Goal: Task Accomplishment & Management: Complete application form

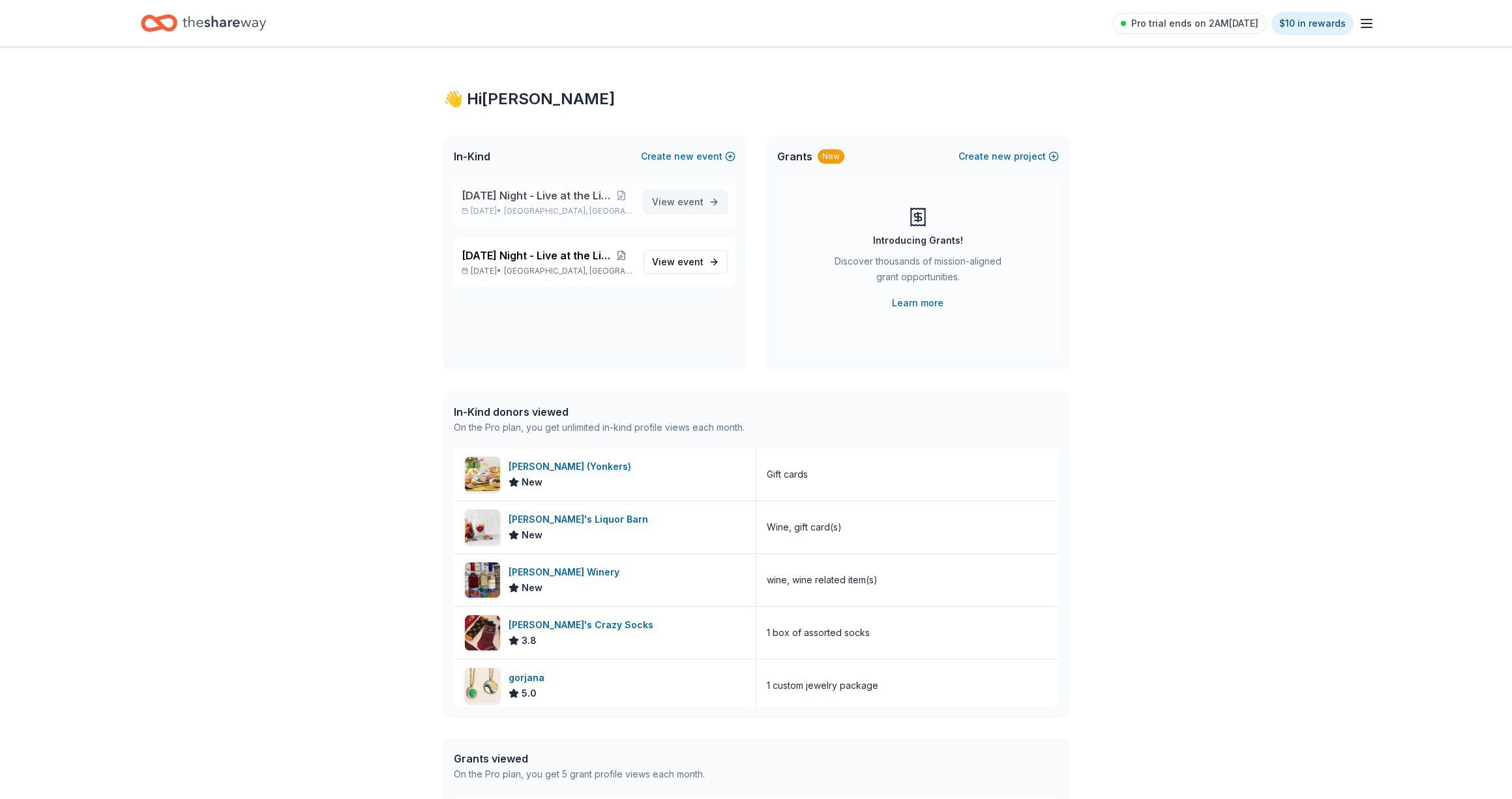
click at [682, 199] on span "event" at bounding box center [690, 202] width 26 height 11
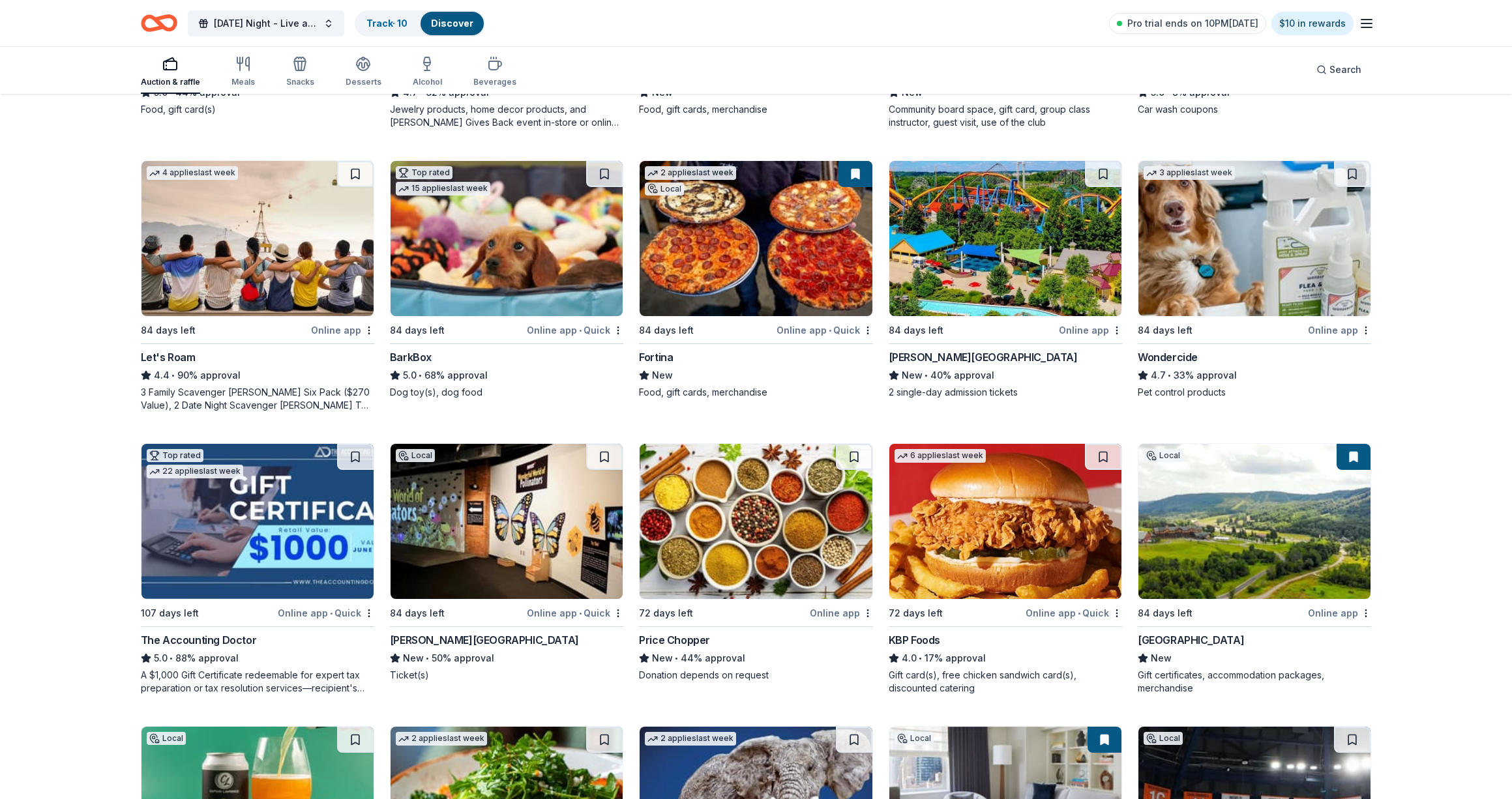
scroll to position [862, 0]
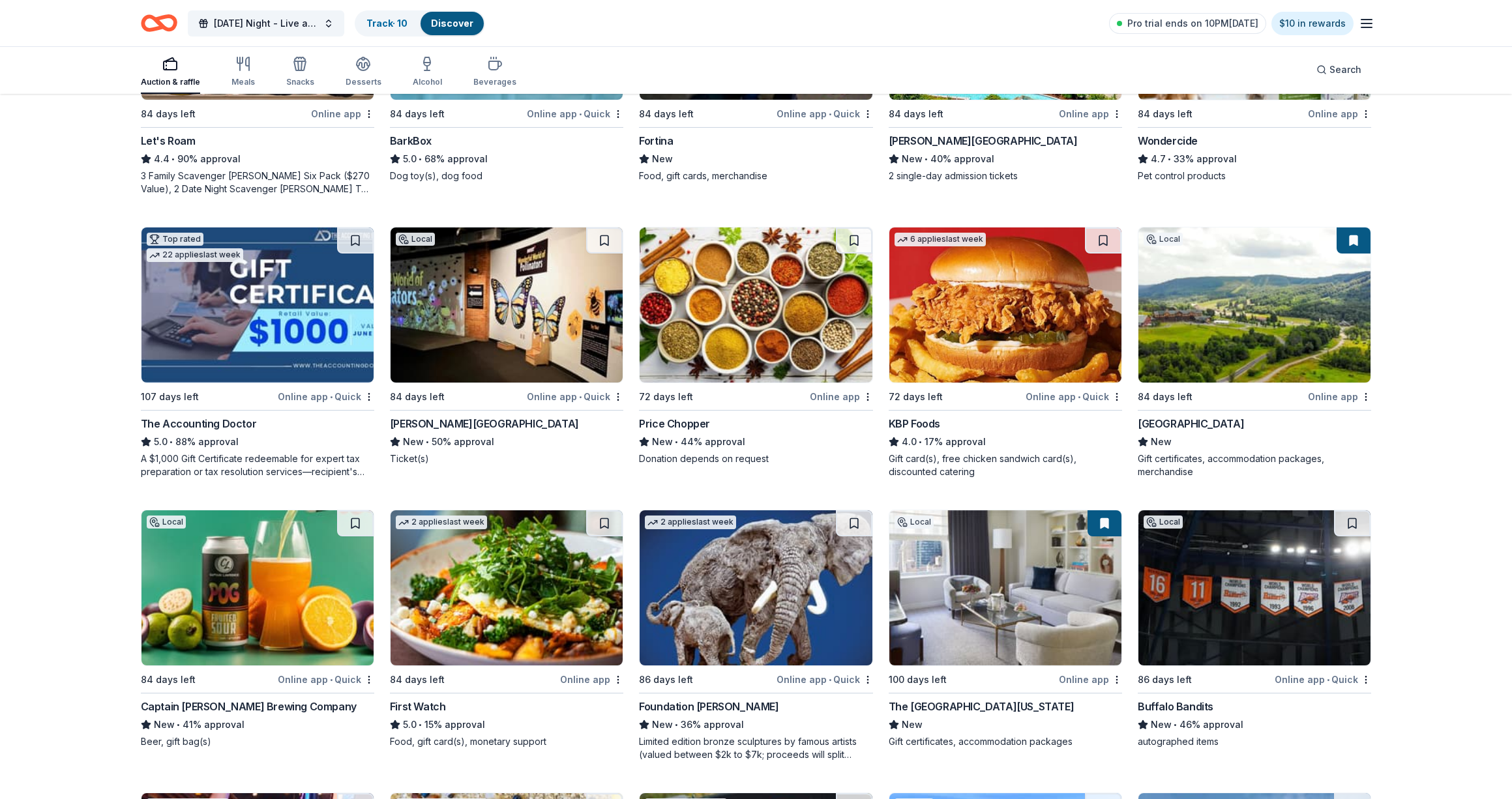
click at [827, 343] on img at bounding box center [755, 305] width 232 height 155
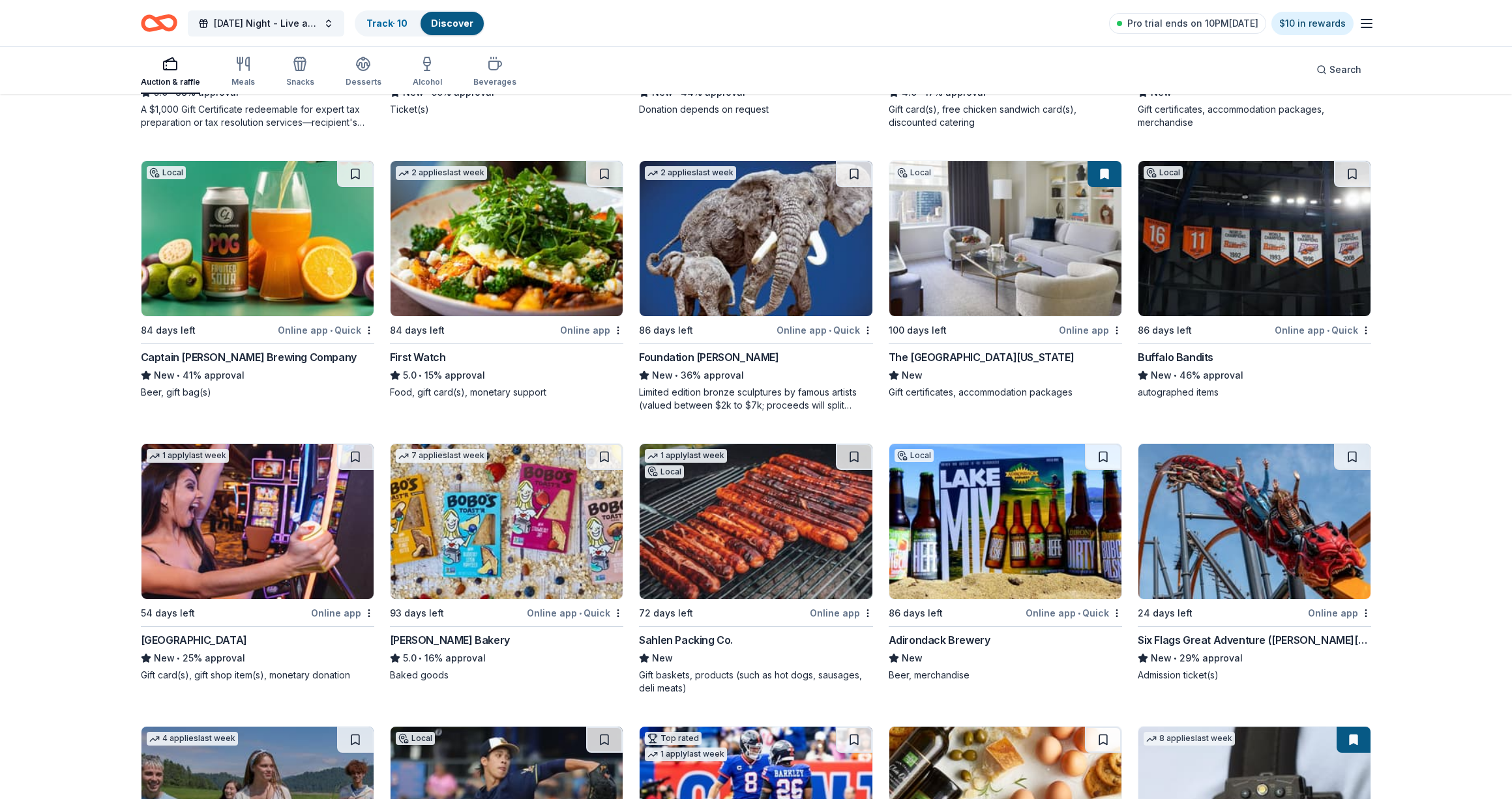
click at [997, 561] on img at bounding box center [1005, 522] width 232 height 155
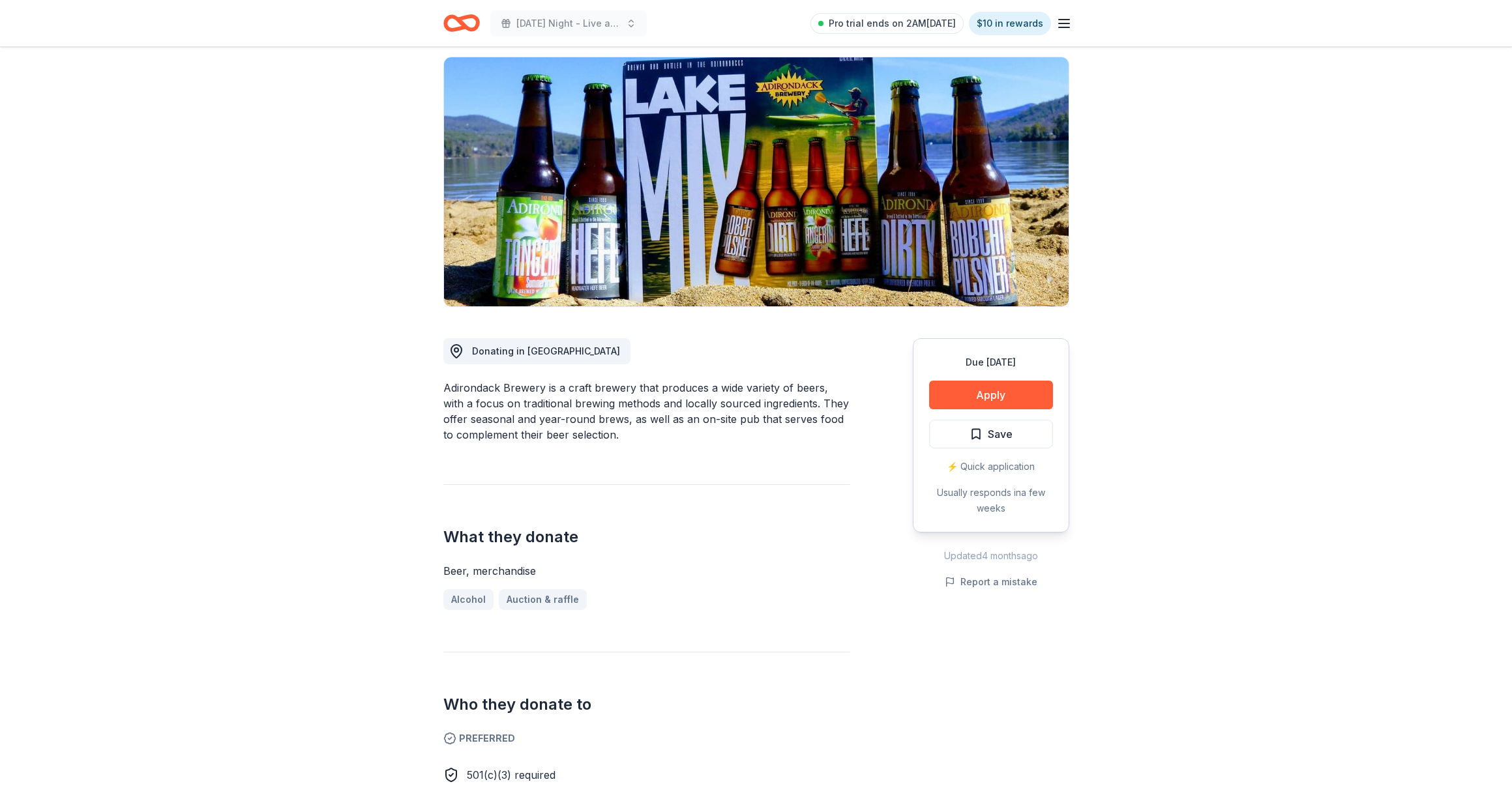
scroll to position [113, 0]
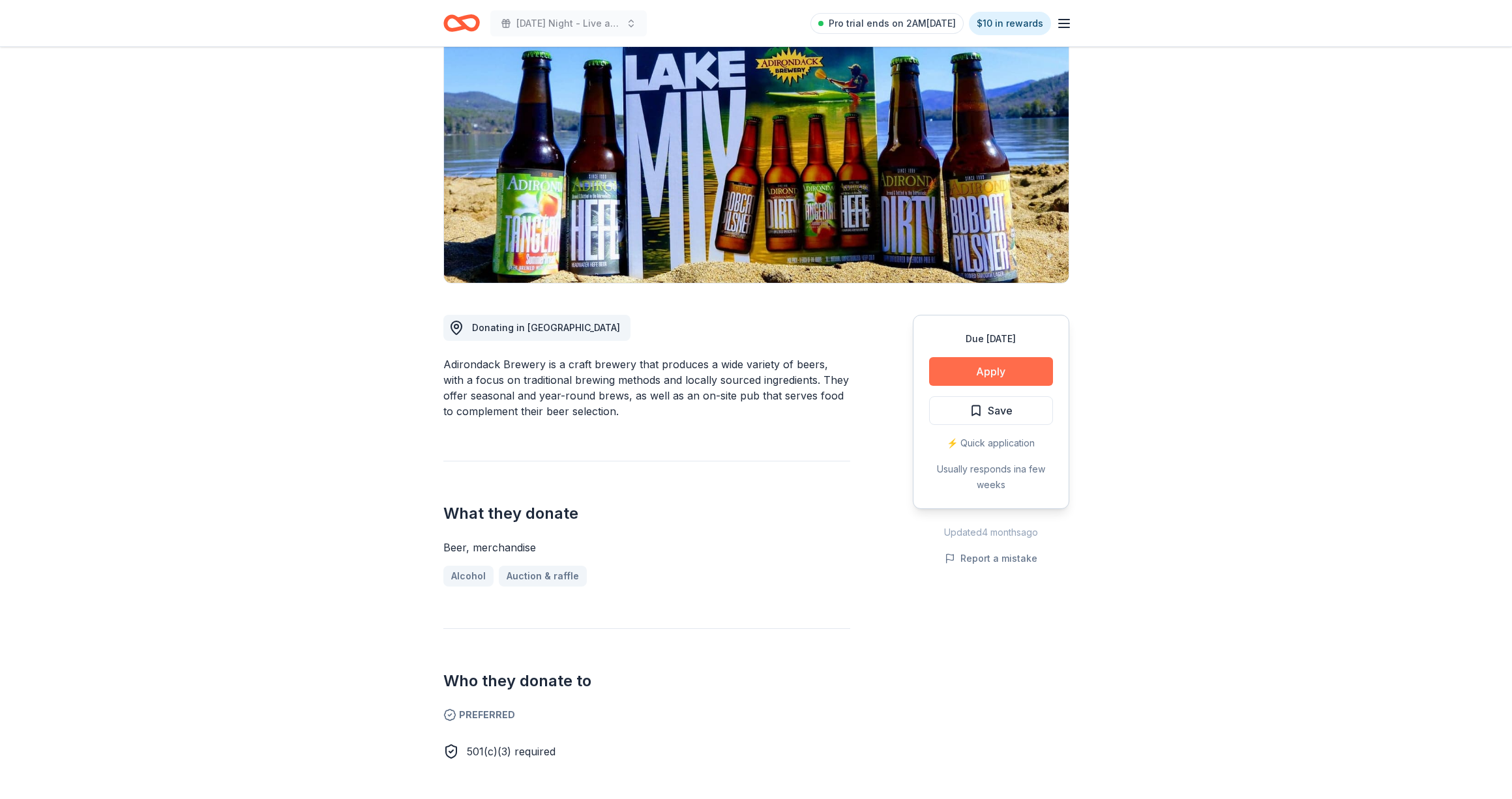
click at [1003, 381] on button "Apply" at bounding box center [991, 371] width 124 height 29
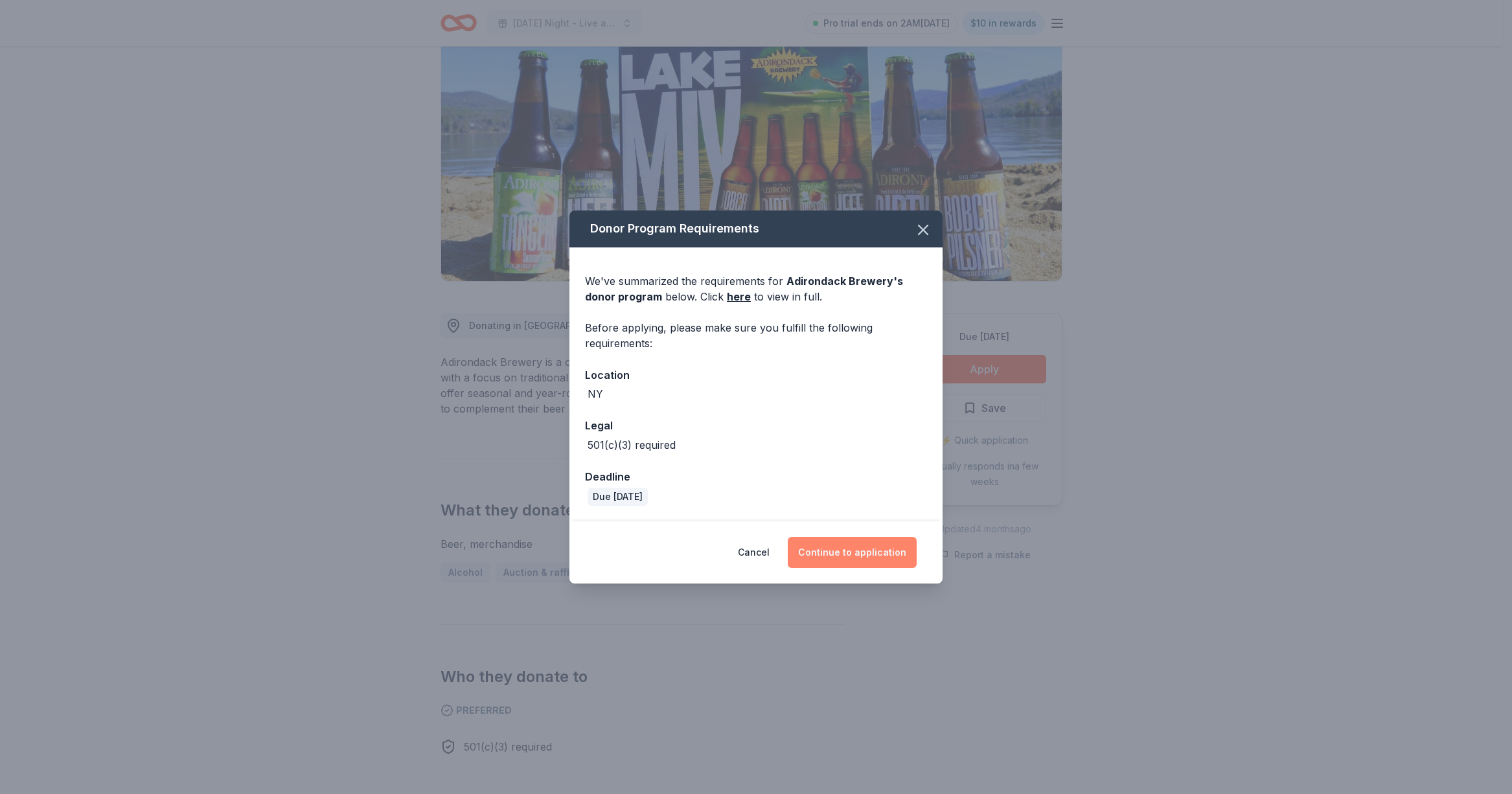
click at [823, 547] on button "Continue to application" at bounding box center [852, 552] width 129 height 31
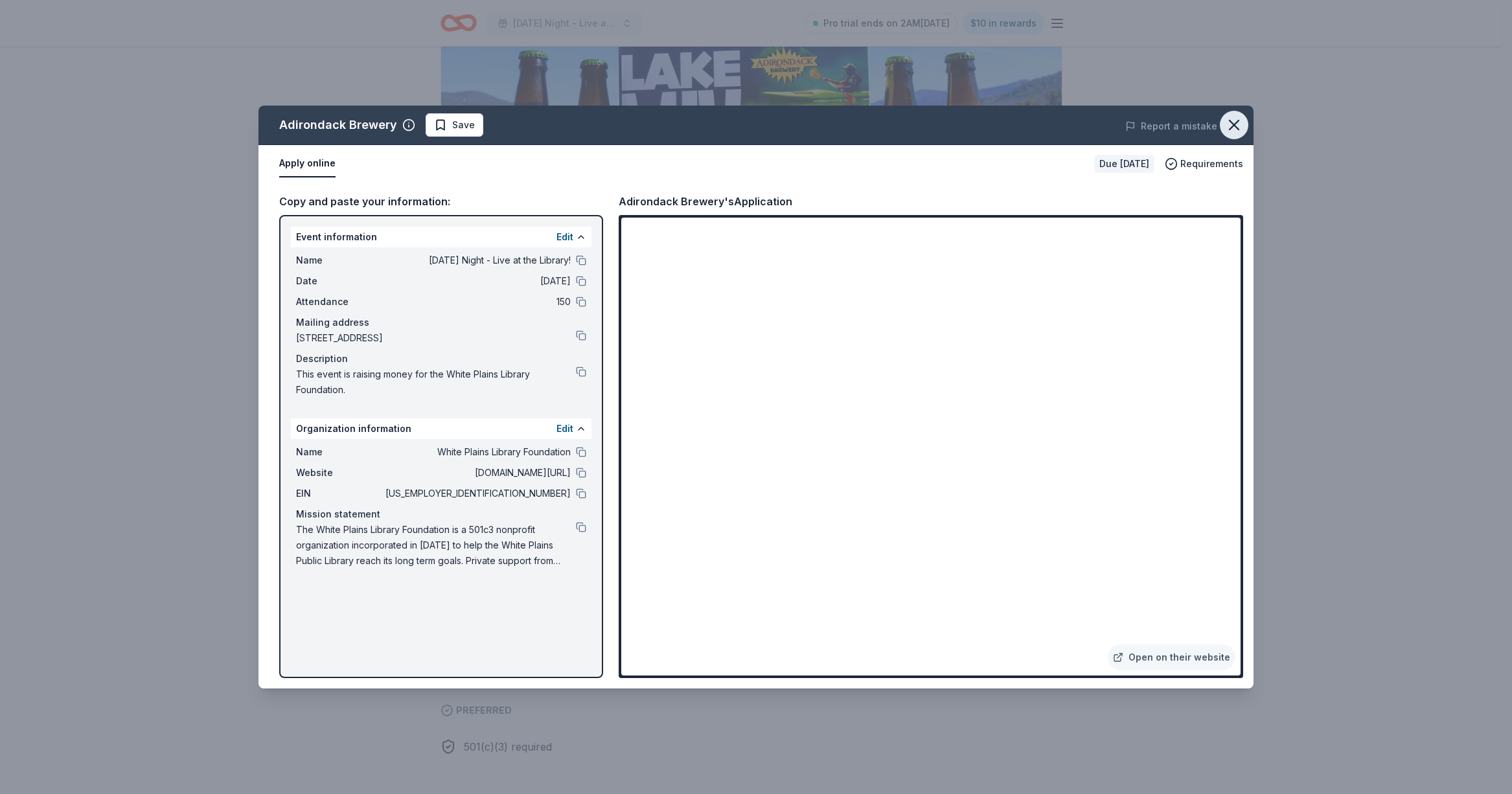
click at [1232, 132] on icon "button" at bounding box center [1234, 125] width 18 height 18
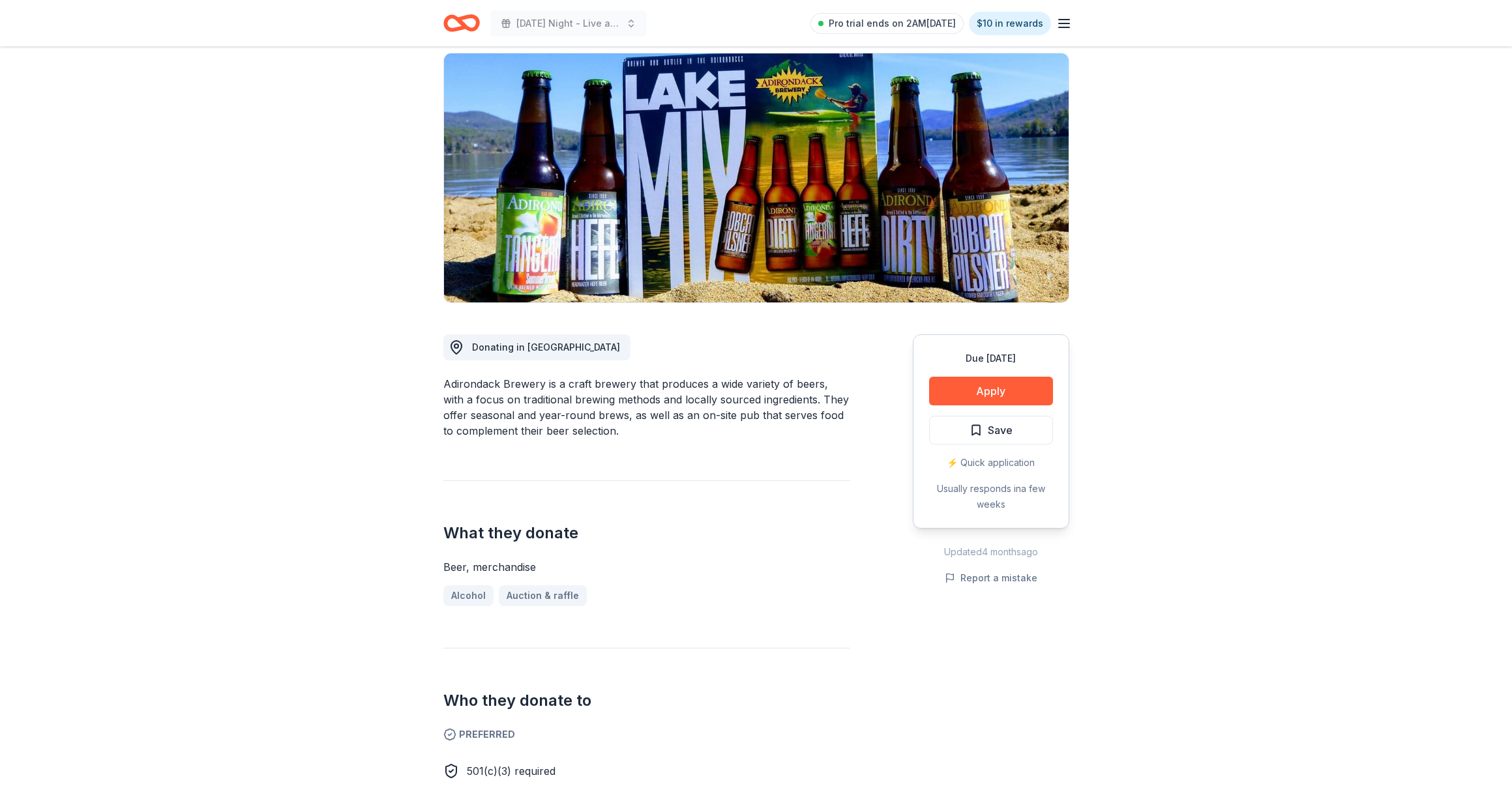
scroll to position [0, 0]
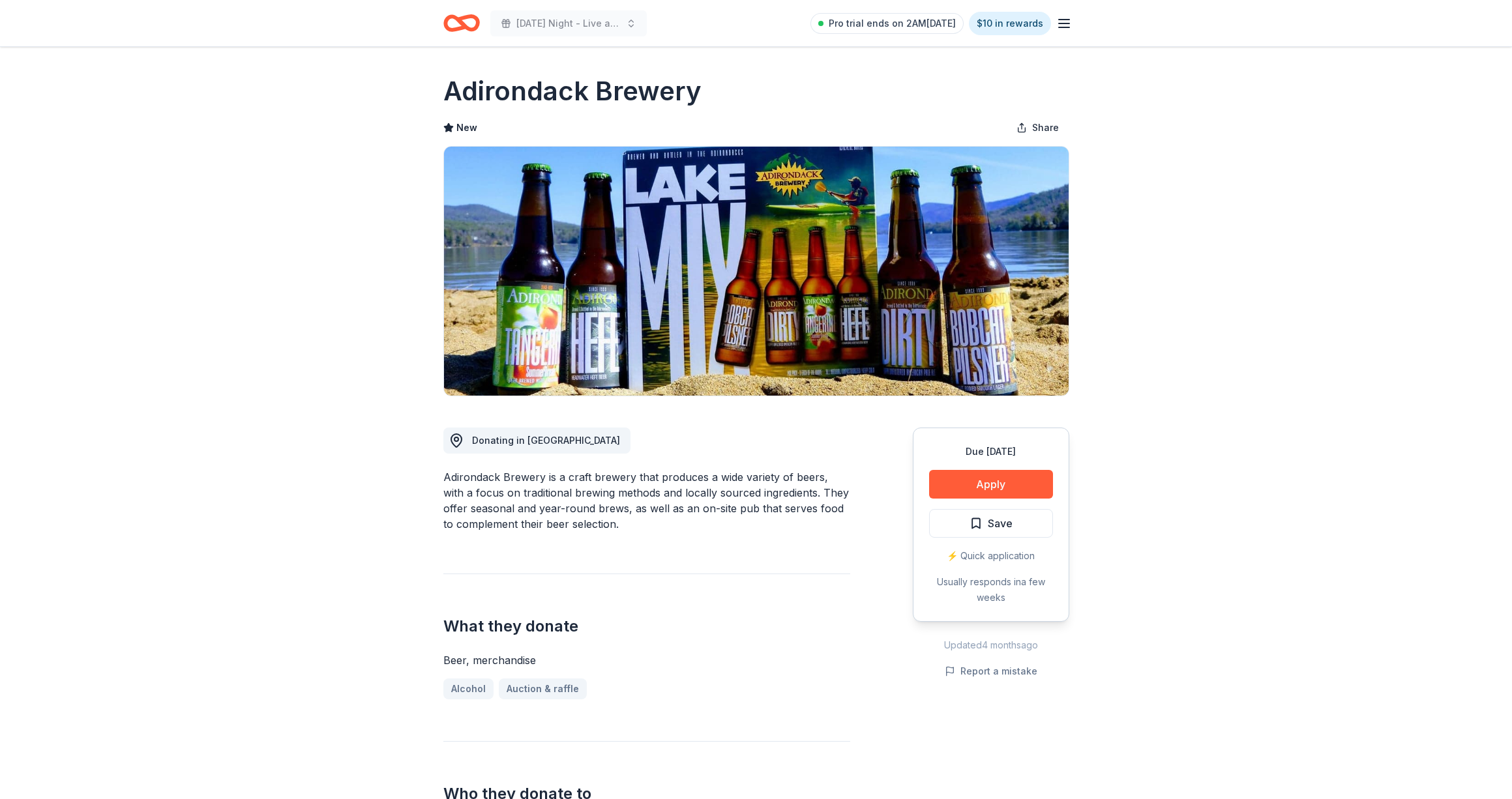
click at [452, 23] on icon "Home" at bounding box center [461, 22] width 36 height 31
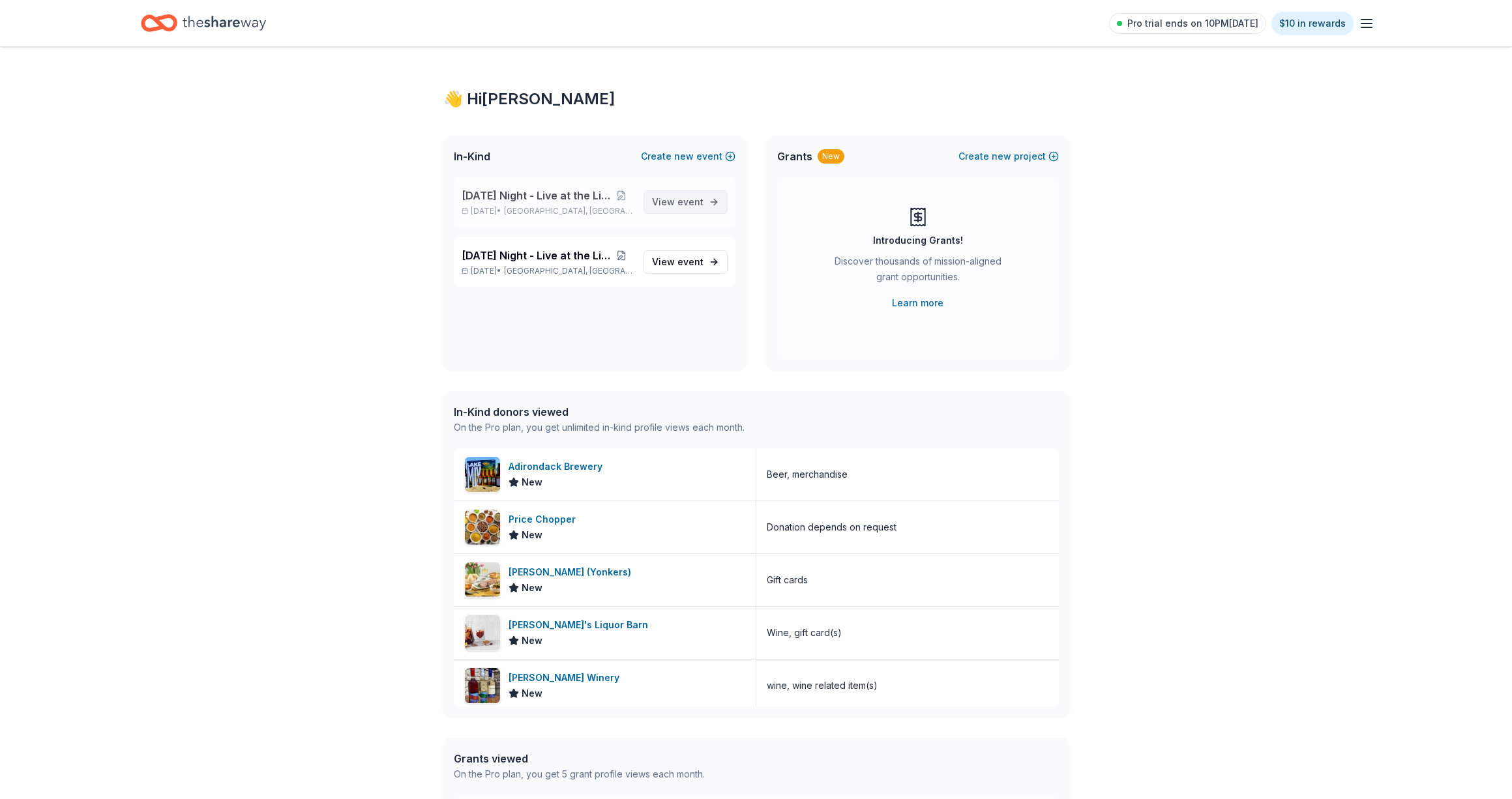
click at [665, 207] on span "View event" at bounding box center [678, 202] width 52 height 16
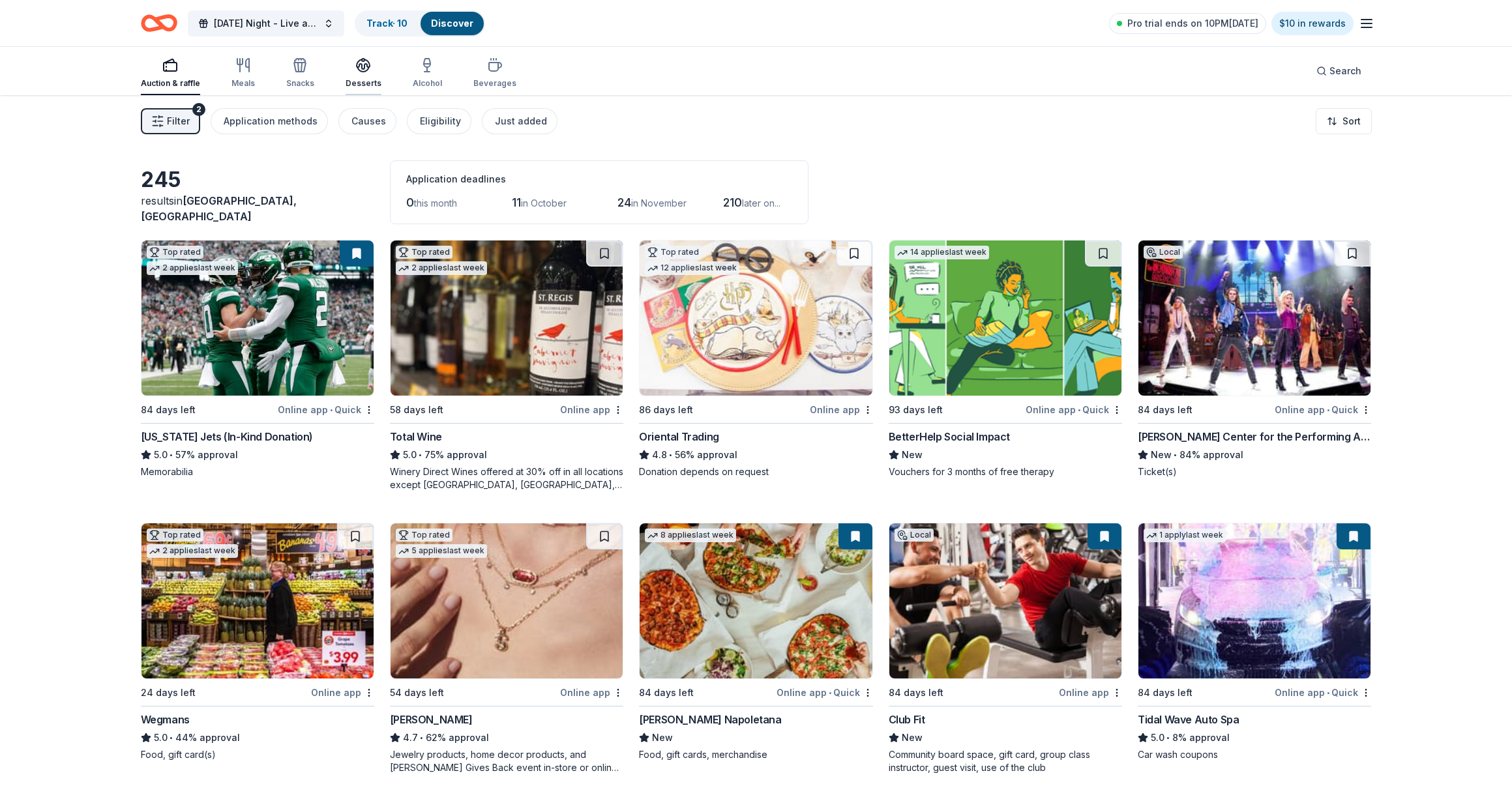
click at [360, 75] on div "Desserts" at bounding box center [363, 73] width 36 height 31
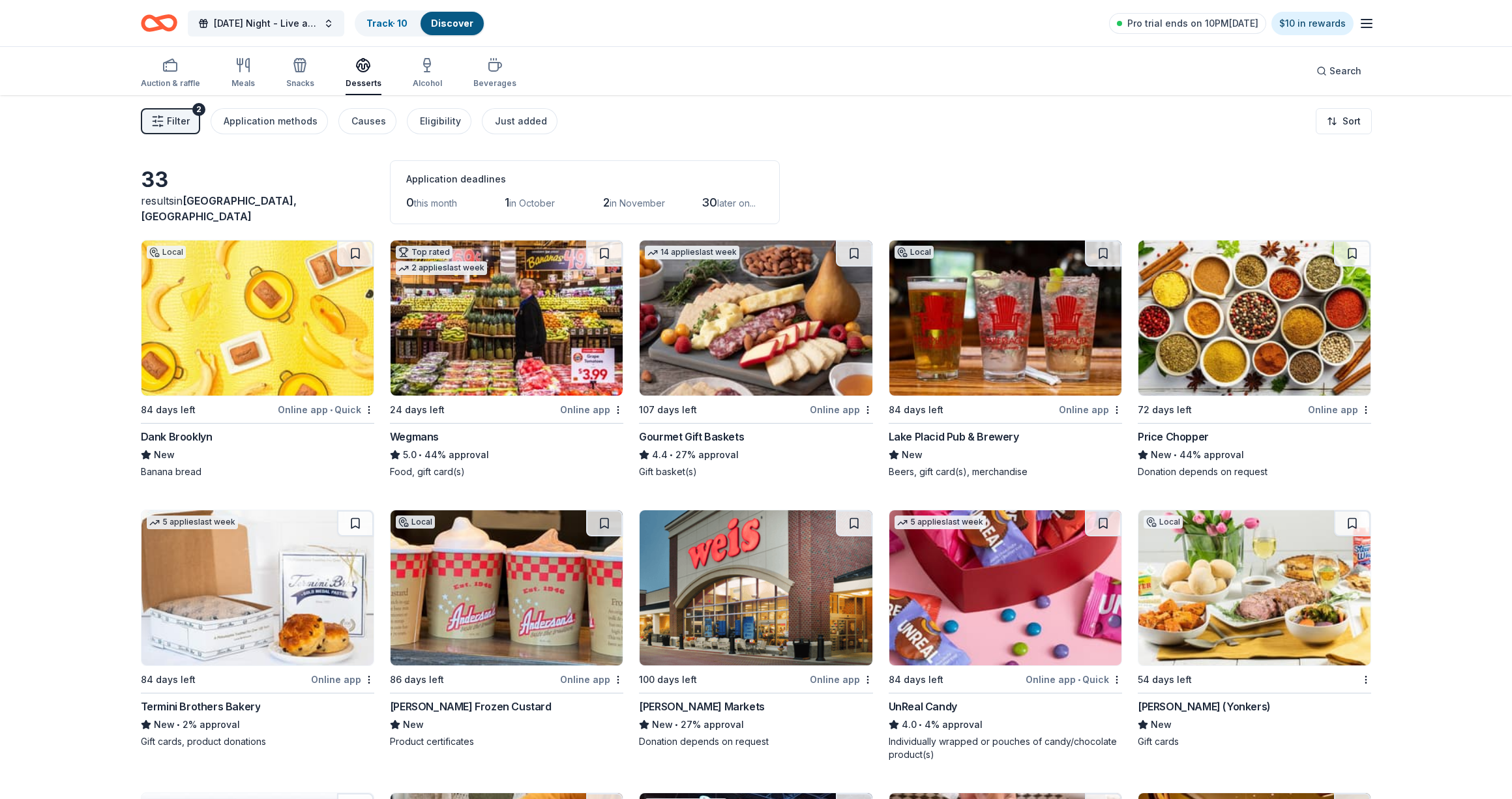
click at [977, 612] on img at bounding box center [1005, 588] width 232 height 155
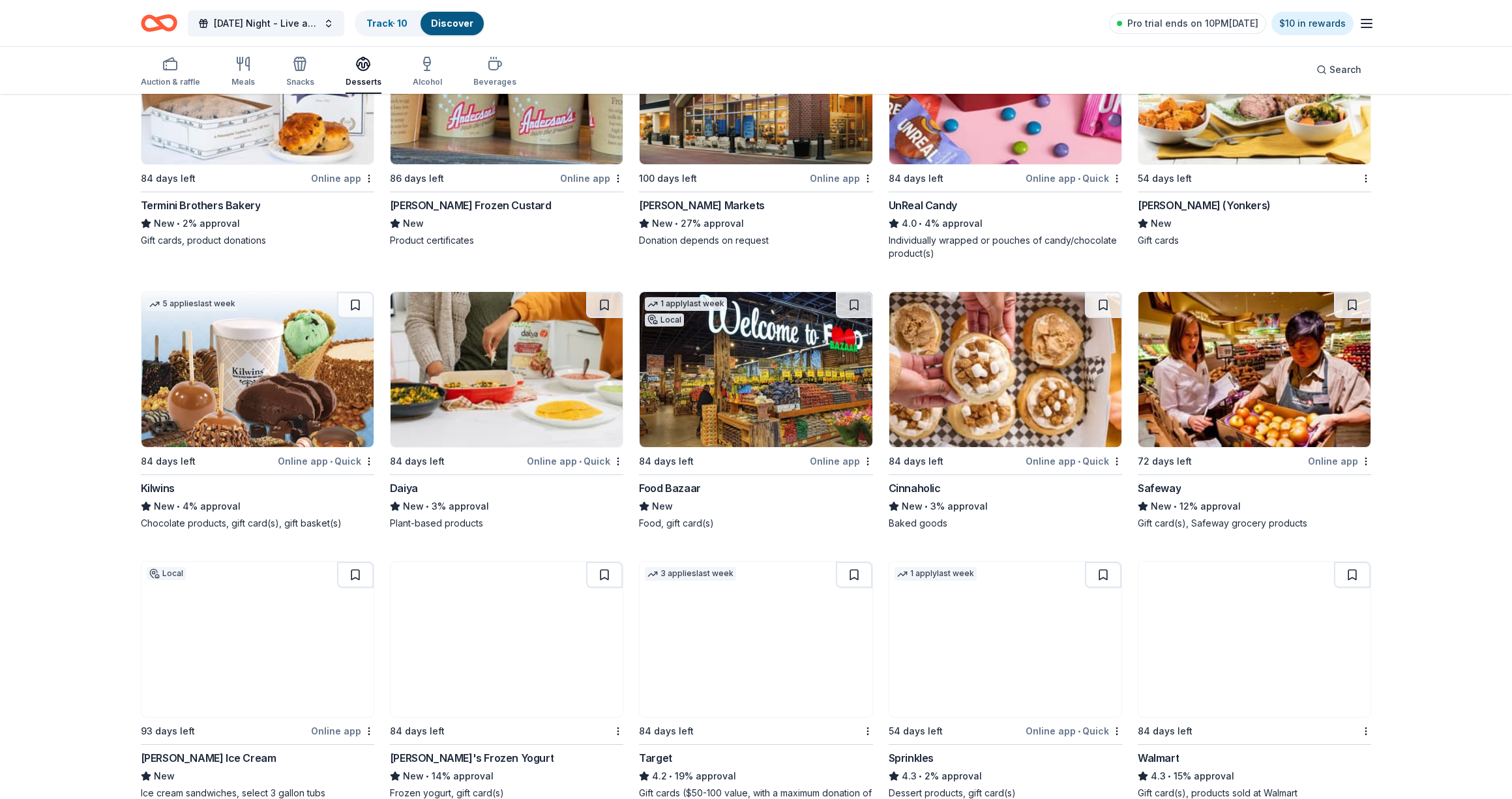
scroll to position [566, 0]
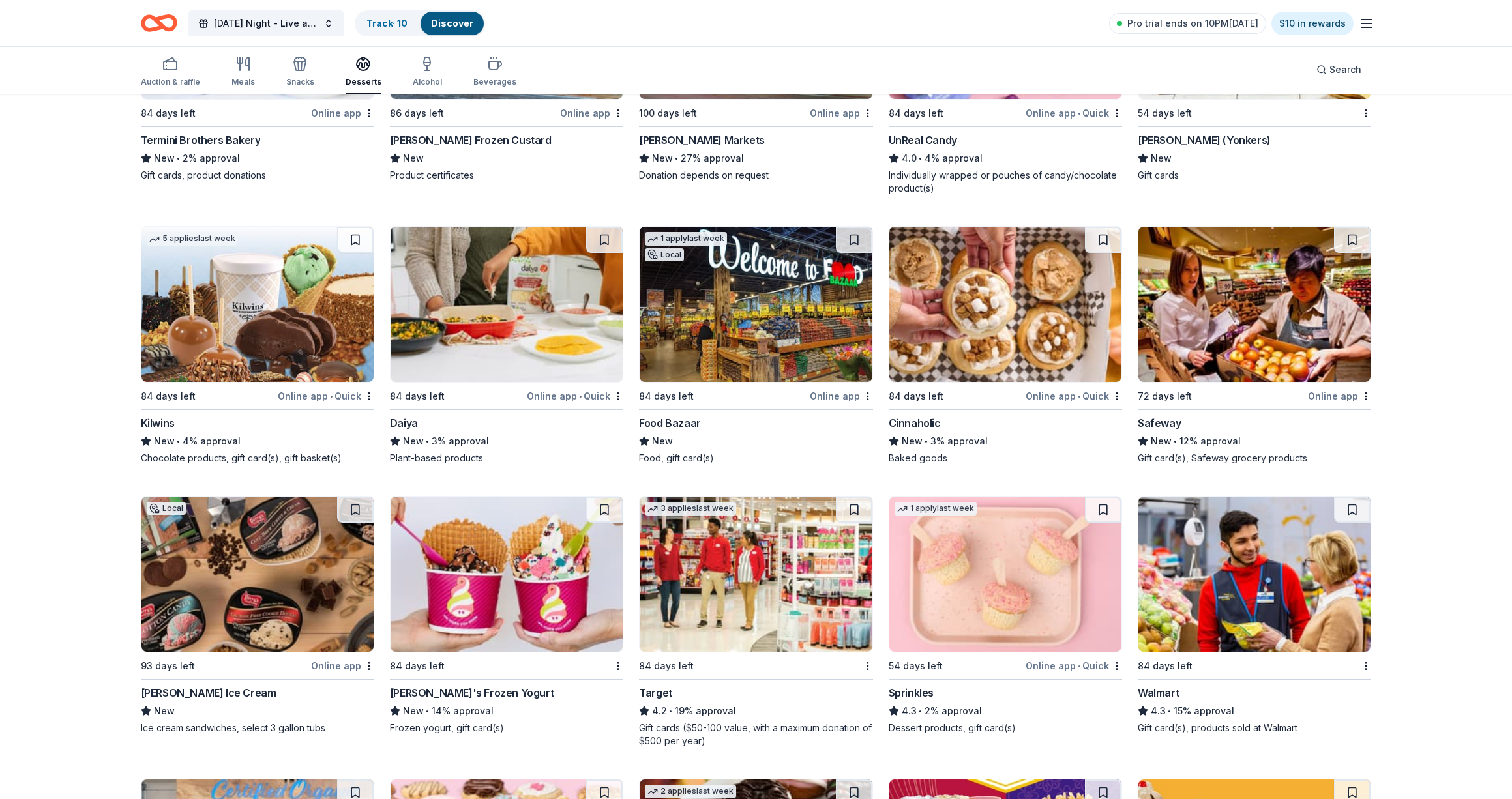
click at [834, 587] on img at bounding box center [755, 574] width 232 height 155
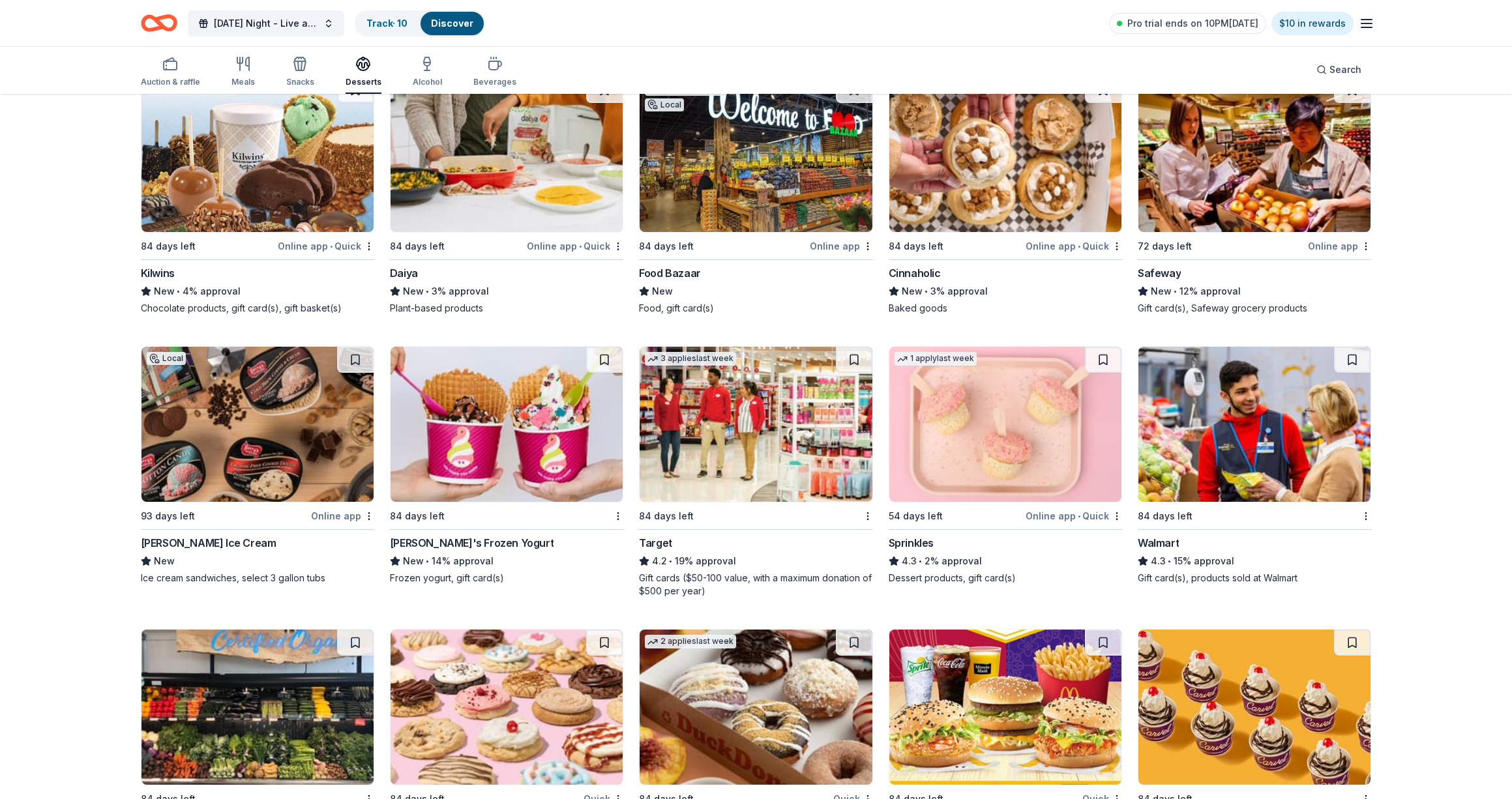
scroll to position [718, 0]
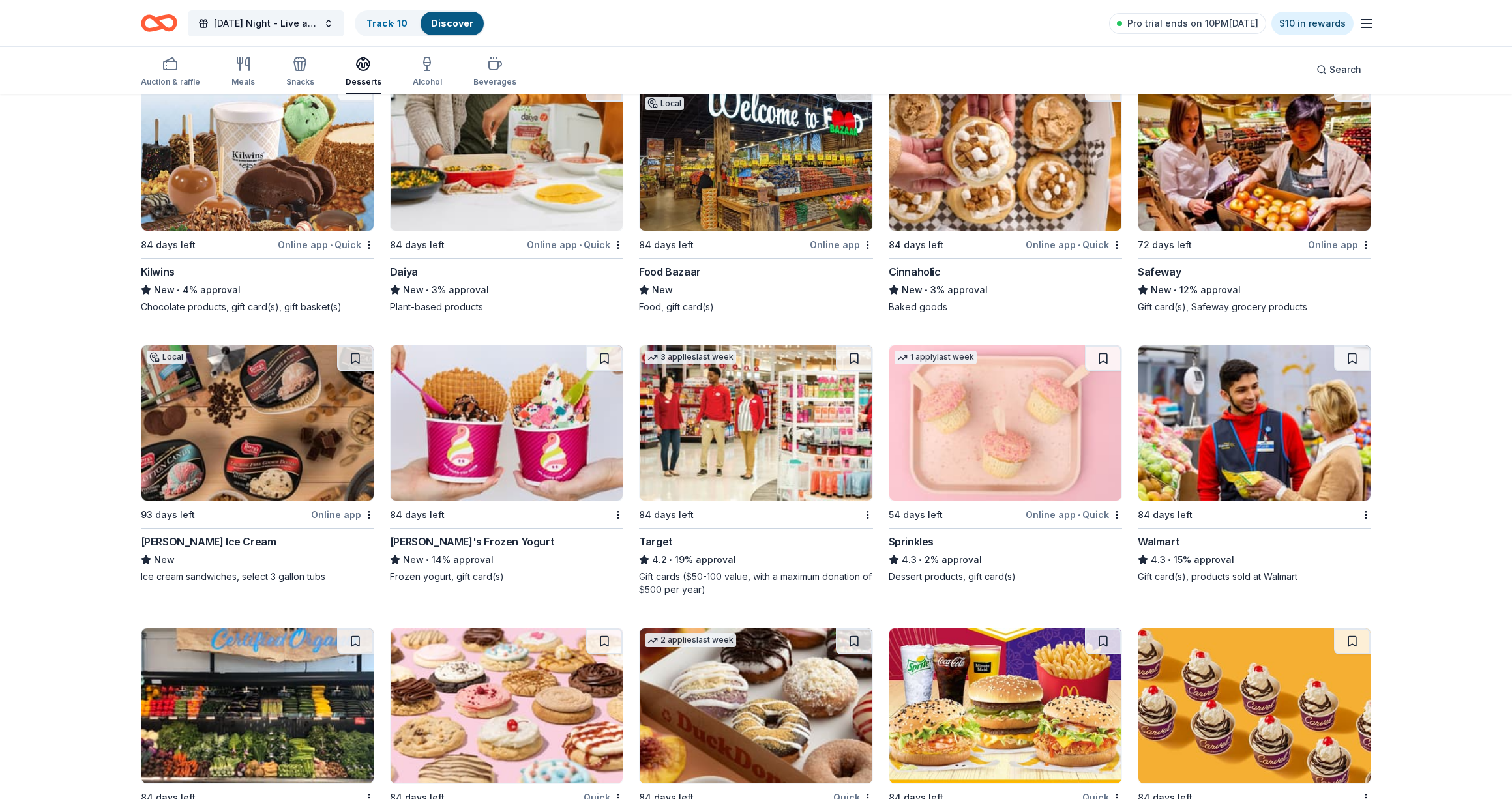
click at [1267, 425] on img at bounding box center [1254, 423] width 232 height 155
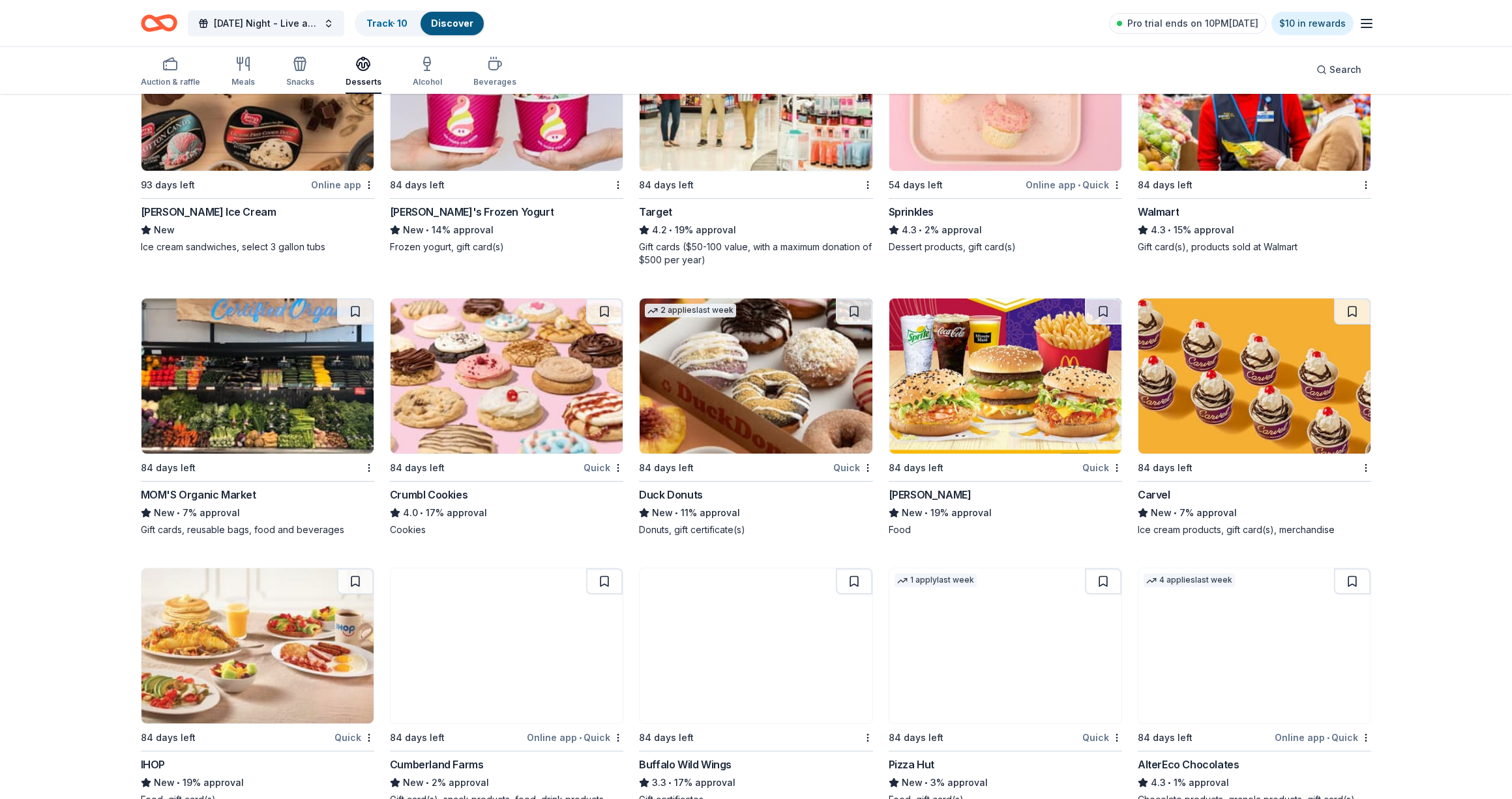
scroll to position [1056, 0]
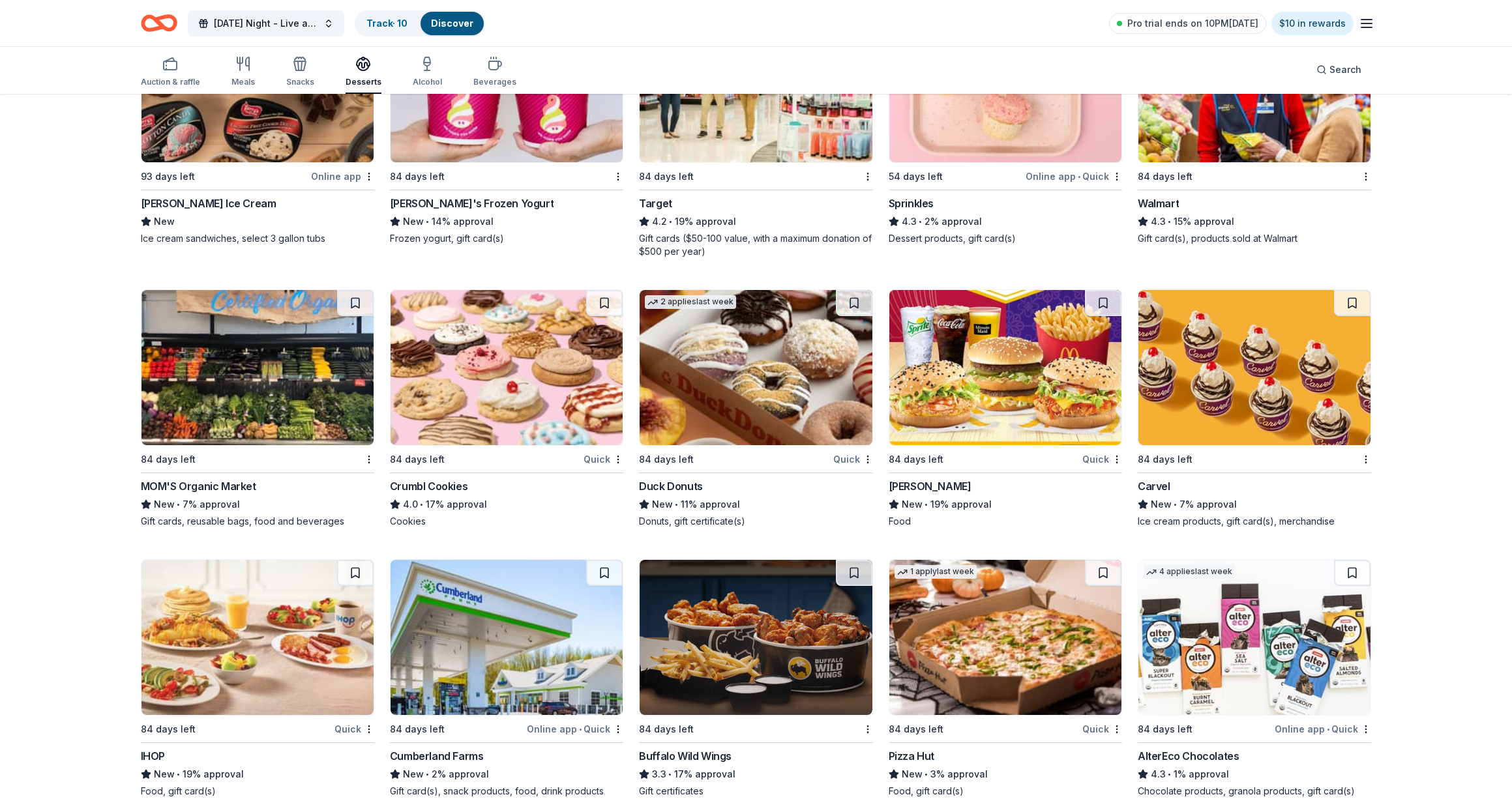
click at [489, 376] on img at bounding box center [506, 368] width 232 height 155
click at [756, 360] on img at bounding box center [755, 368] width 232 height 155
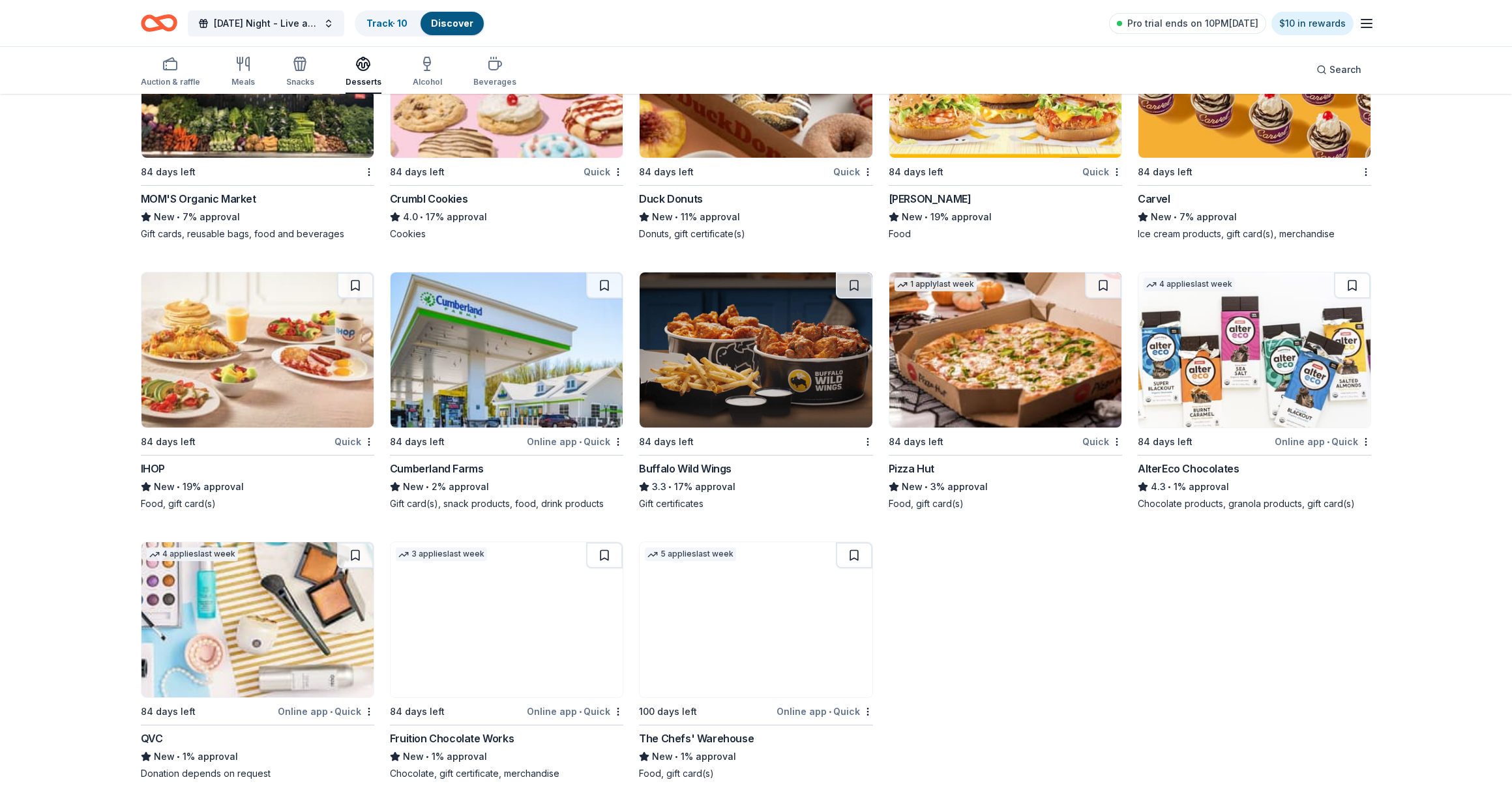
scroll to position [1350, 0]
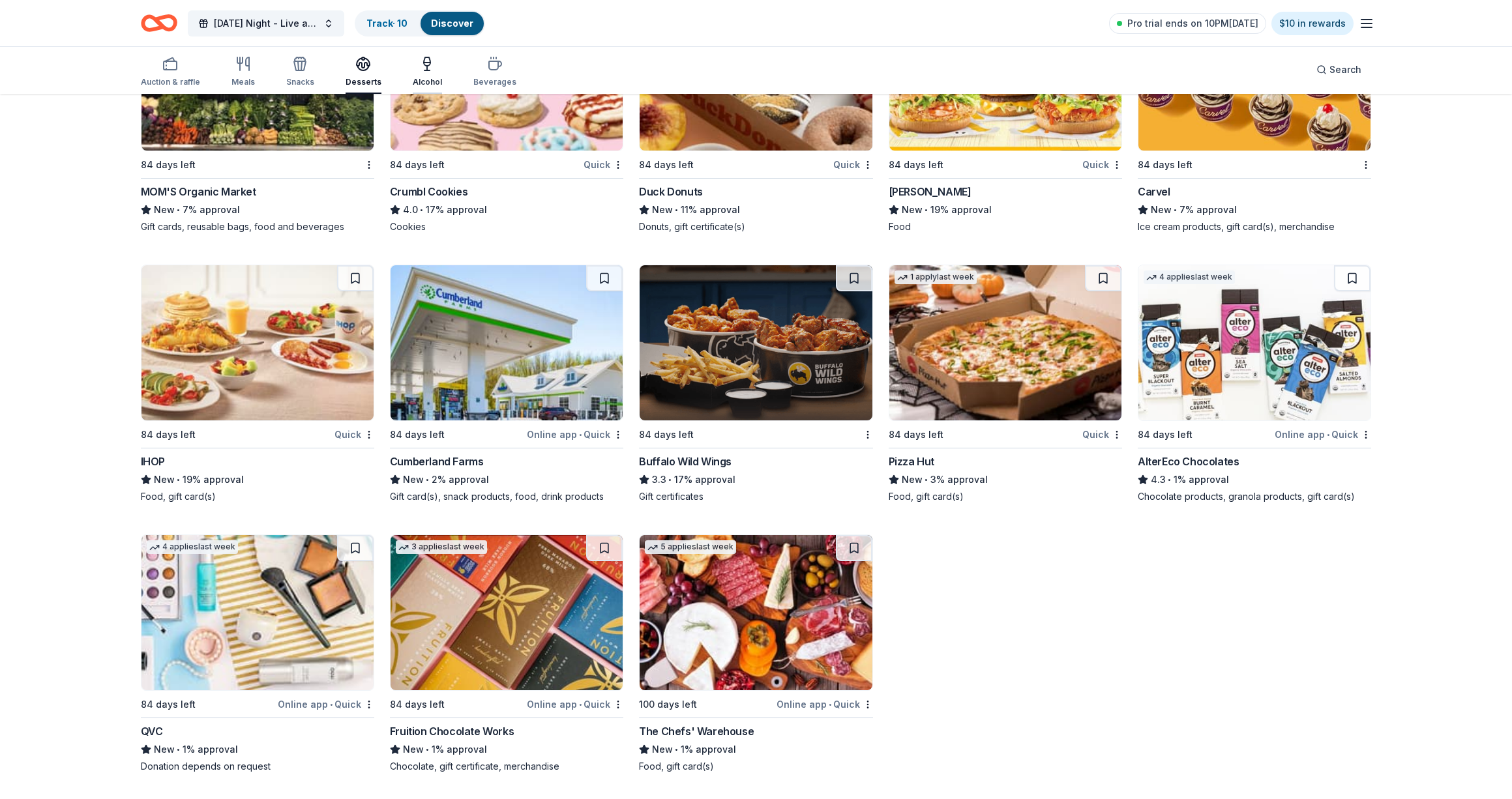
click at [425, 74] on div "Alcohol" at bounding box center [428, 72] width 30 height 31
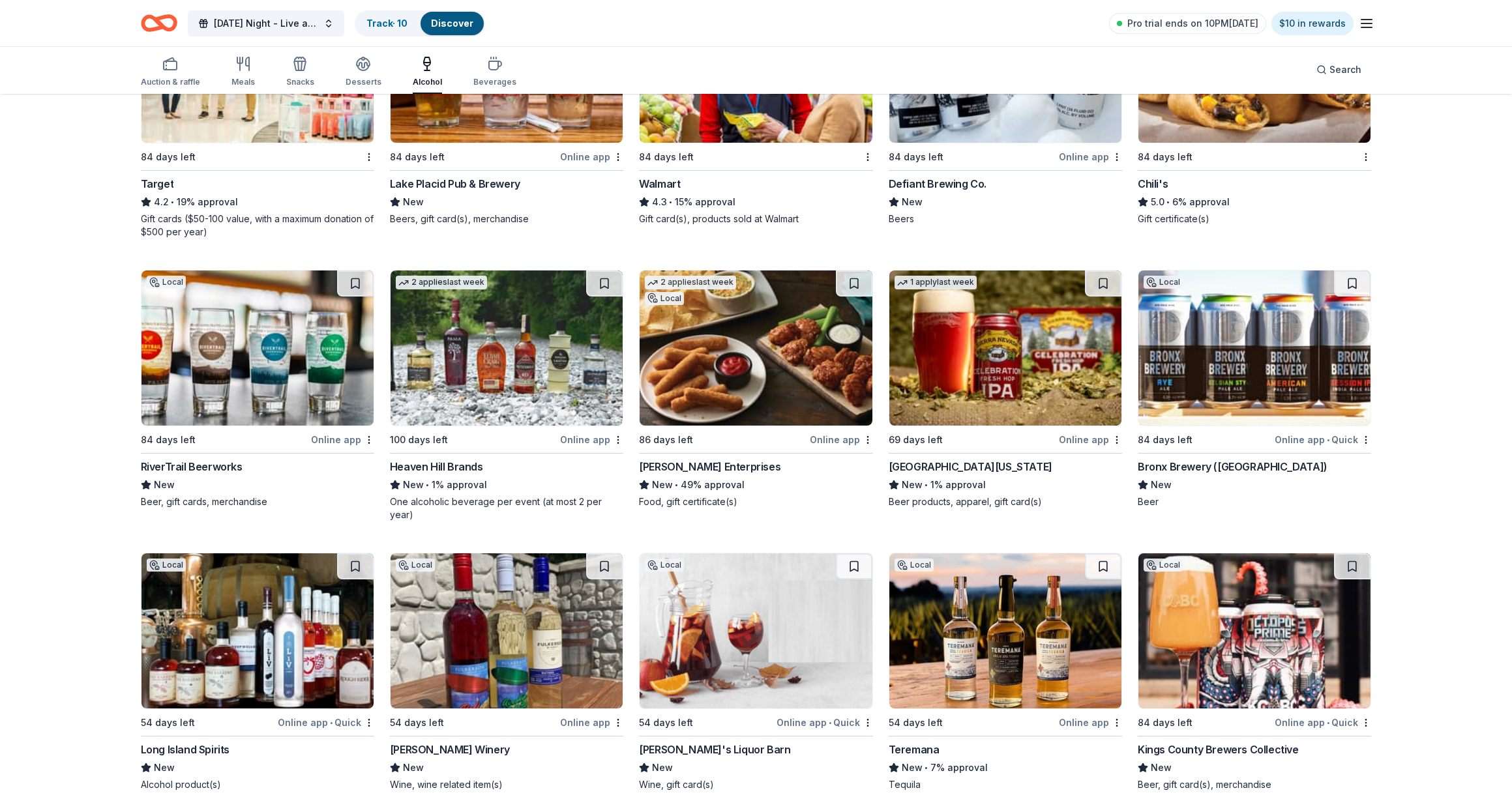
scroll to position [1088, 0]
click at [255, 645] on img at bounding box center [257, 631] width 232 height 155
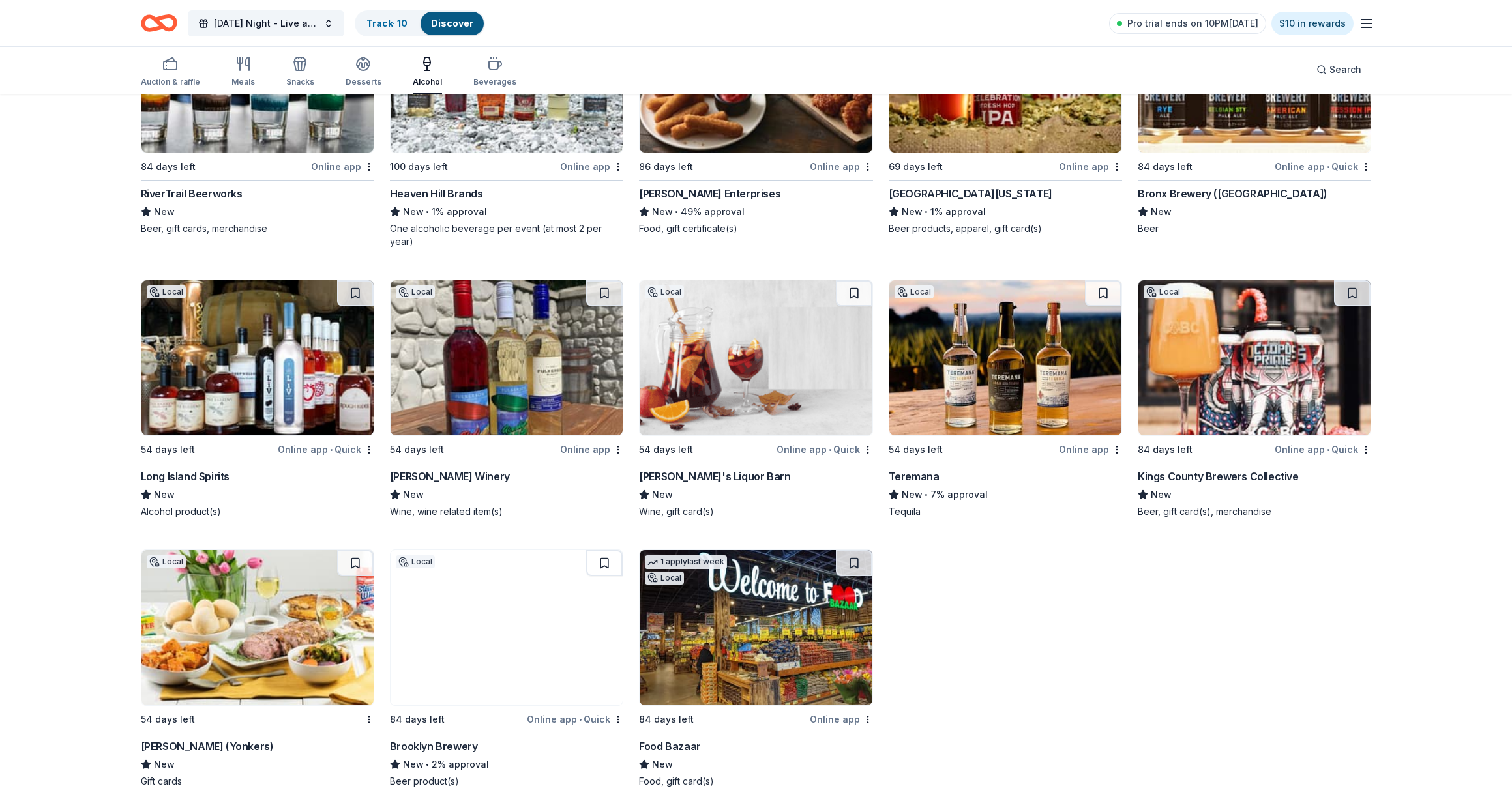
scroll to position [1363, 0]
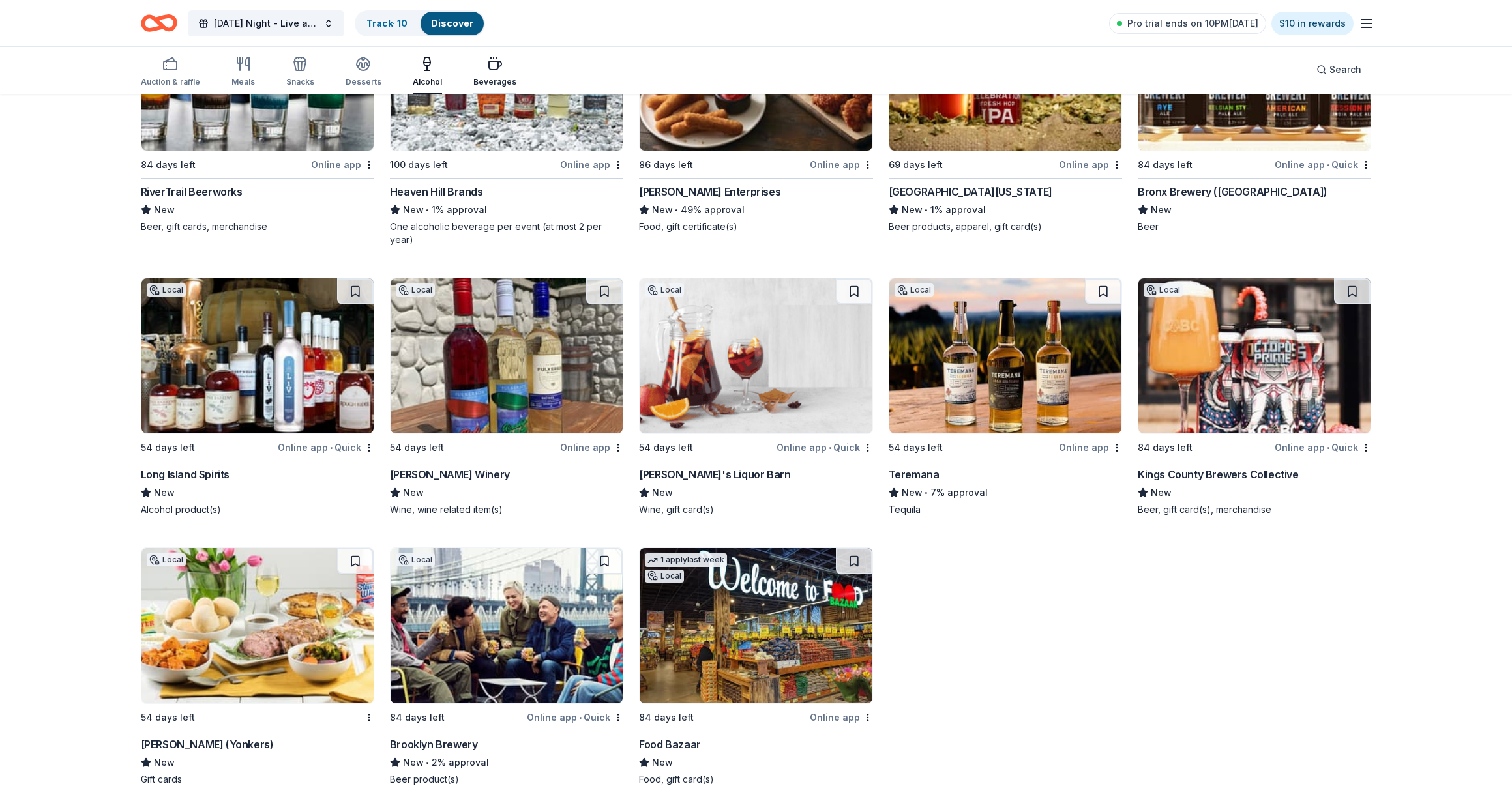
click at [475, 80] on div "Beverages" at bounding box center [495, 81] width 43 height 10
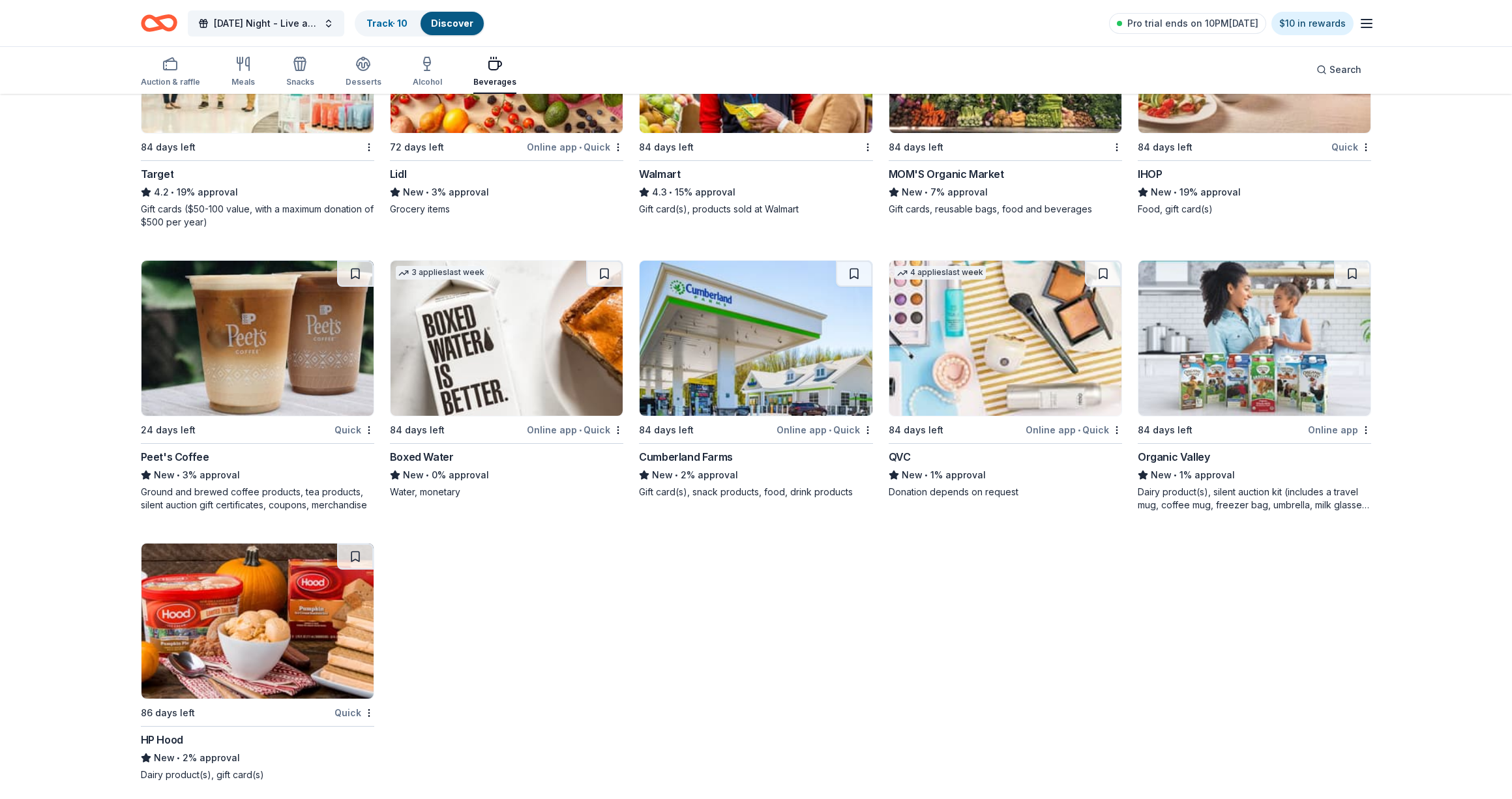
scroll to position [824, 0]
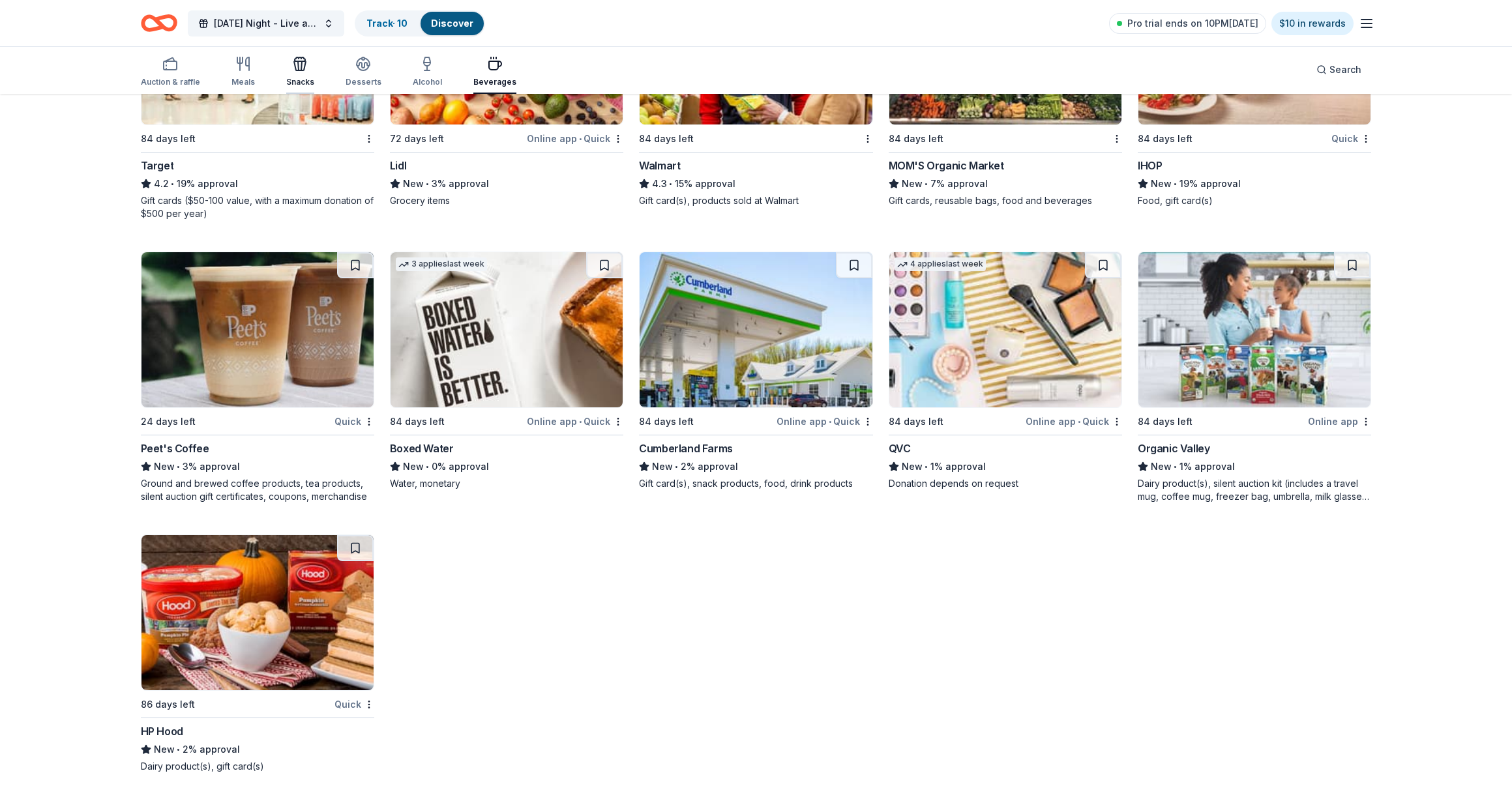
click at [296, 80] on div "Snacks" at bounding box center [300, 81] width 28 height 10
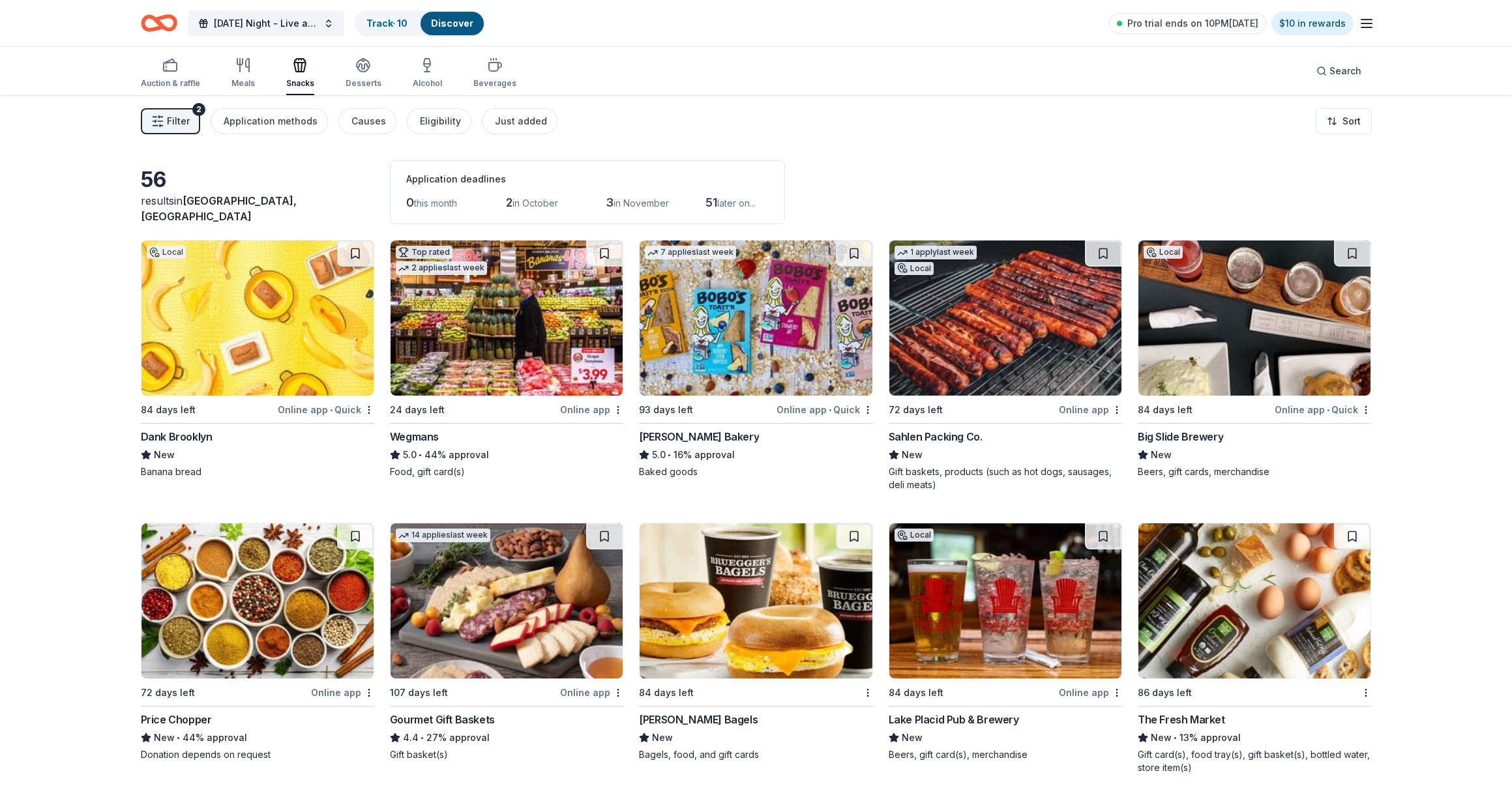
click at [275, 345] on img at bounding box center [257, 318] width 232 height 155
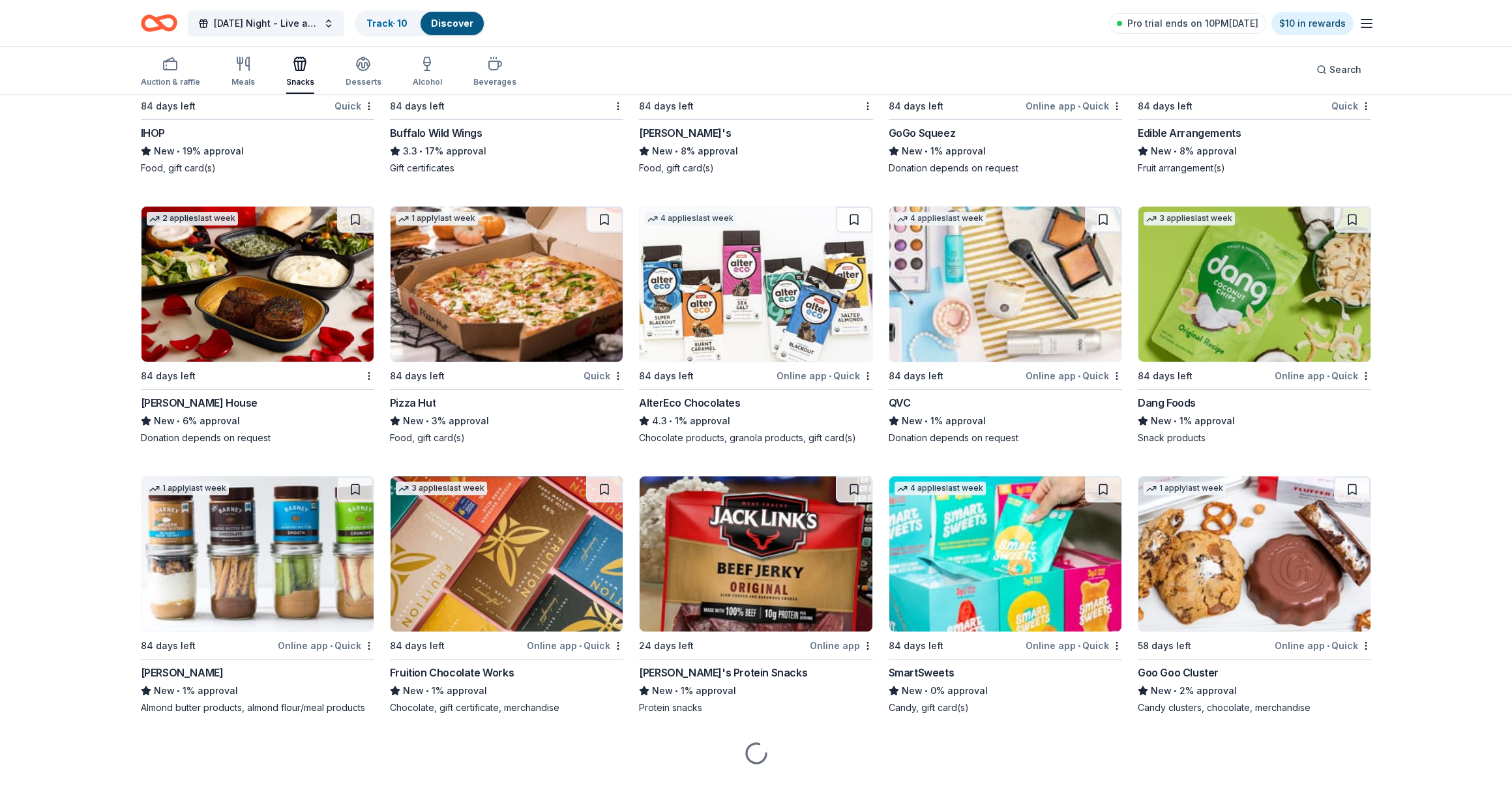
scroll to position [2264, 0]
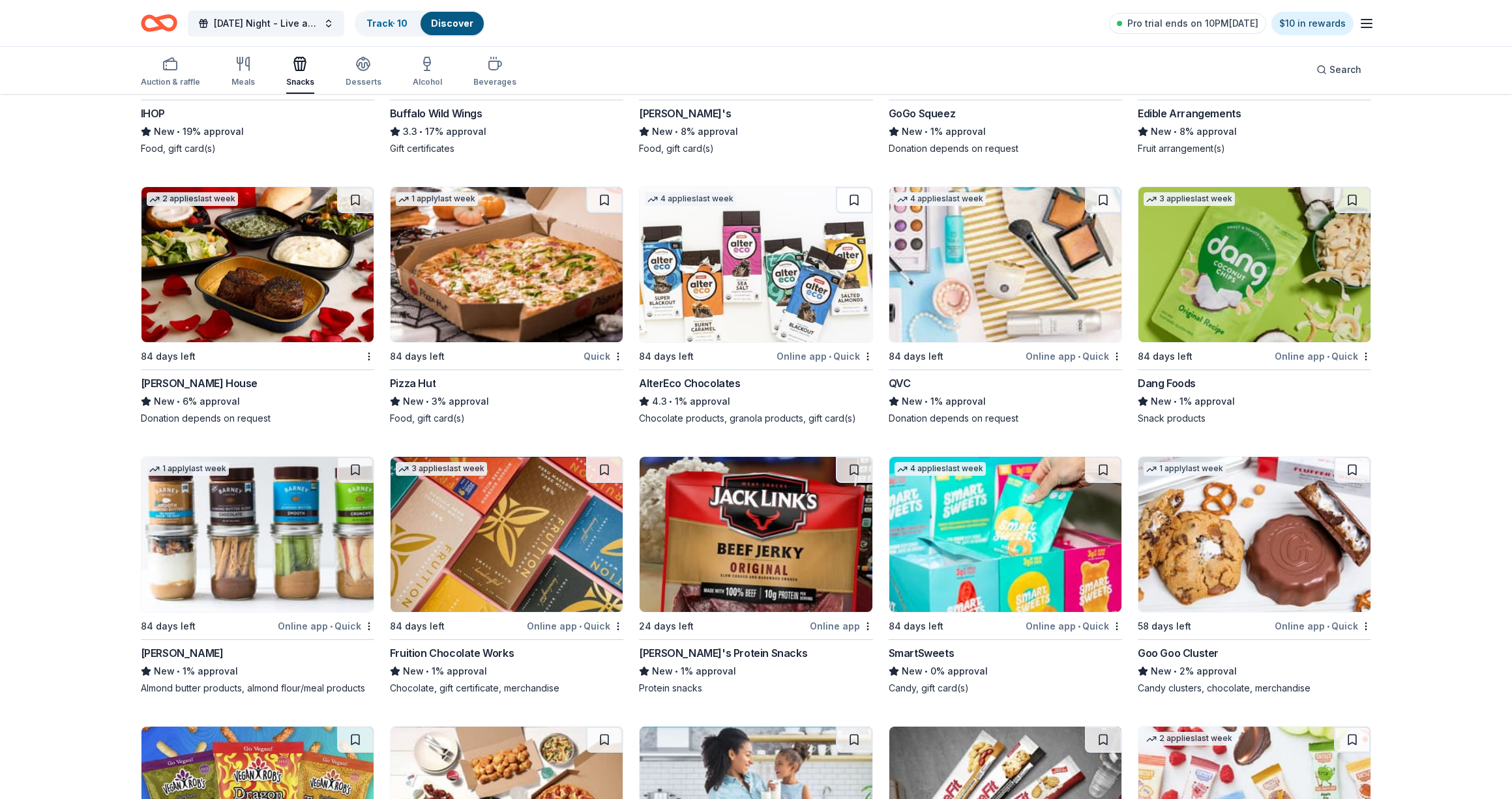
click at [1023, 570] on img at bounding box center [1005, 535] width 232 height 155
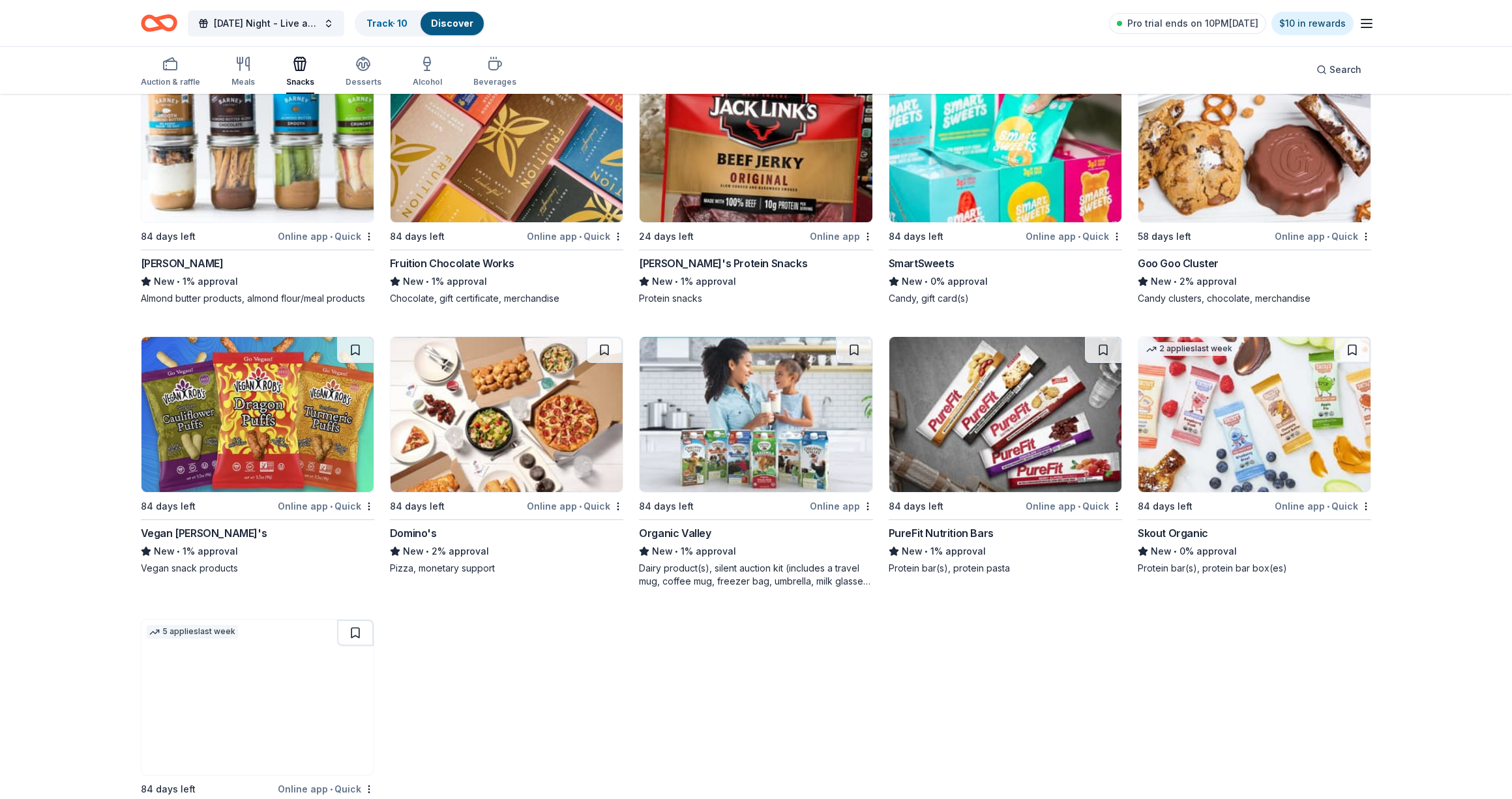
scroll to position [2738, 0]
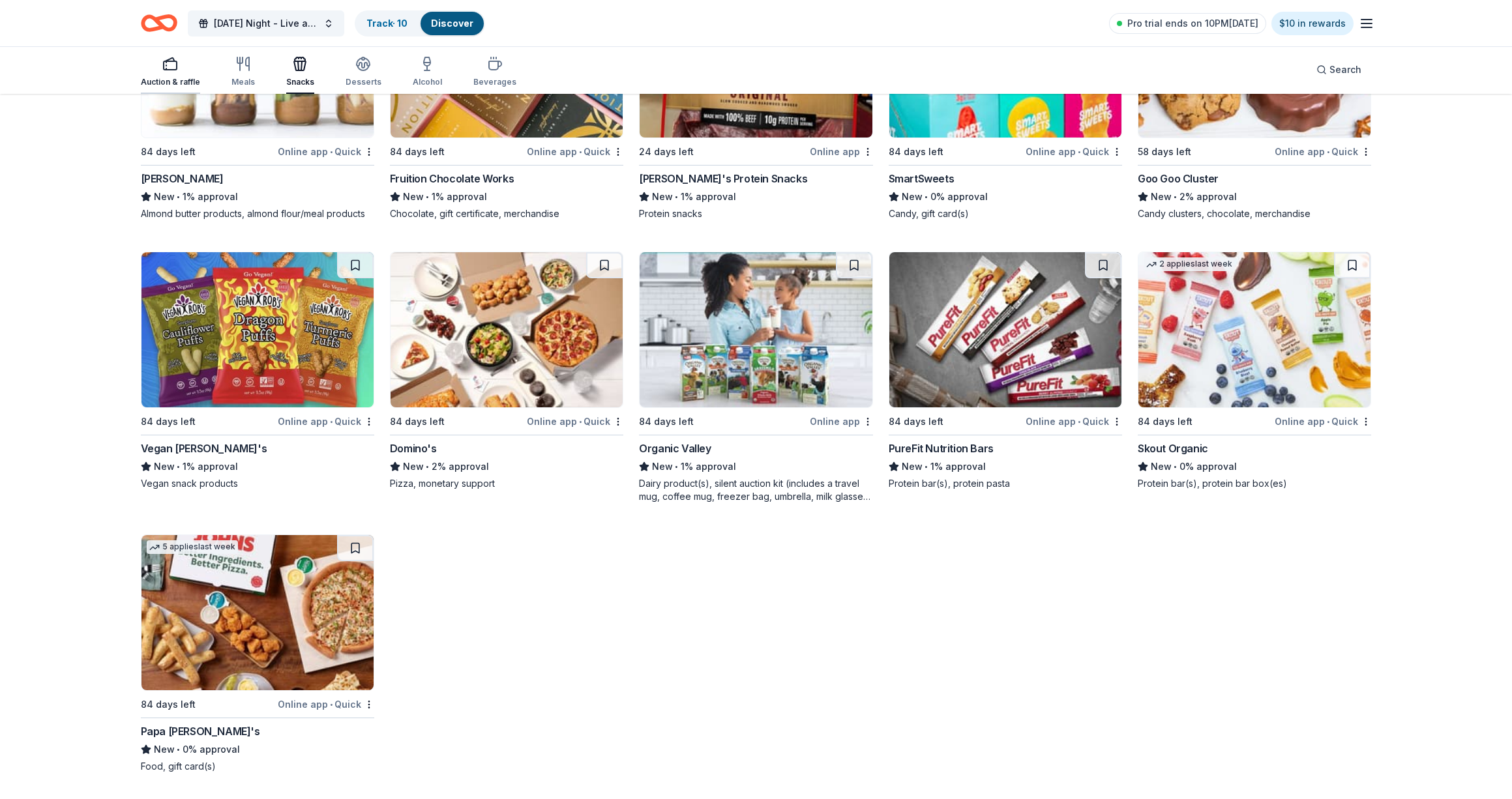
click at [182, 80] on div "Auction & raffle" at bounding box center [170, 81] width 59 height 10
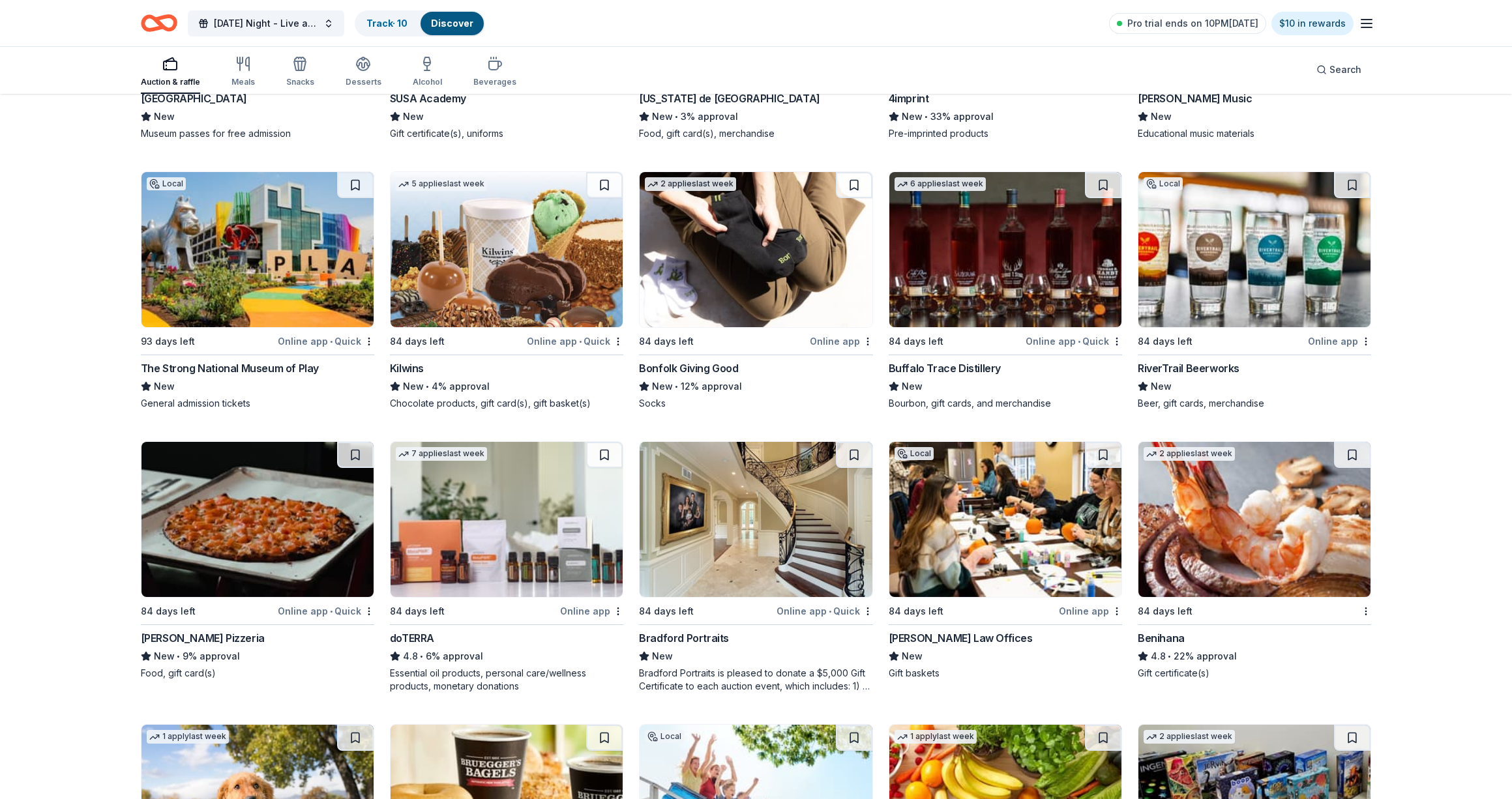
scroll to position [3449, 0]
click at [699, 512] on img at bounding box center [755, 519] width 232 height 155
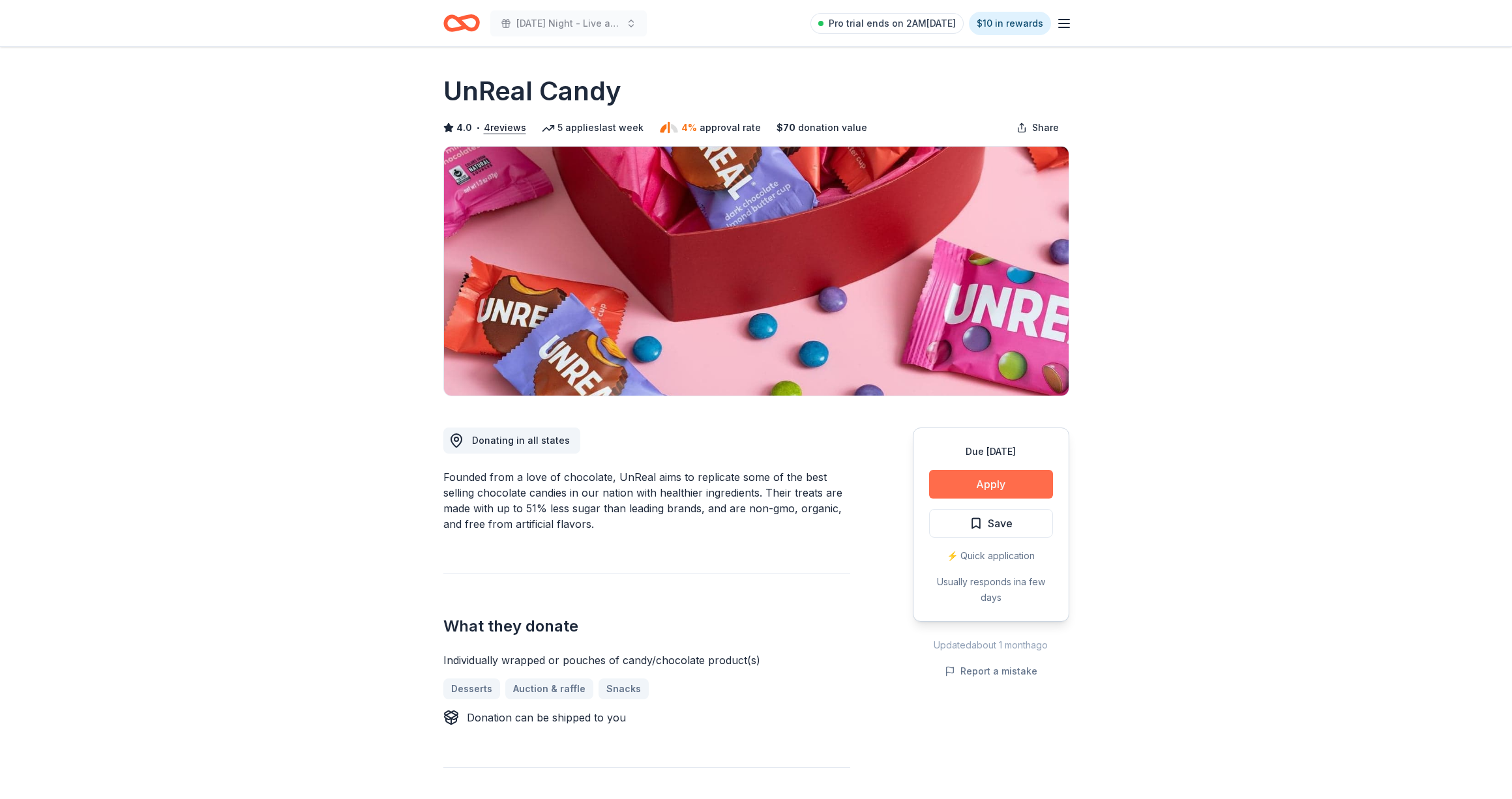
click at [985, 476] on button "Apply" at bounding box center [991, 484] width 124 height 29
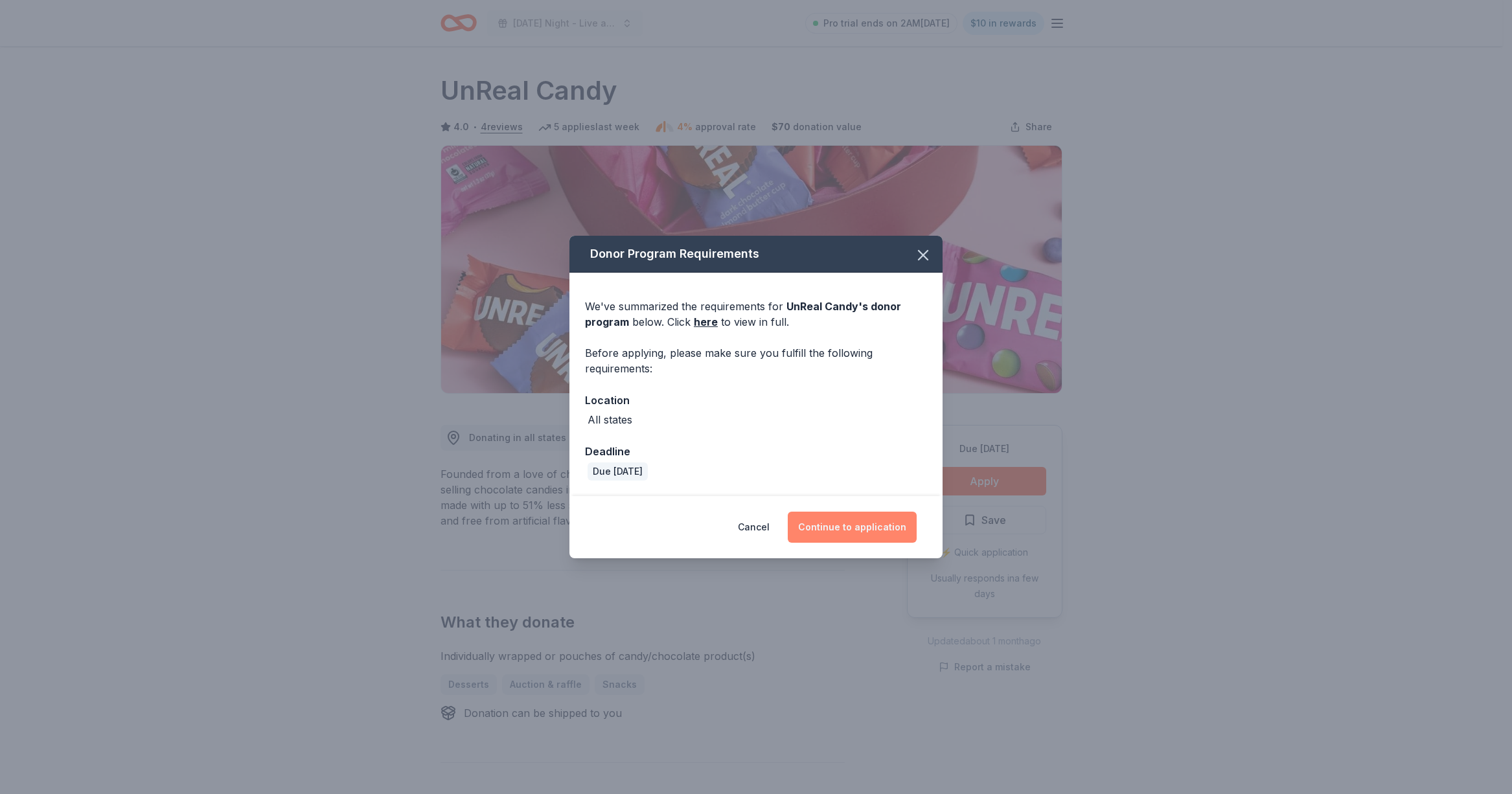
click at [847, 532] on button "Continue to application" at bounding box center [852, 527] width 129 height 31
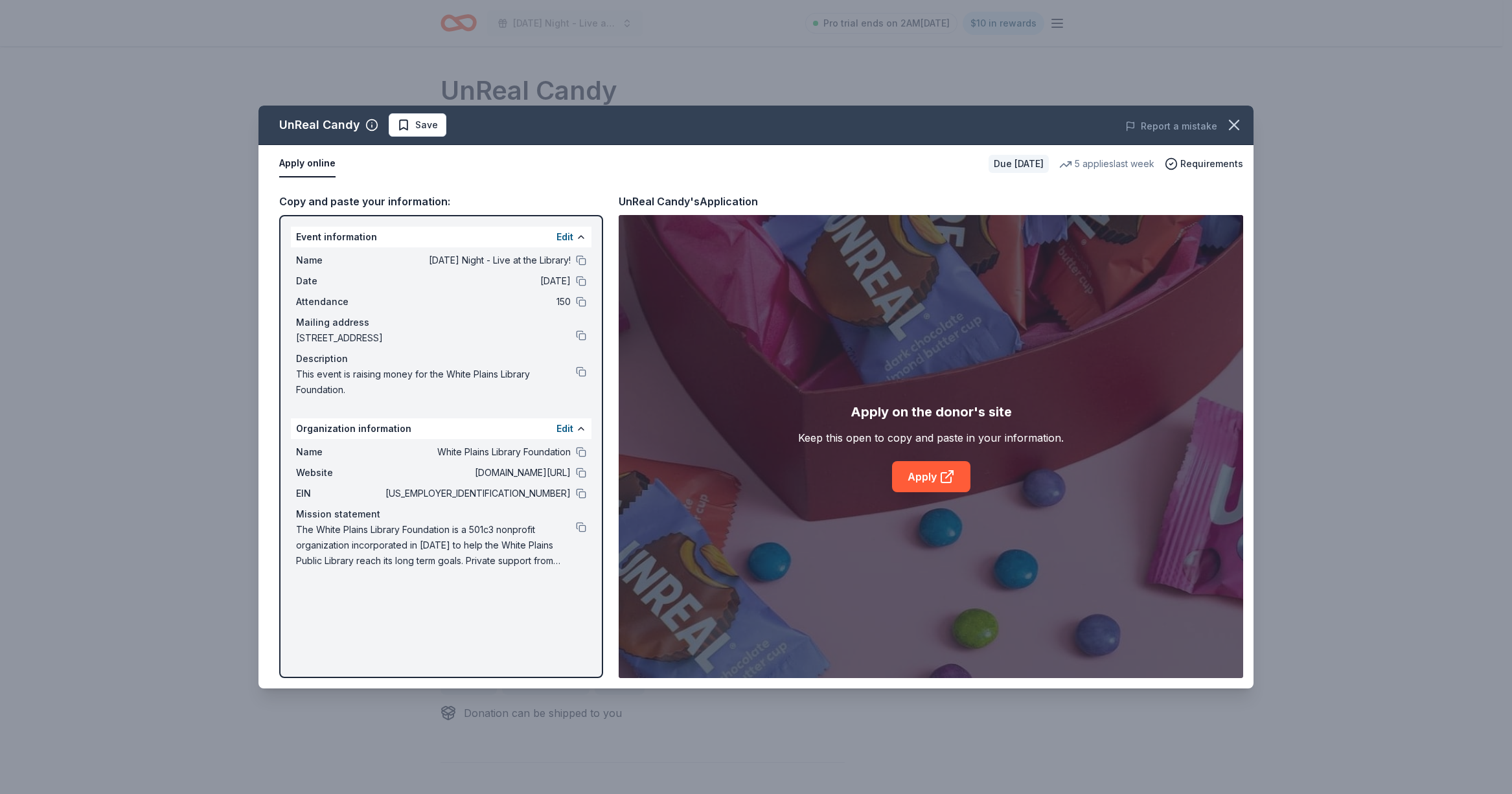
click at [928, 493] on div "Apply on the donor's site Keep this open to copy and paste in your information.…" at bounding box center [930, 447] width 624 height 463
click at [920, 477] on link "Apply" at bounding box center [930, 477] width 78 height 31
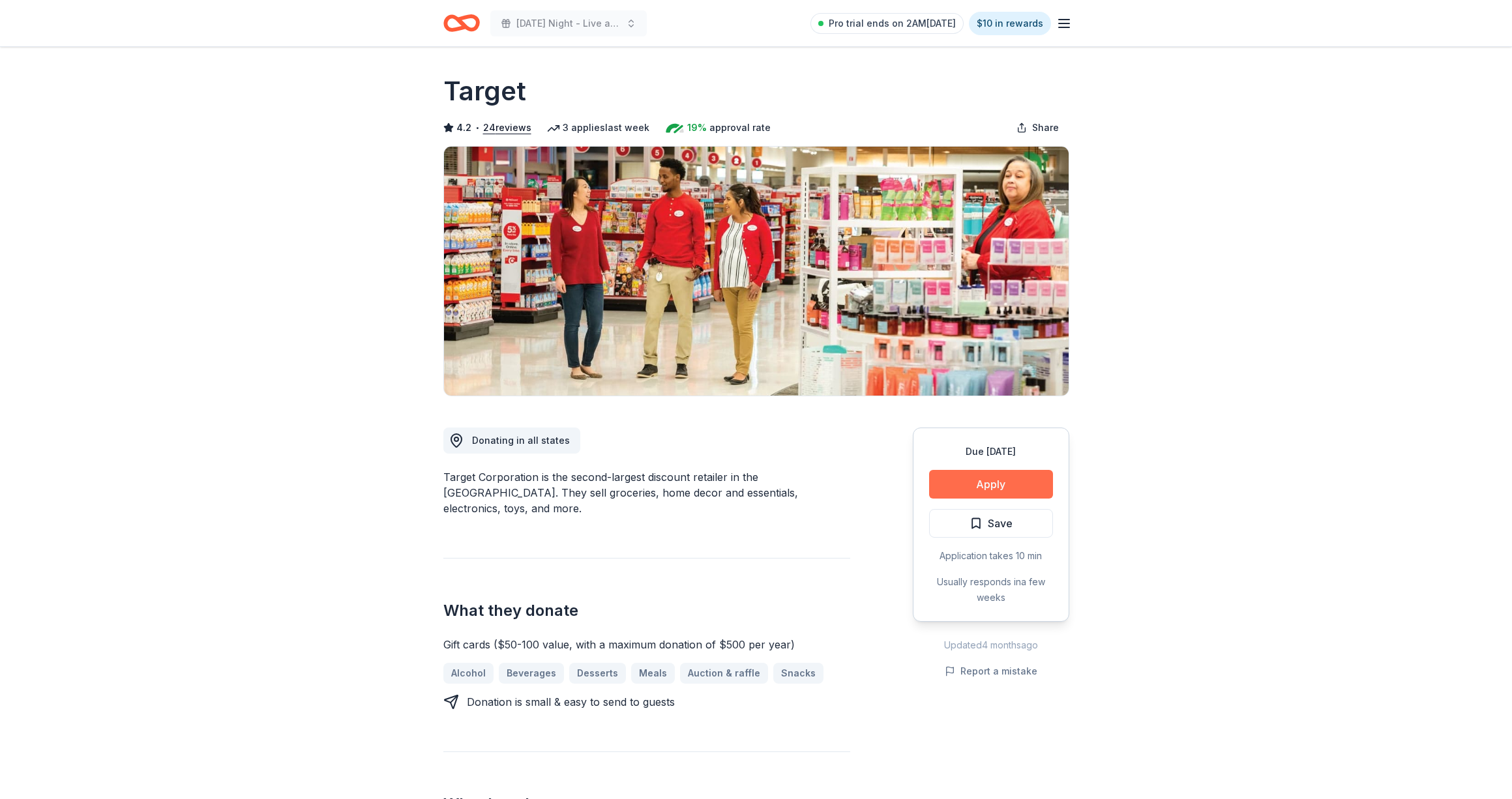
click at [1012, 494] on button "Apply" at bounding box center [991, 484] width 124 height 29
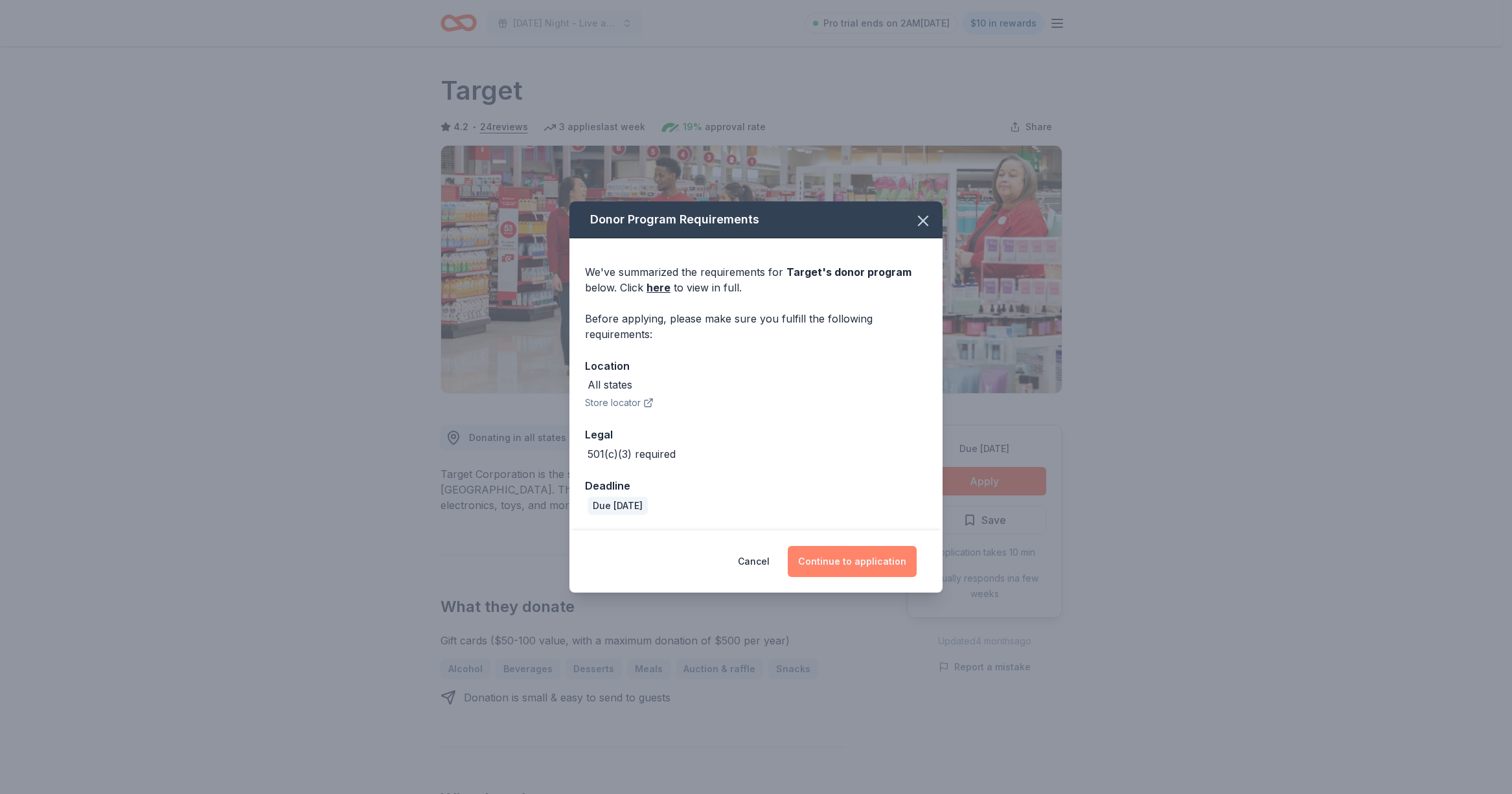
click at [880, 571] on button "Continue to application" at bounding box center [852, 561] width 129 height 31
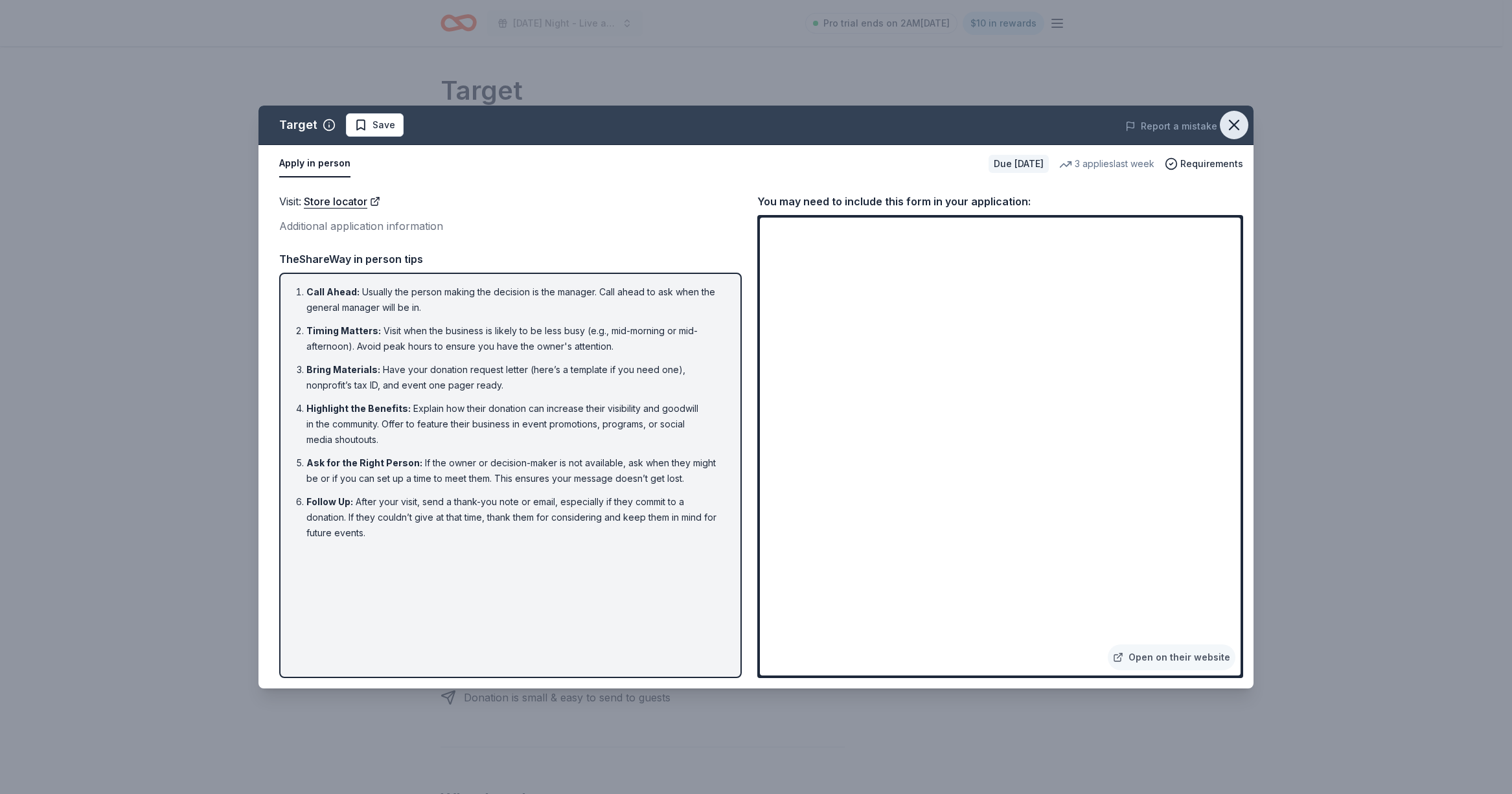
click at [1244, 130] on button "button" at bounding box center [1233, 124] width 28 height 28
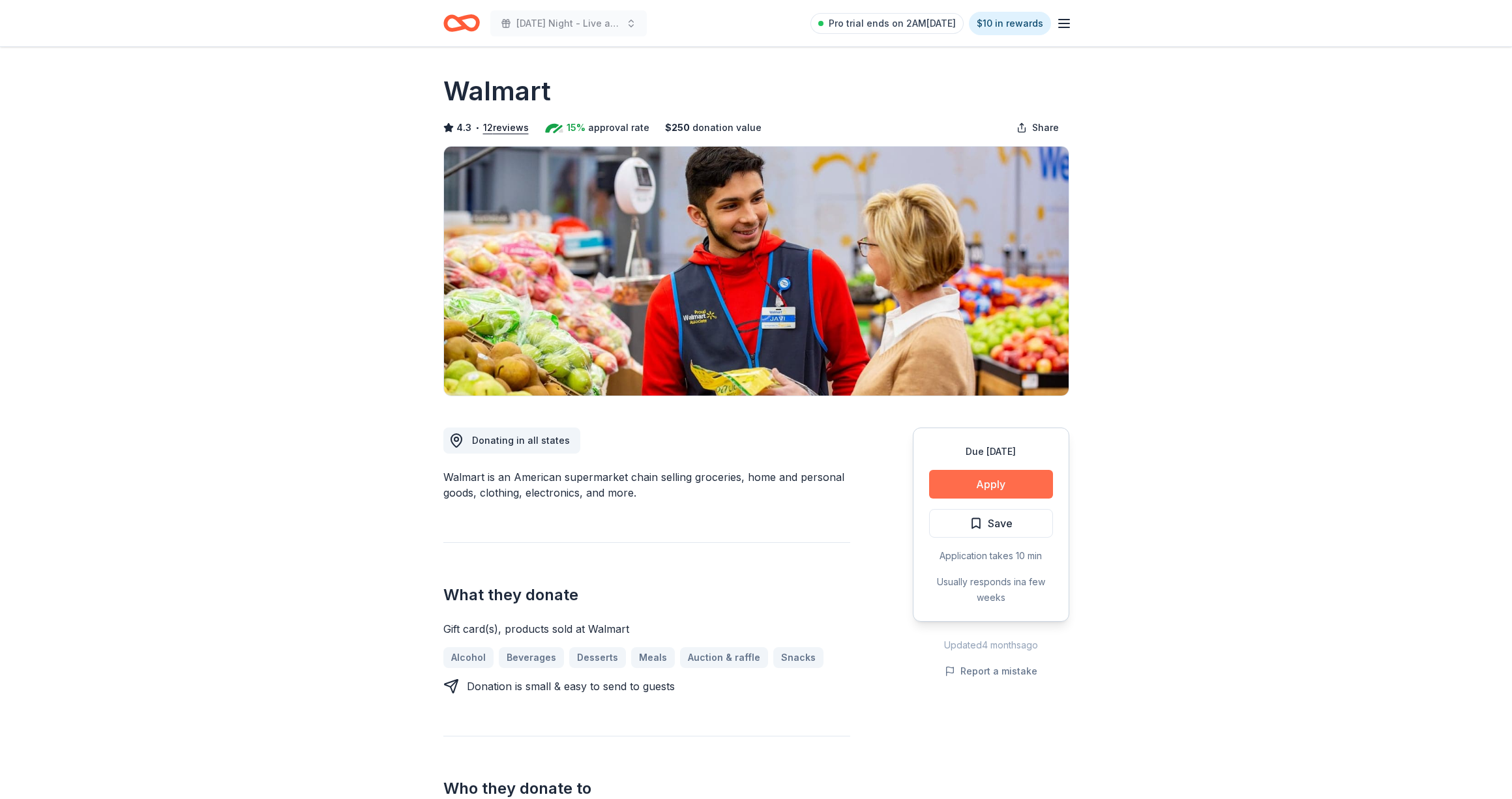
click at [976, 480] on button "Apply" at bounding box center [991, 484] width 124 height 29
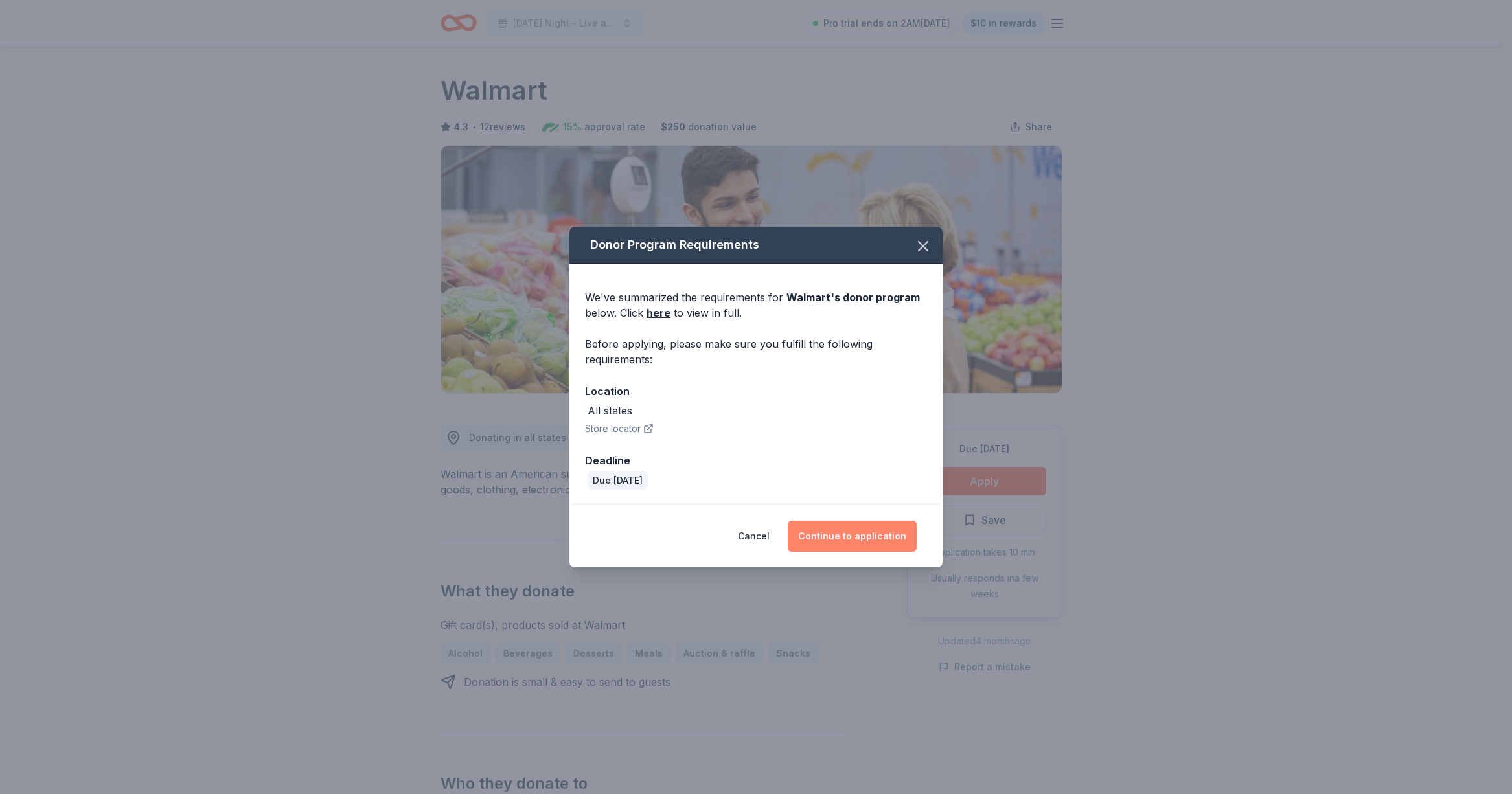
click at [892, 545] on button "Continue to application" at bounding box center [852, 537] width 129 height 31
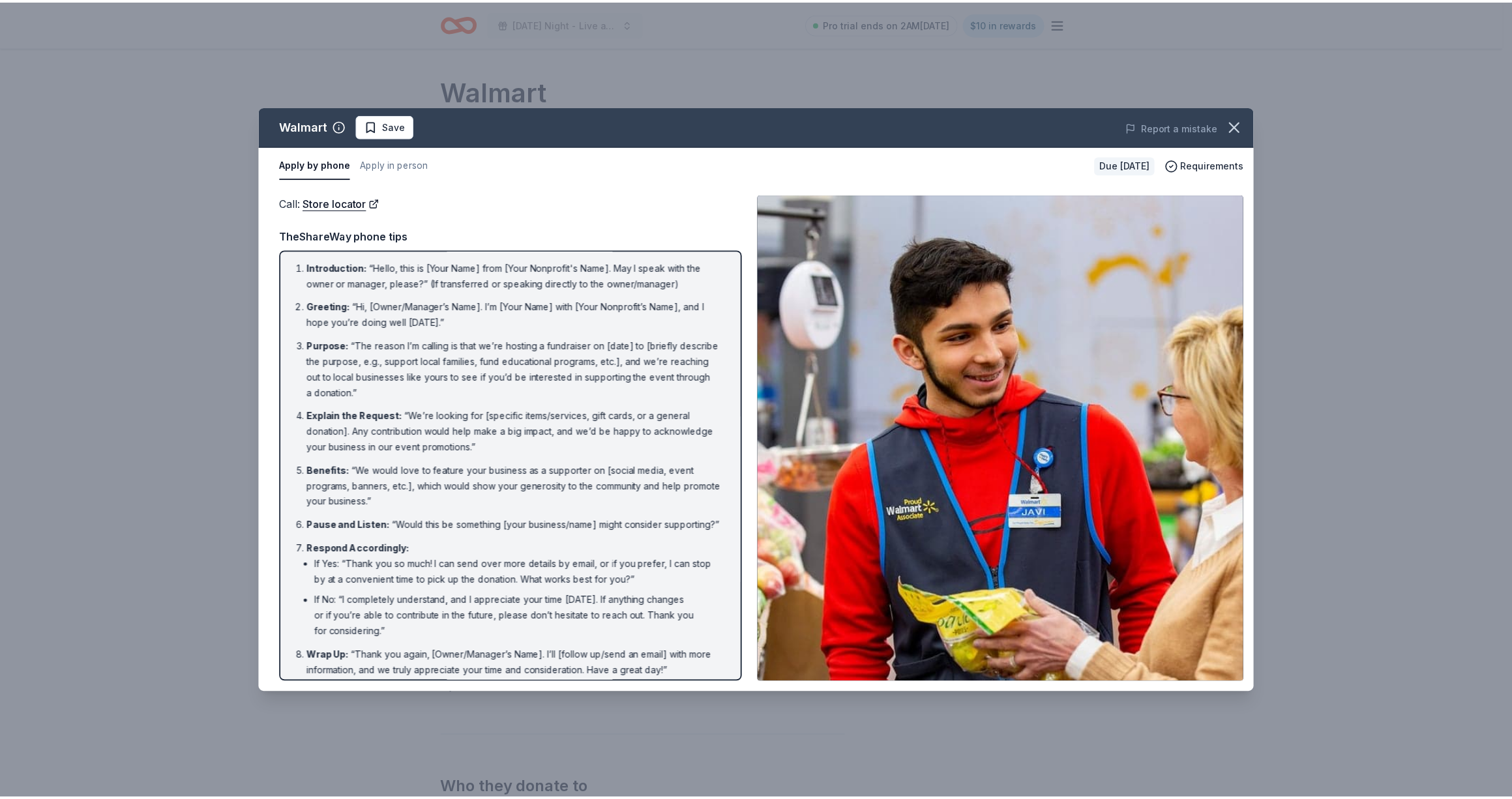
scroll to position [3, 0]
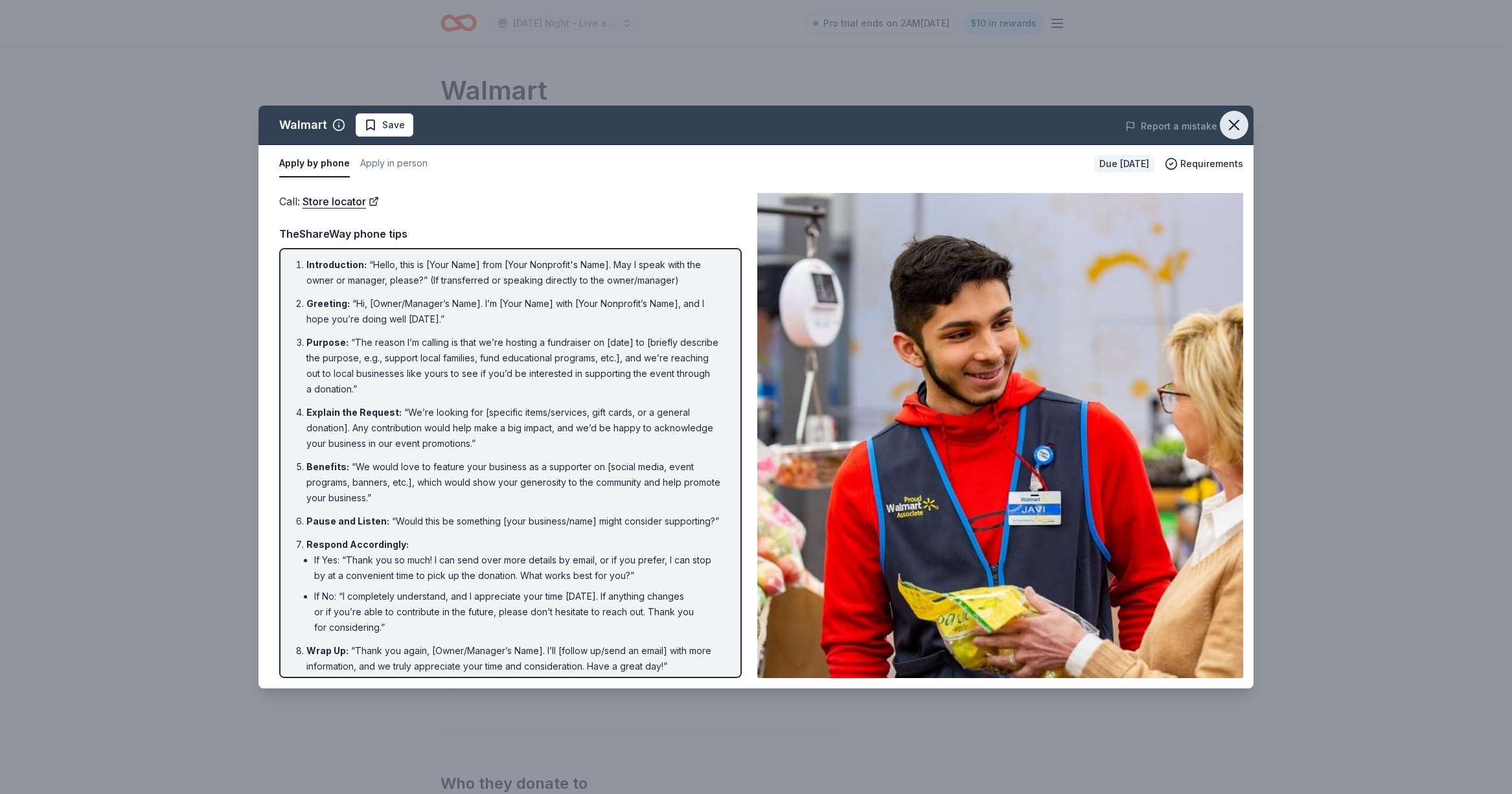
click at [1226, 135] on button "button" at bounding box center [1233, 124] width 28 height 28
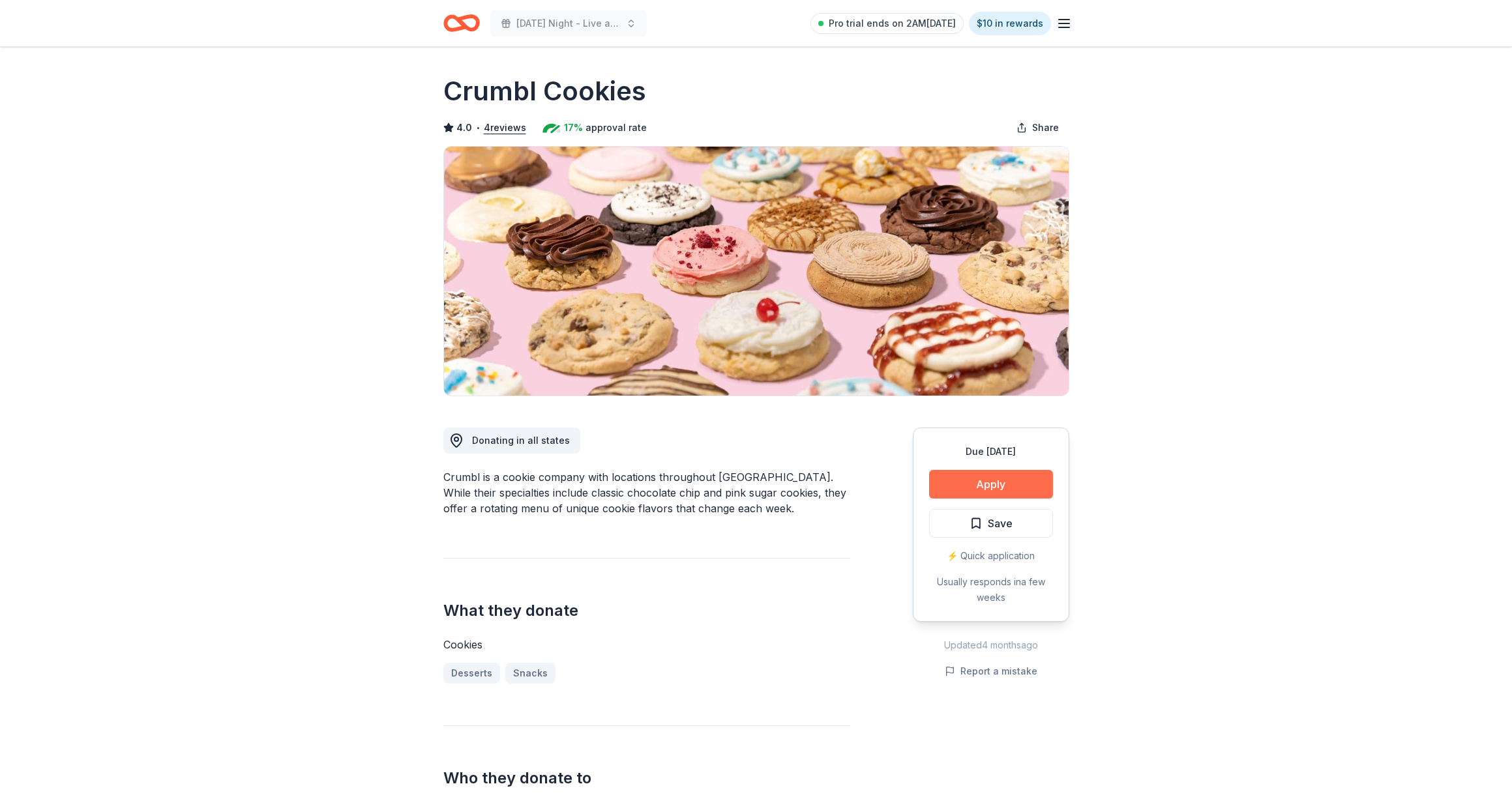
click at [966, 490] on button "Apply" at bounding box center [991, 484] width 124 height 29
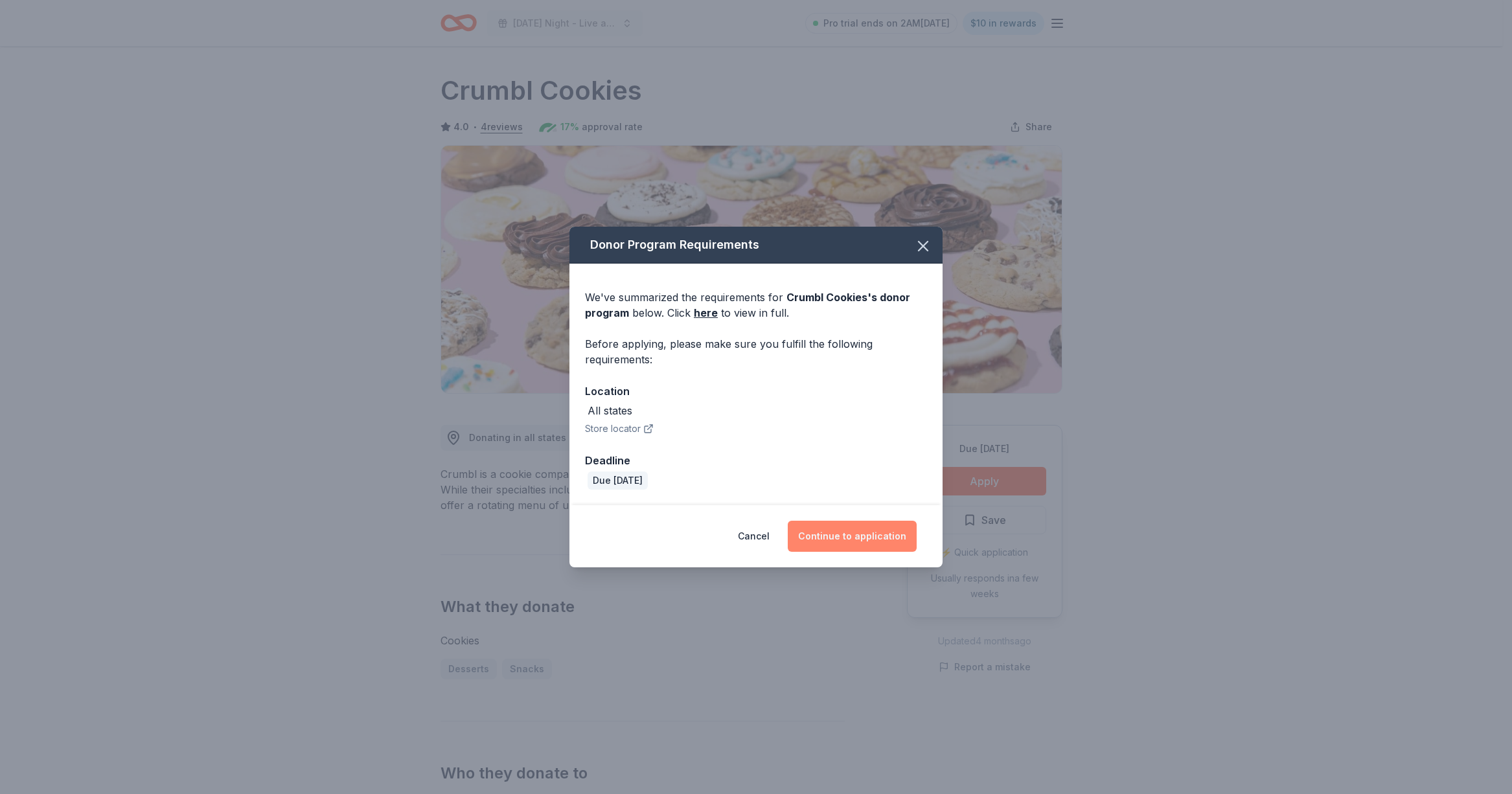
click at [875, 531] on button "Continue to application" at bounding box center [852, 537] width 129 height 31
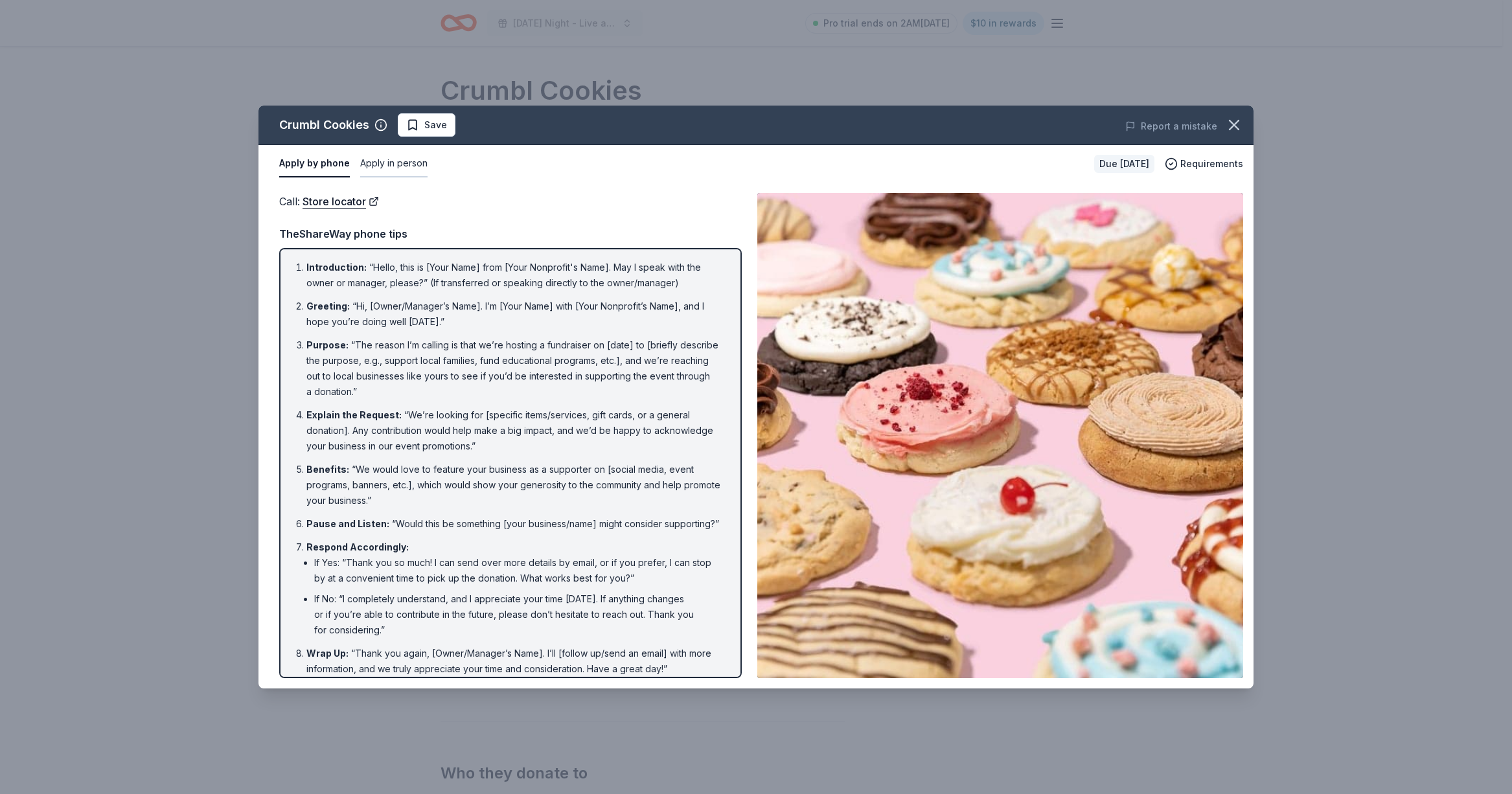
click at [396, 165] on button "Apply in person" at bounding box center [393, 164] width 67 height 28
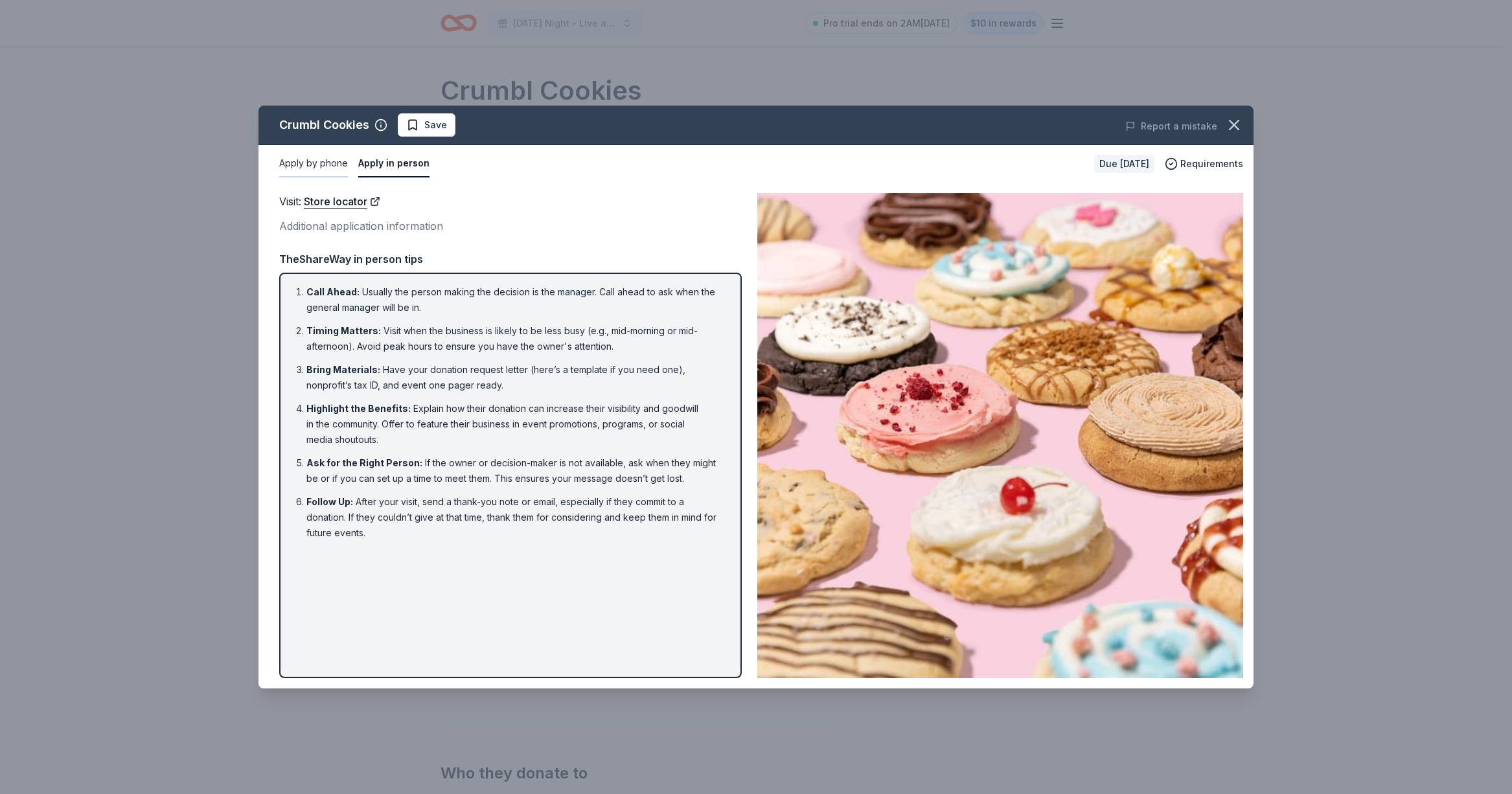
click at [343, 165] on button "Apply by phone" at bounding box center [313, 164] width 69 height 28
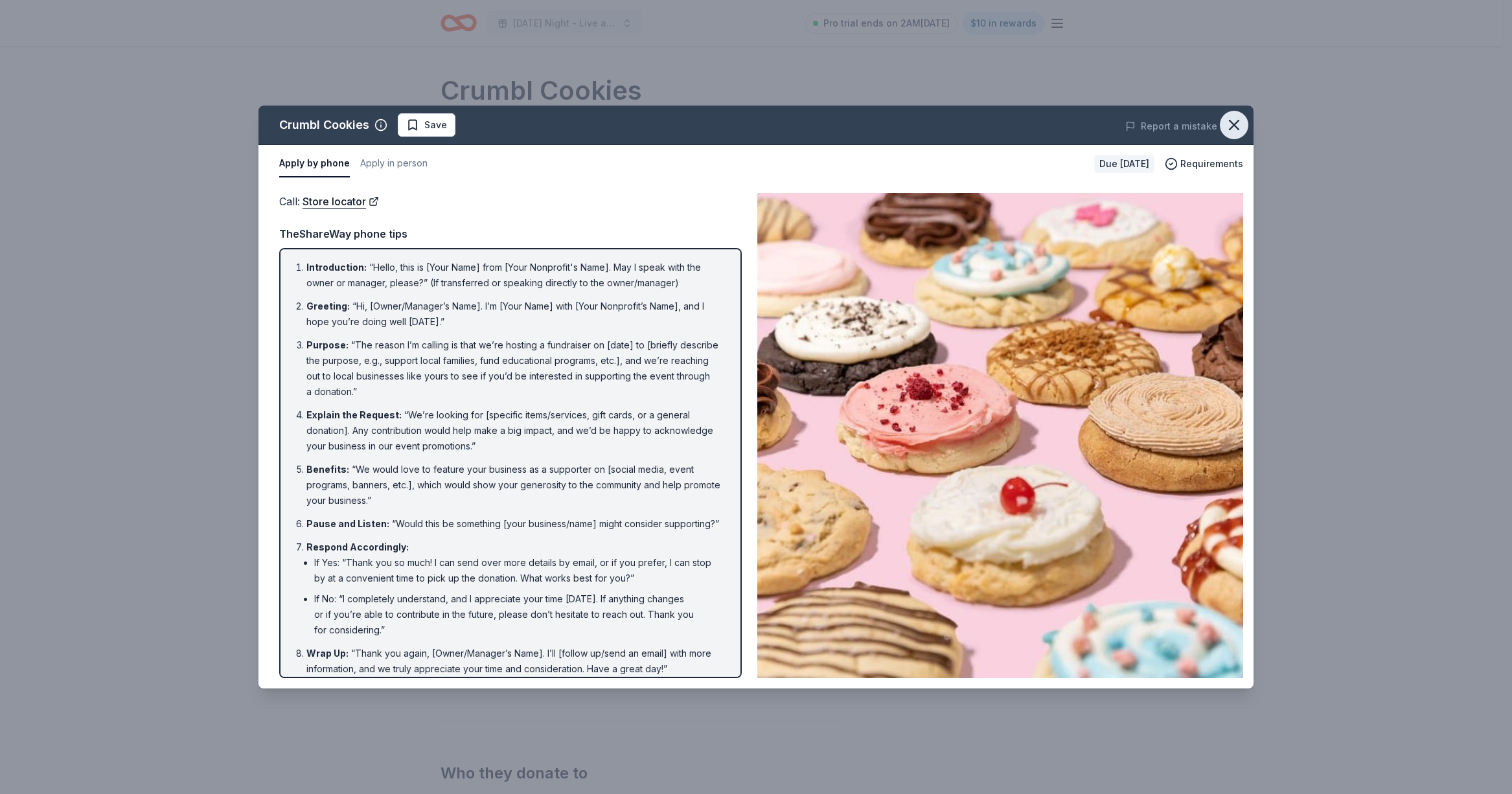
click at [1229, 122] on icon "button" at bounding box center [1234, 125] width 18 height 18
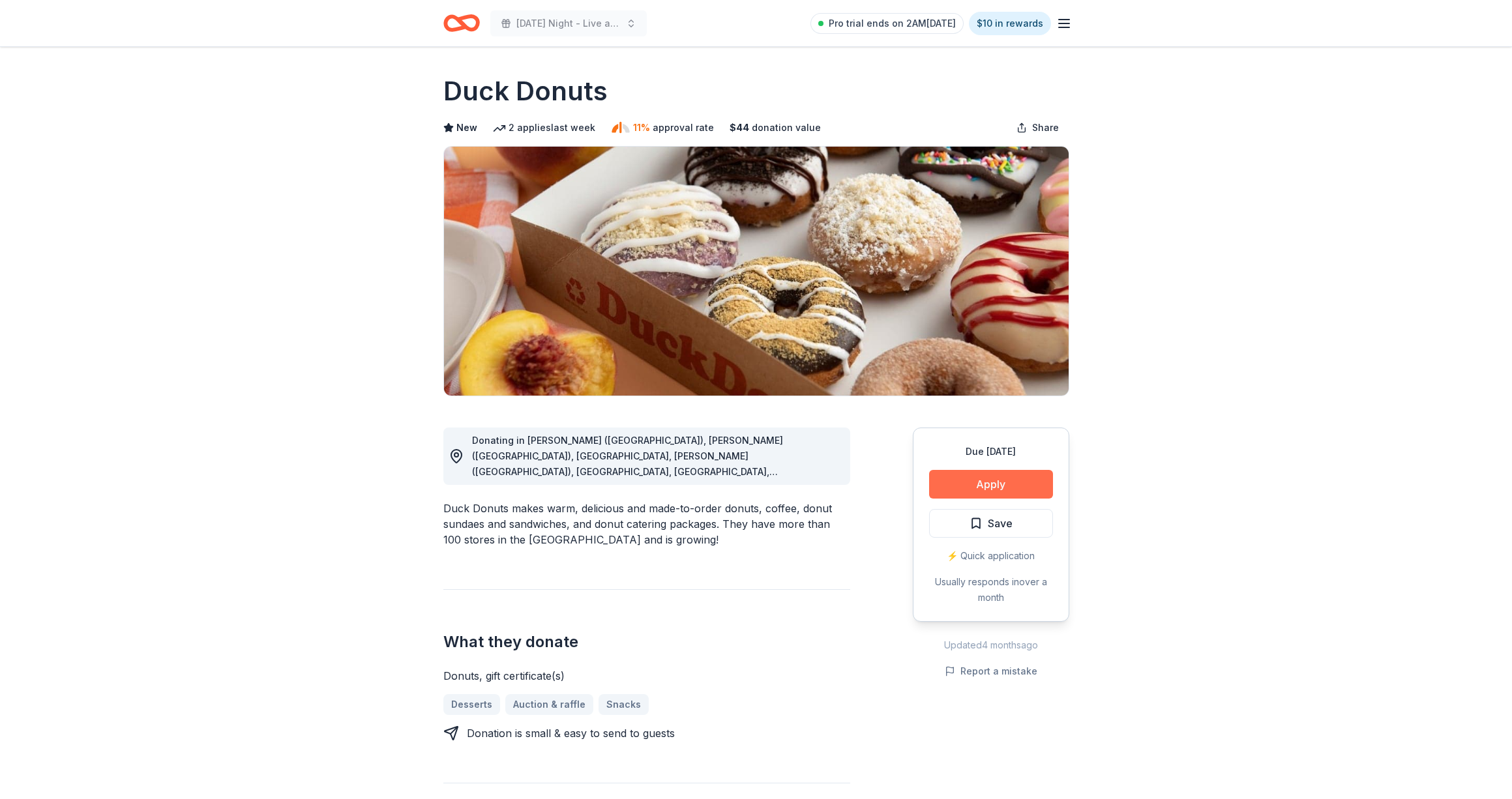
click at [1022, 483] on button "Apply" at bounding box center [991, 484] width 124 height 29
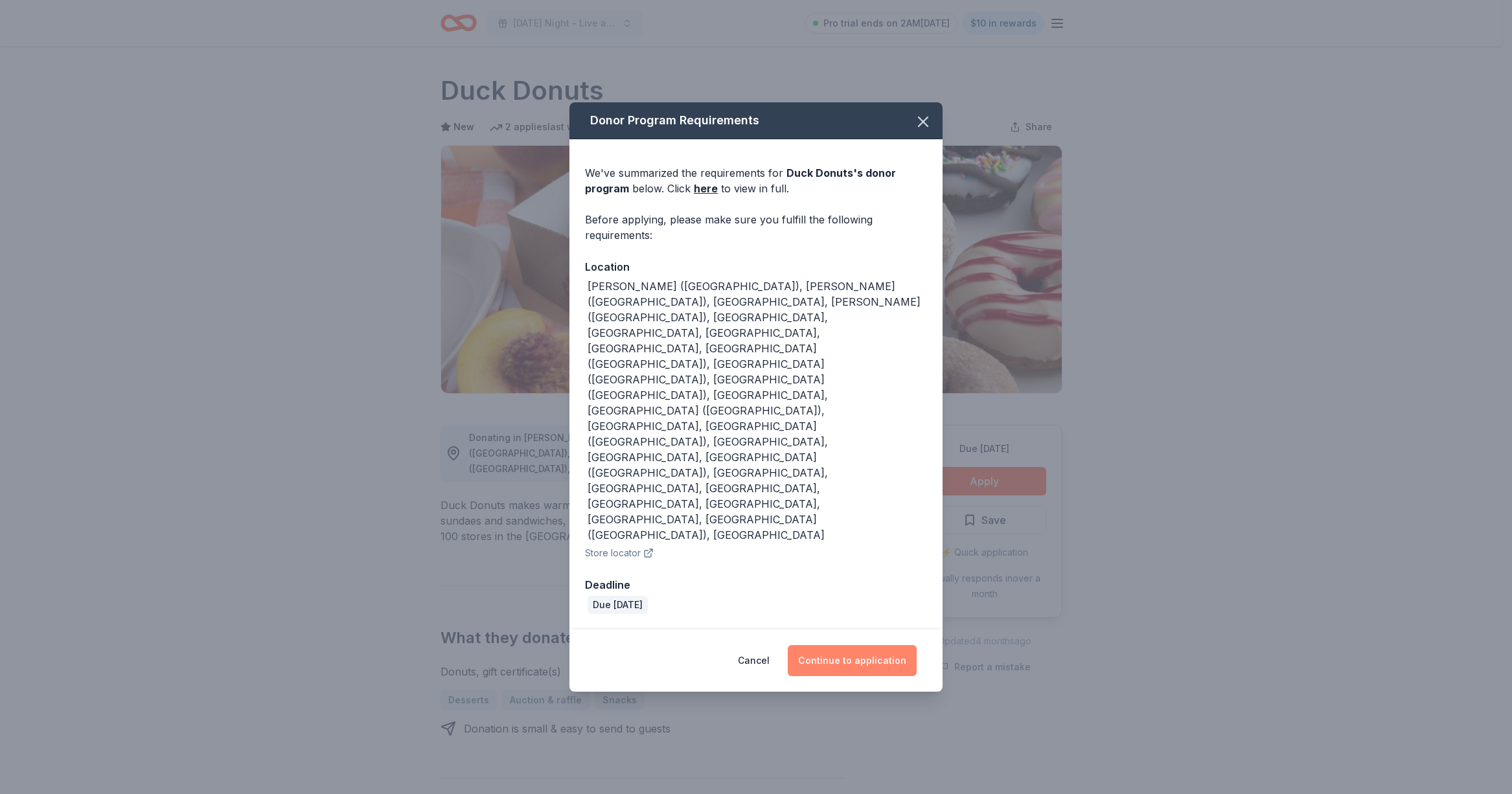
click at [878, 645] on button "Continue to application" at bounding box center [852, 661] width 129 height 31
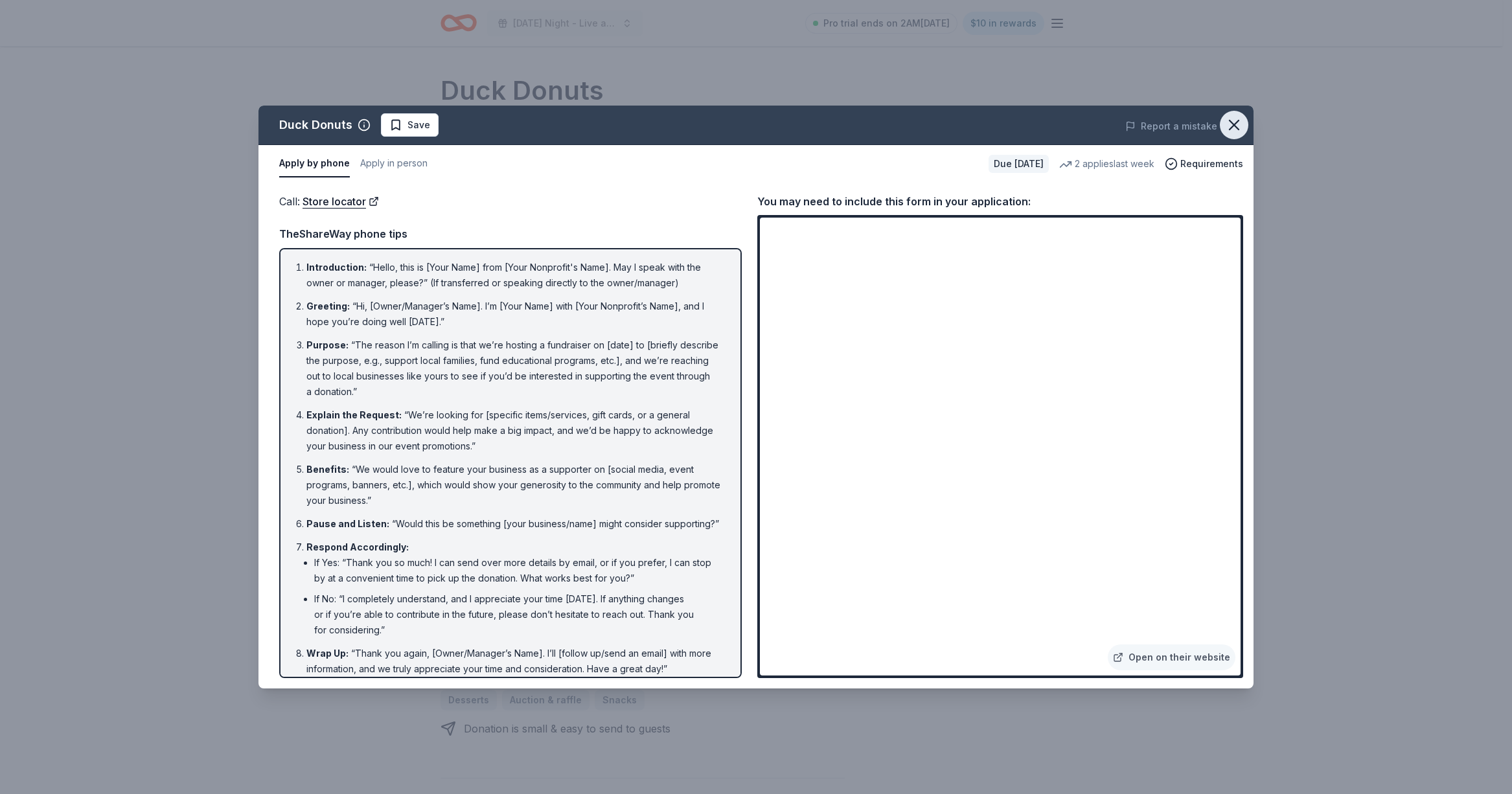
click at [1225, 124] on icon "button" at bounding box center [1234, 125] width 18 height 18
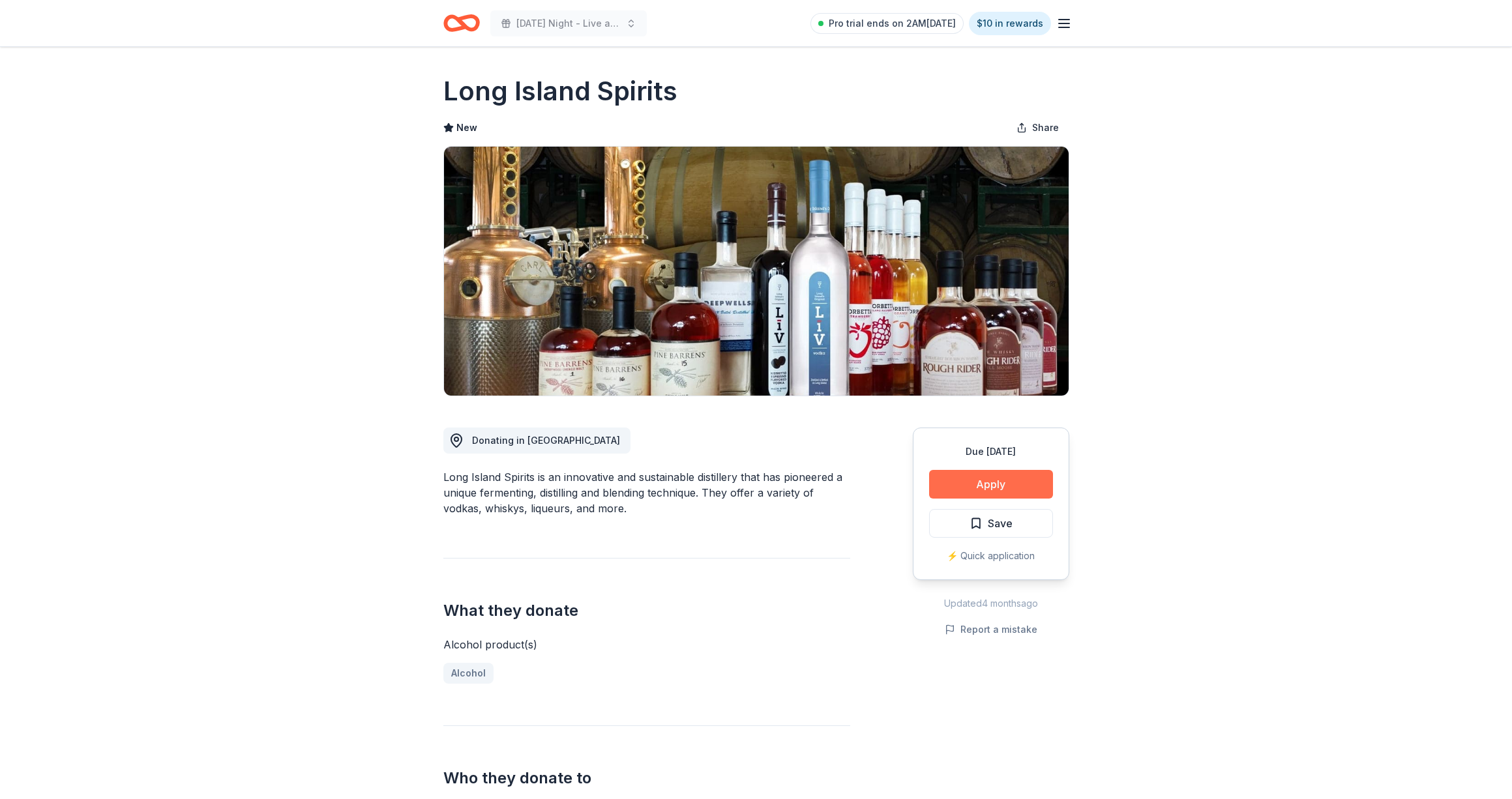
click at [944, 488] on button "Apply" at bounding box center [991, 484] width 124 height 29
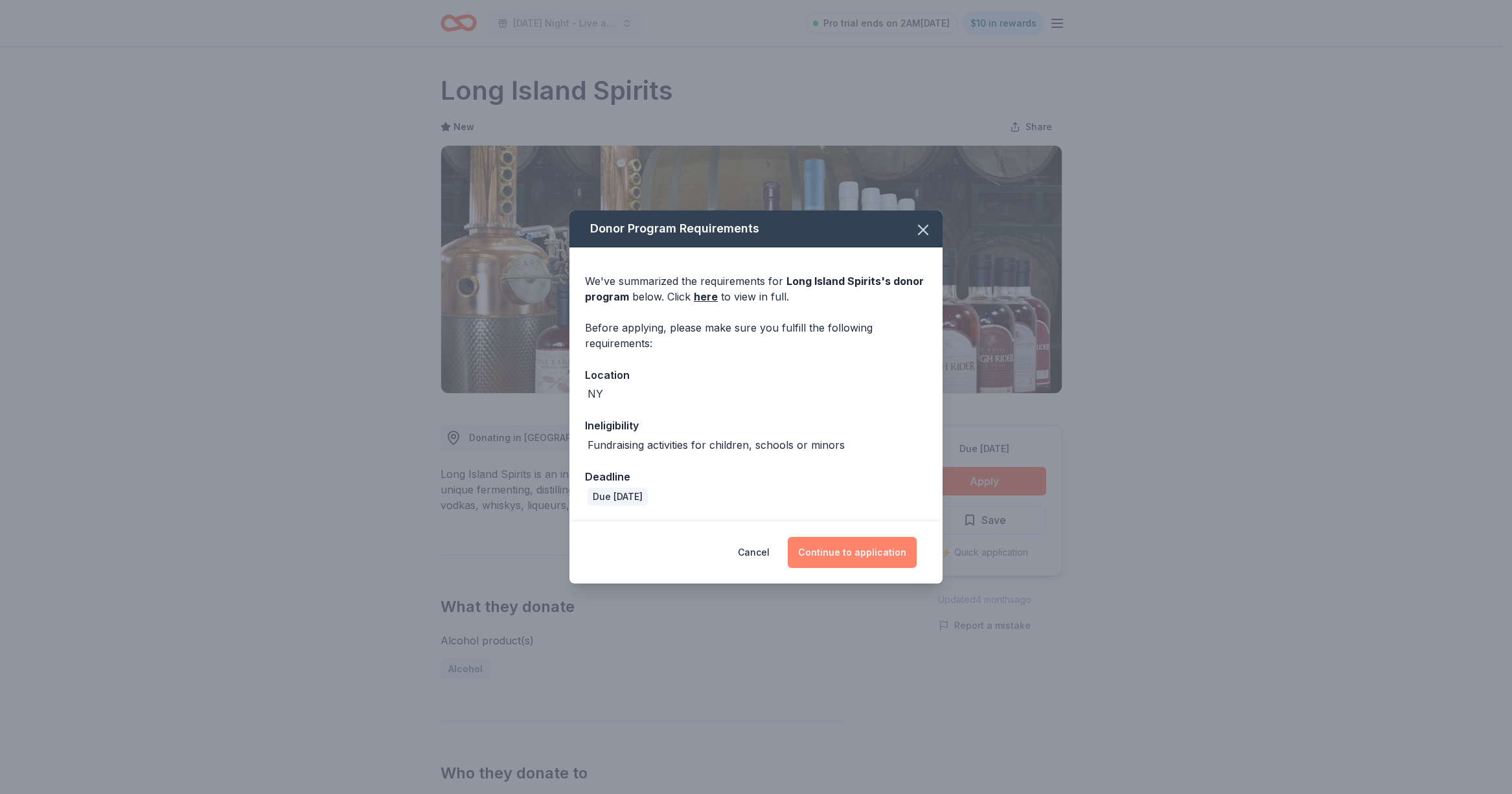
click at [870, 559] on button "Continue to application" at bounding box center [852, 552] width 129 height 31
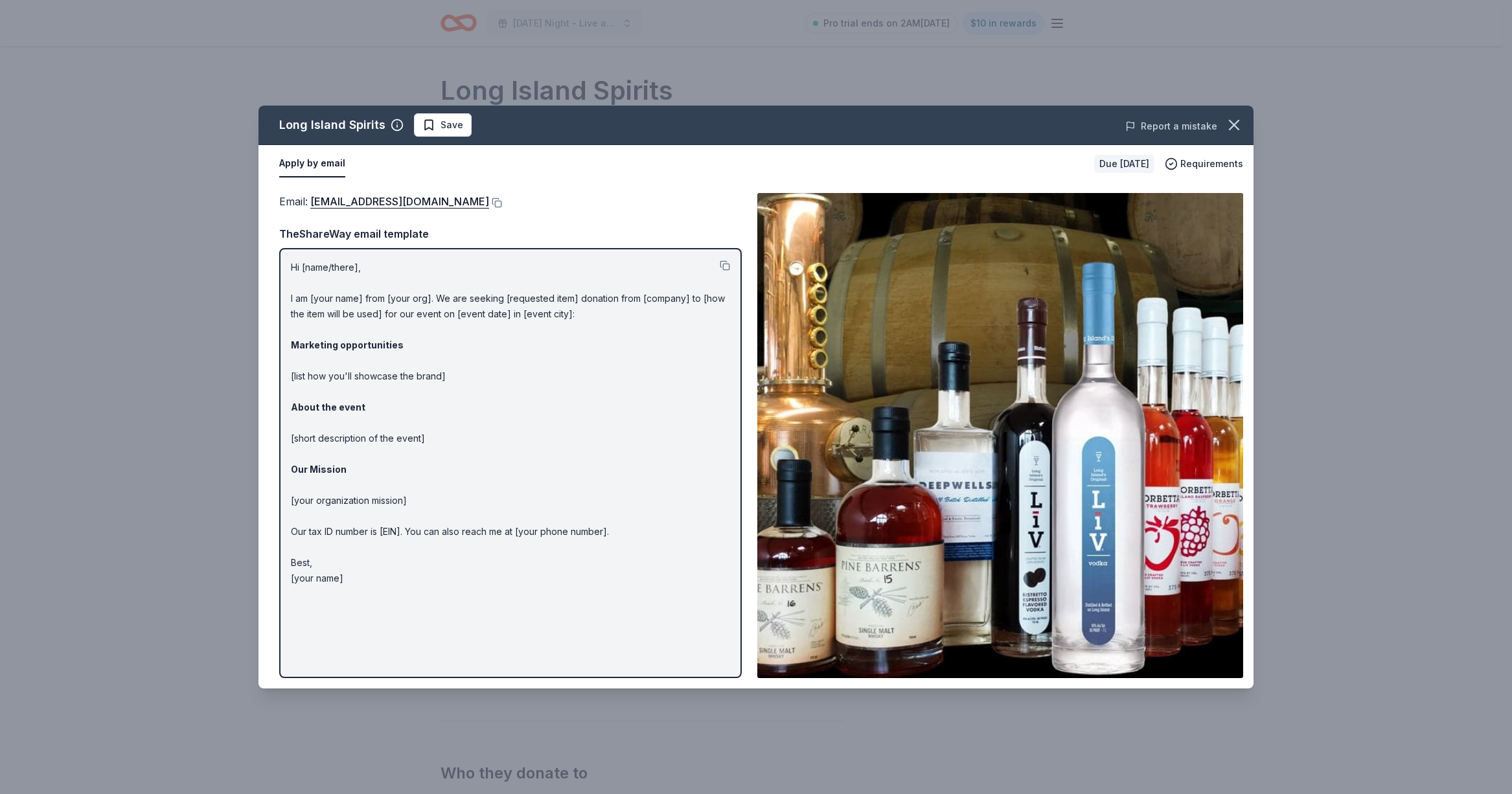
drag, startPoint x: 1231, startPoint y: 123, endPoint x: 1205, endPoint y: 131, distance: 27.2
click at [1231, 123] on icon "button" at bounding box center [1234, 125] width 18 height 18
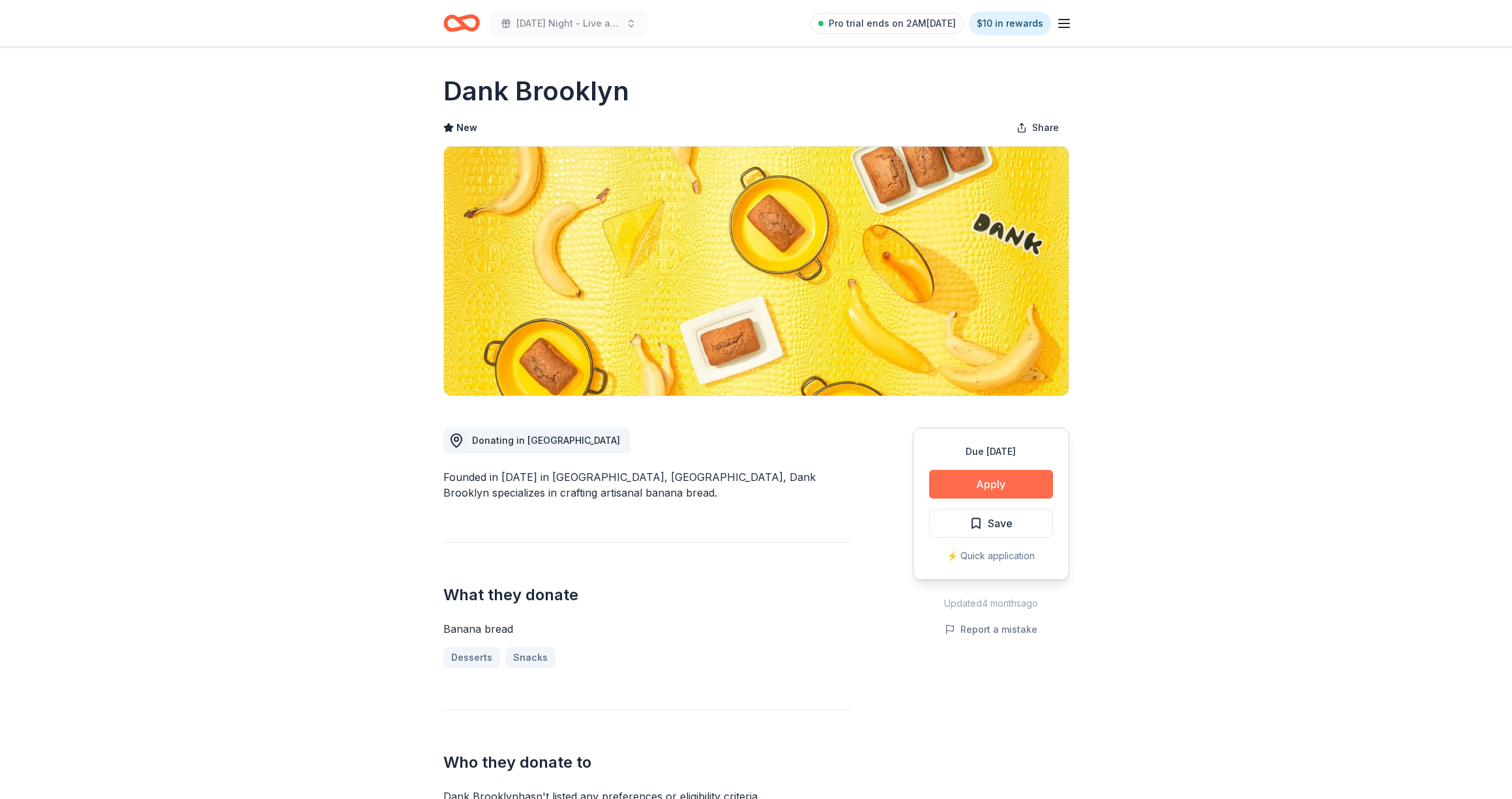
click at [1025, 477] on button "Apply" at bounding box center [991, 484] width 124 height 29
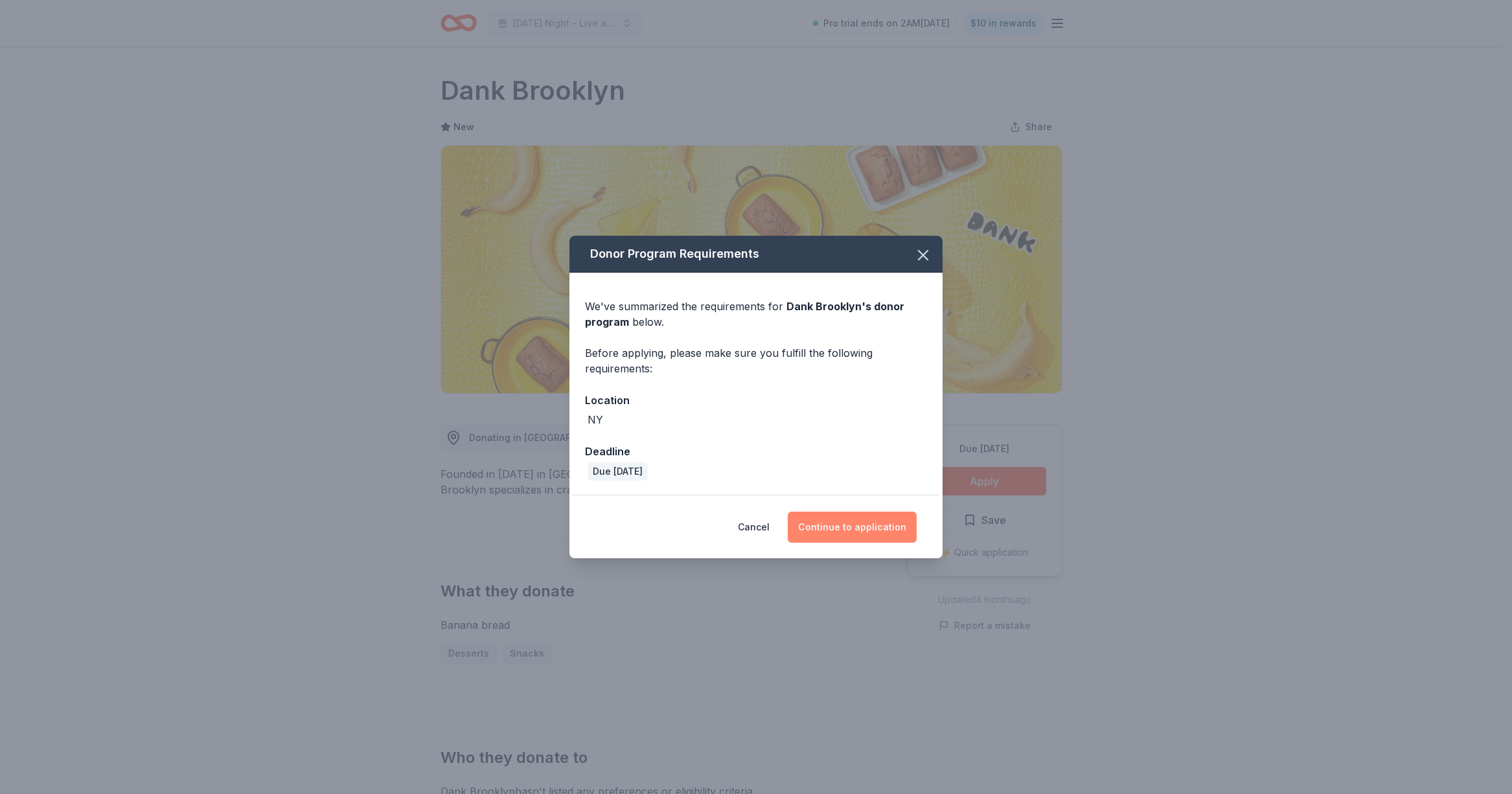
click at [867, 529] on button "Continue to application" at bounding box center [852, 527] width 129 height 31
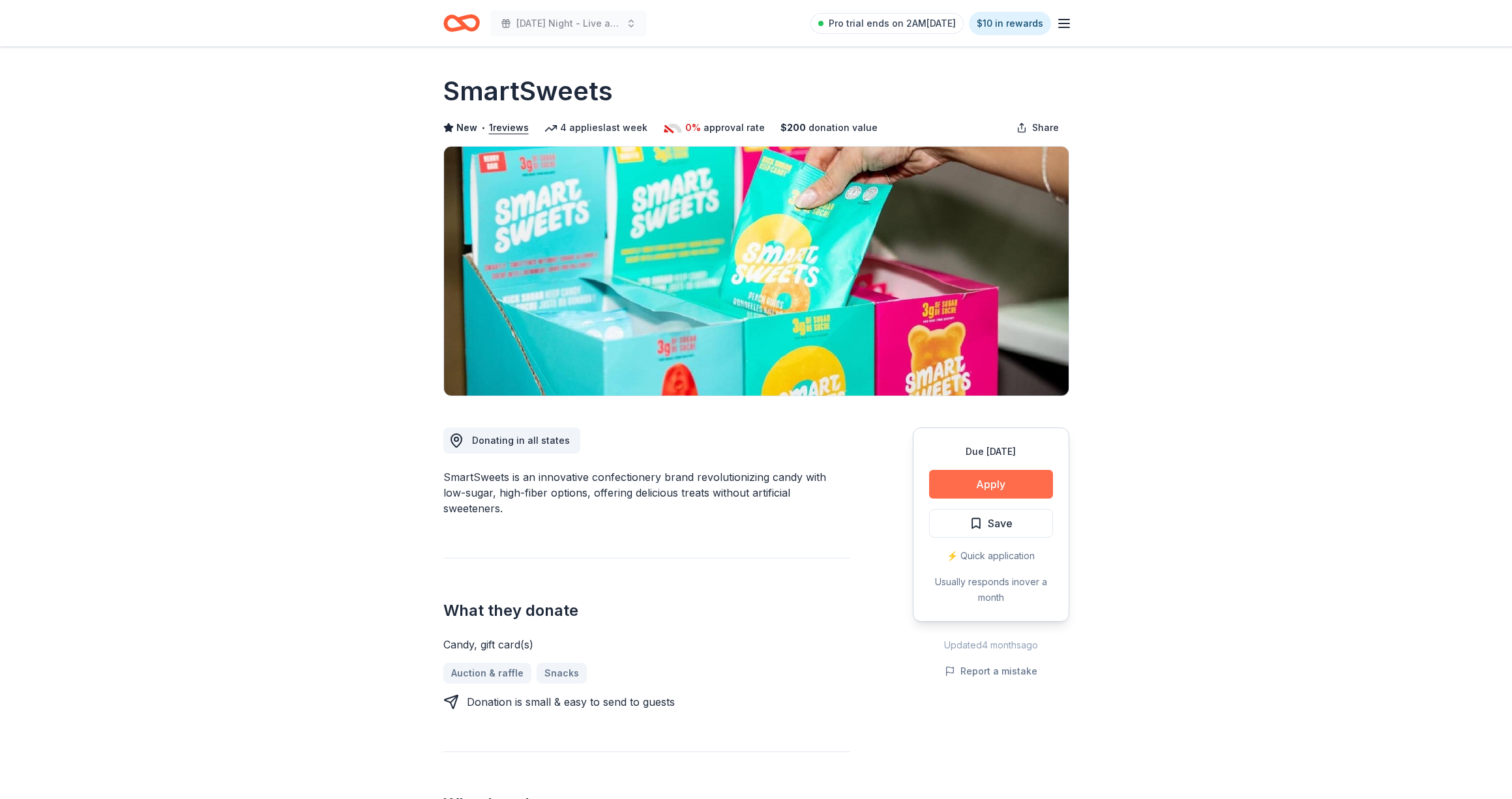
click at [946, 475] on button "Apply" at bounding box center [991, 484] width 124 height 29
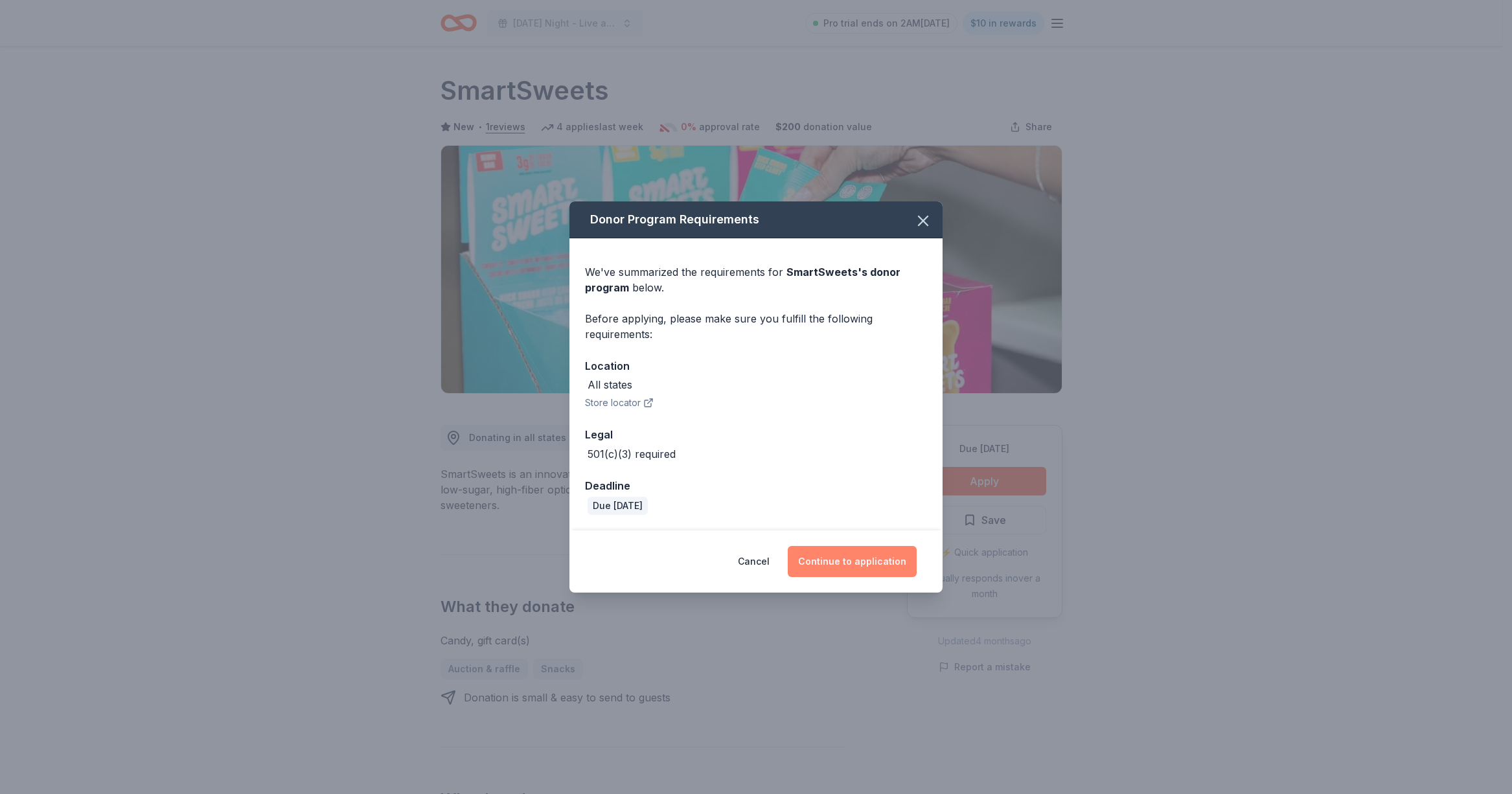
click at [835, 567] on button "Continue to application" at bounding box center [852, 561] width 129 height 31
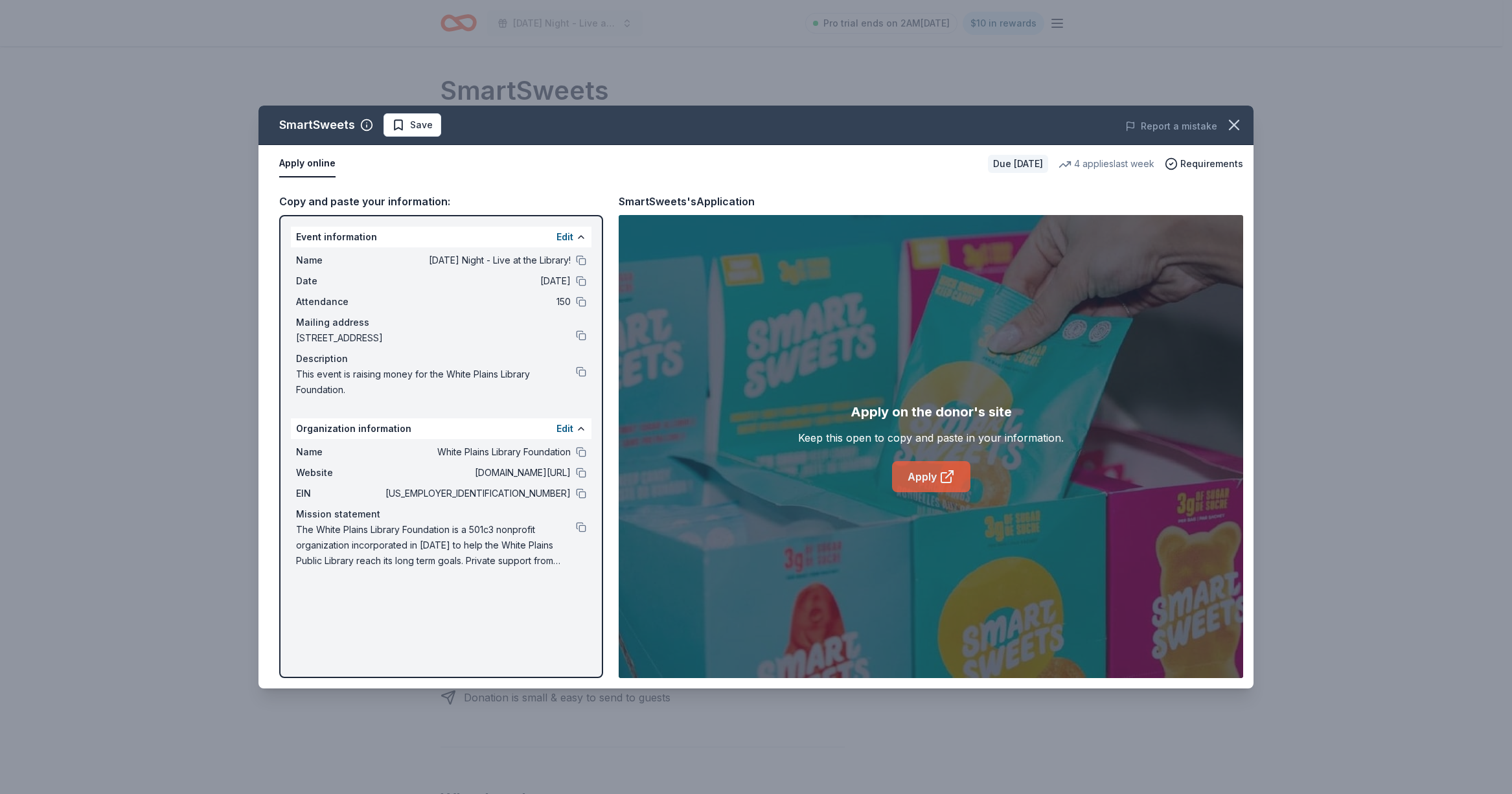
click at [927, 473] on link "Apply" at bounding box center [930, 477] width 78 height 31
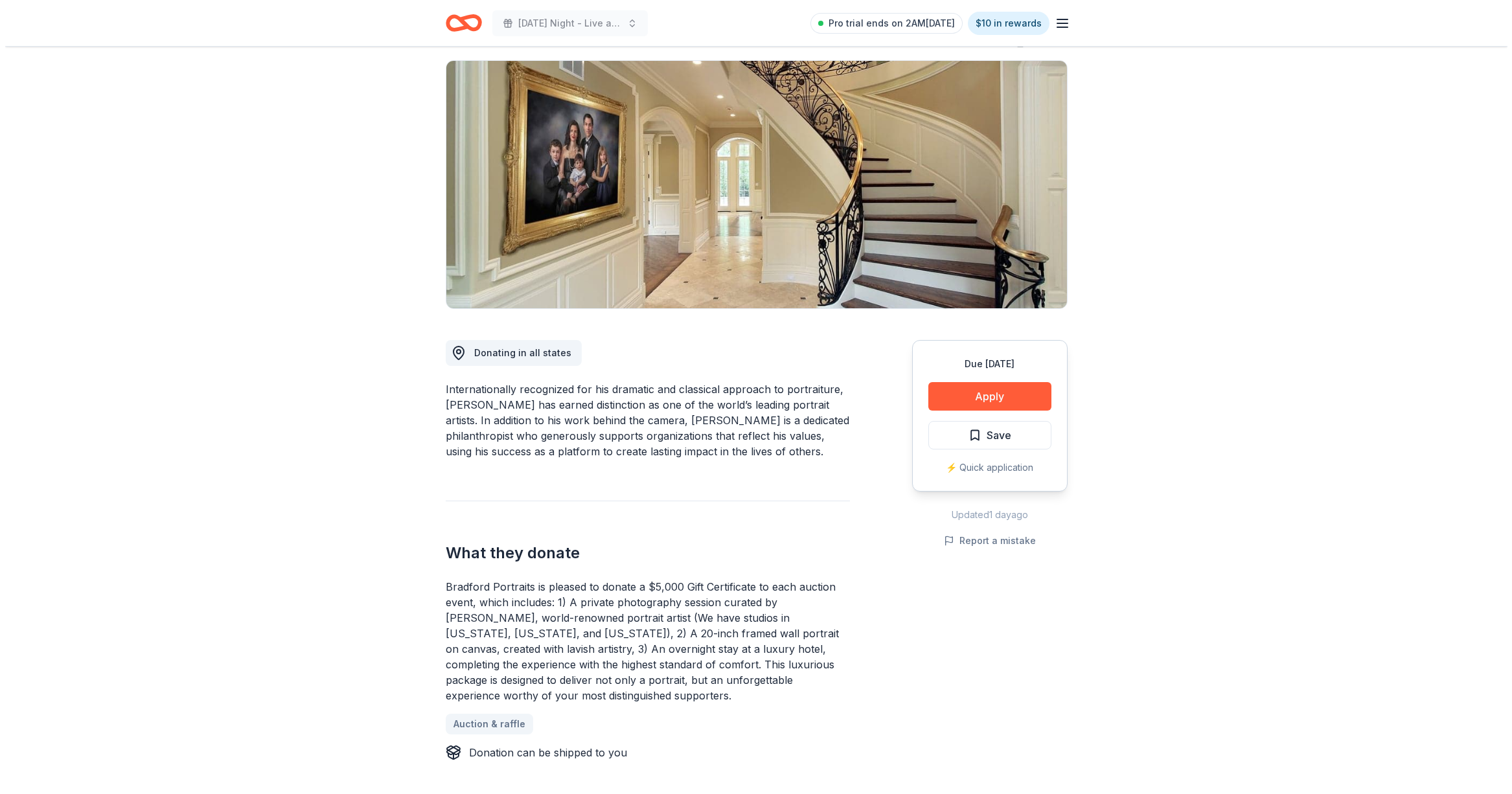
scroll to position [85, 0]
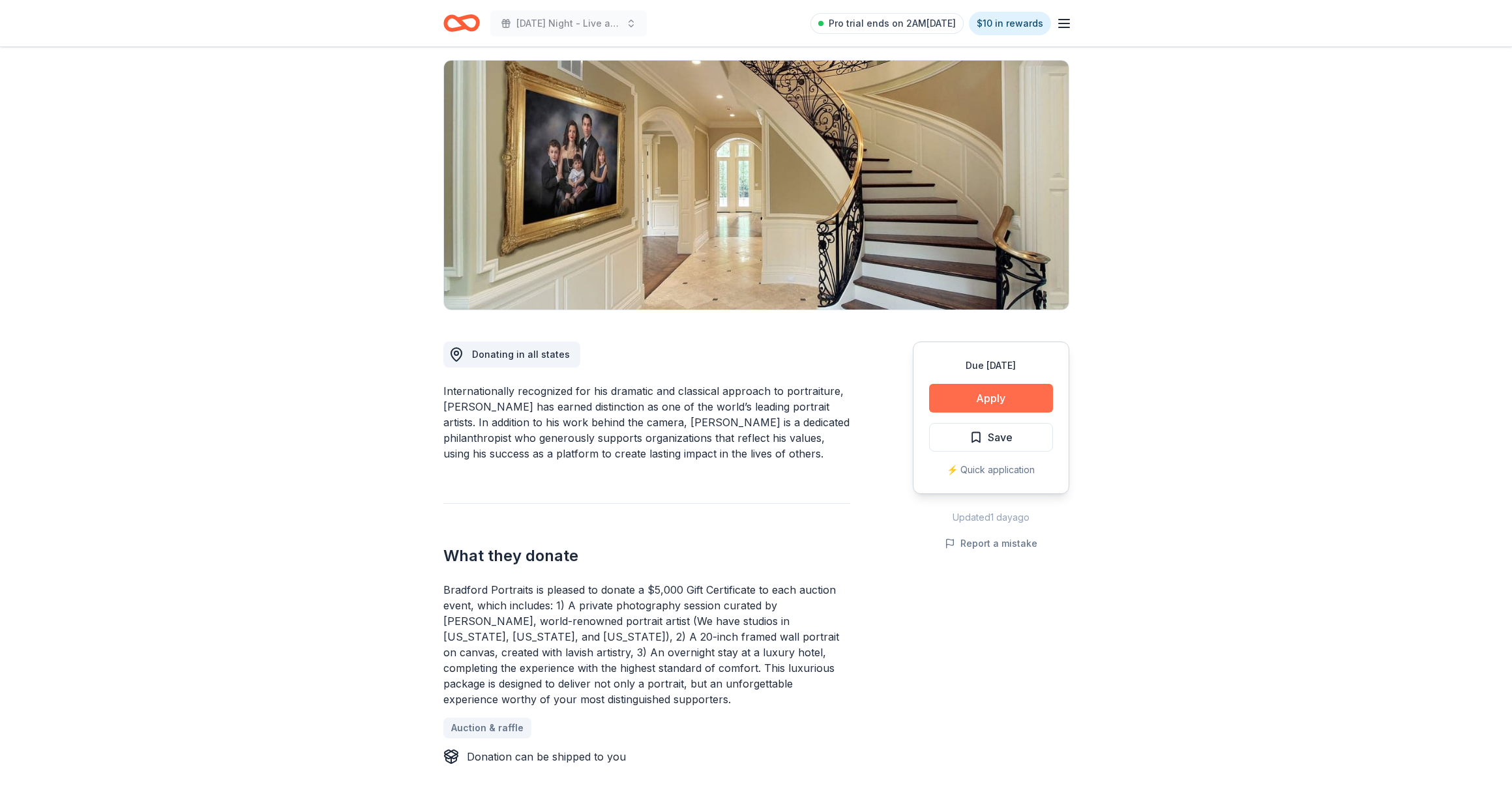
click at [942, 395] on button "Apply" at bounding box center [991, 398] width 124 height 29
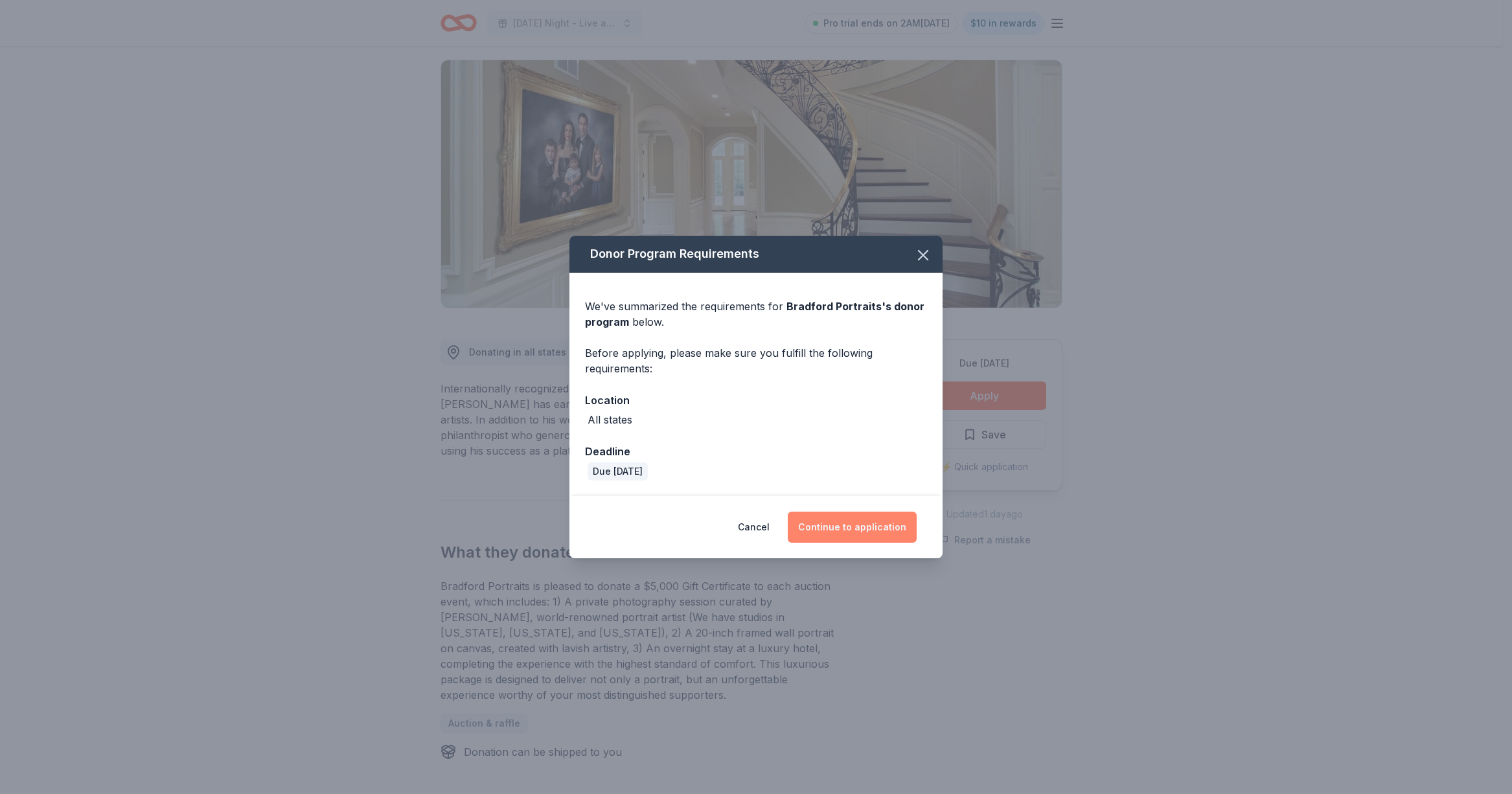
click at [835, 518] on button "Continue to application" at bounding box center [852, 527] width 129 height 31
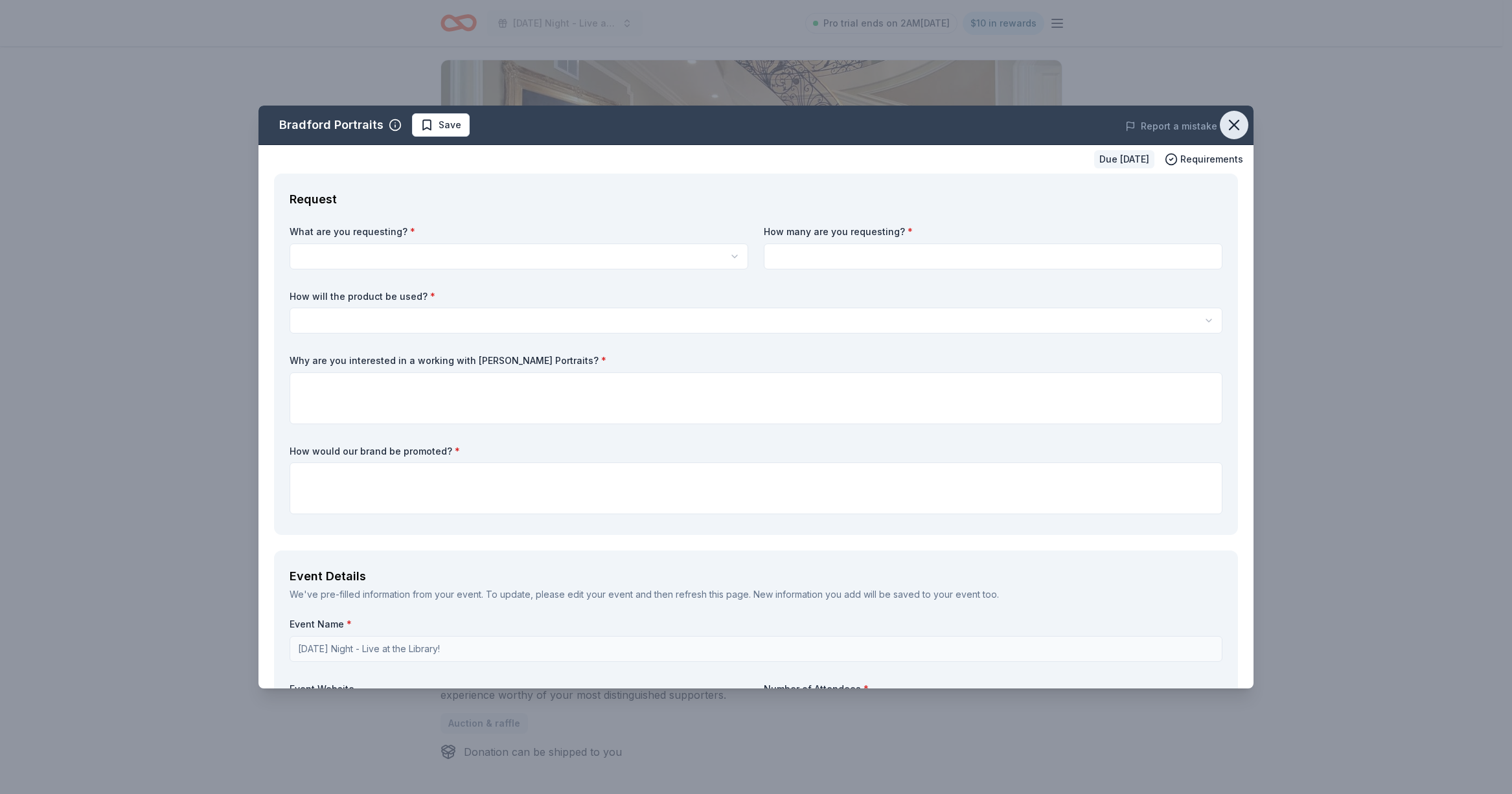
click at [1225, 121] on icon "button" at bounding box center [1234, 125] width 18 height 18
click at [1225, 133] on icon "button" at bounding box center [1234, 125] width 18 height 18
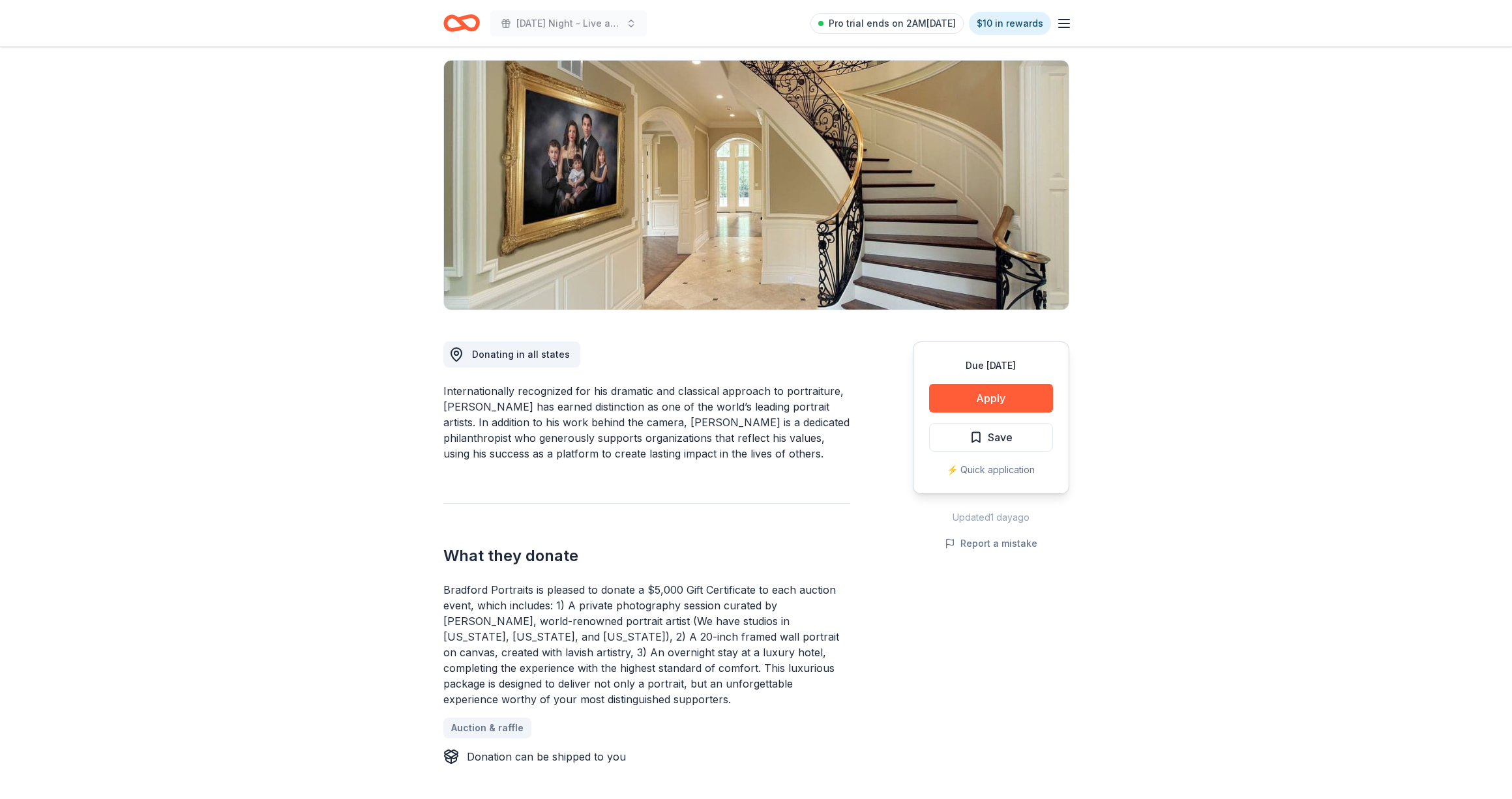
drag, startPoint x: 439, startPoint y: 590, endPoint x: 497, endPoint y: 592, distance: 58.0
drag, startPoint x: 442, startPoint y: 585, endPoint x: 537, endPoint y: 601, distance: 96.3
click at [537, 601] on div "Bradford Portraits is pleased to donate a $5,000 Gift Certificate to each aucti…" at bounding box center [647, 644] width 407 height 125
click at [1014, 392] on button "Apply" at bounding box center [991, 398] width 124 height 29
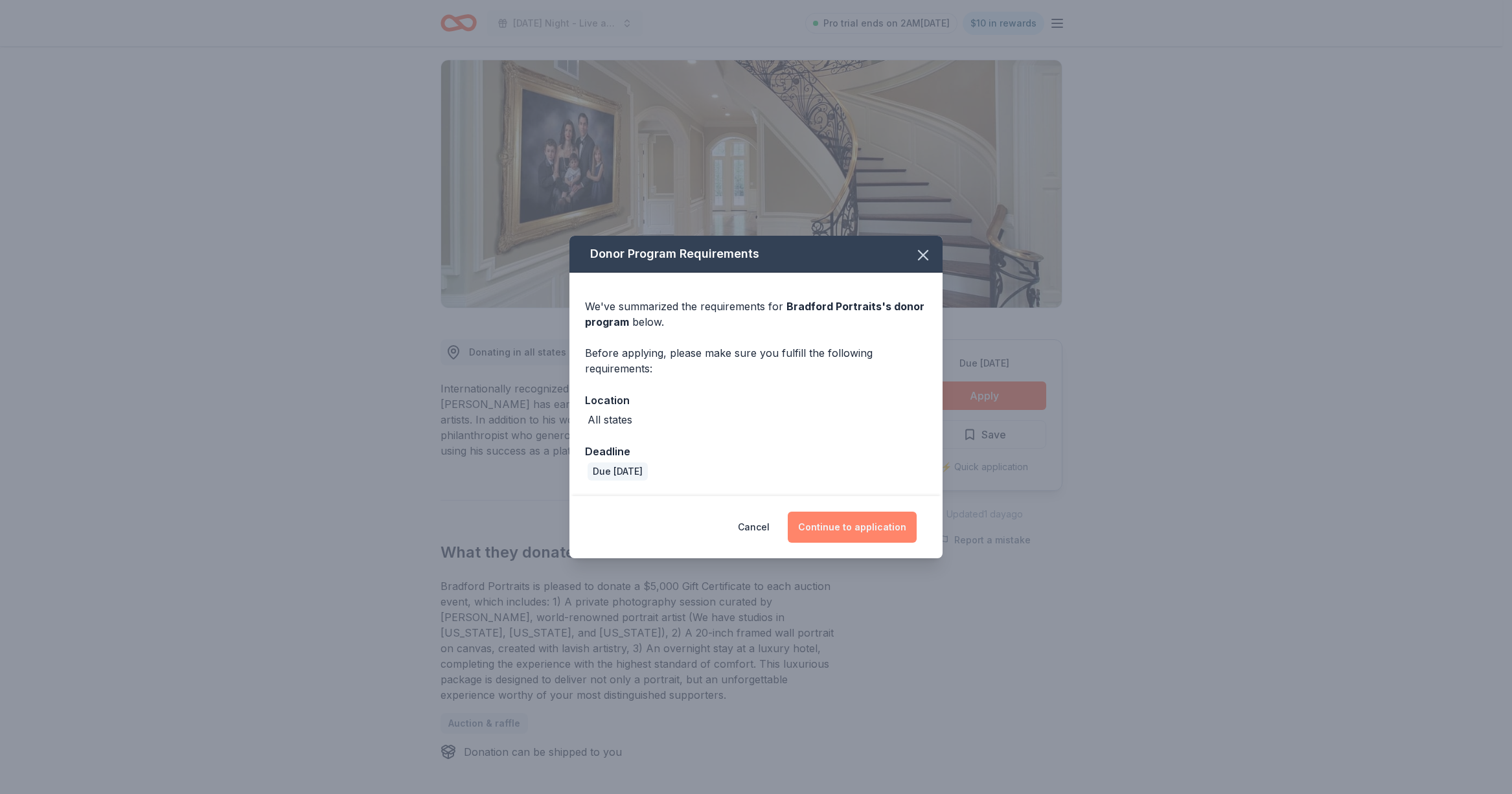
click at [849, 522] on button "Continue to application" at bounding box center [852, 527] width 129 height 31
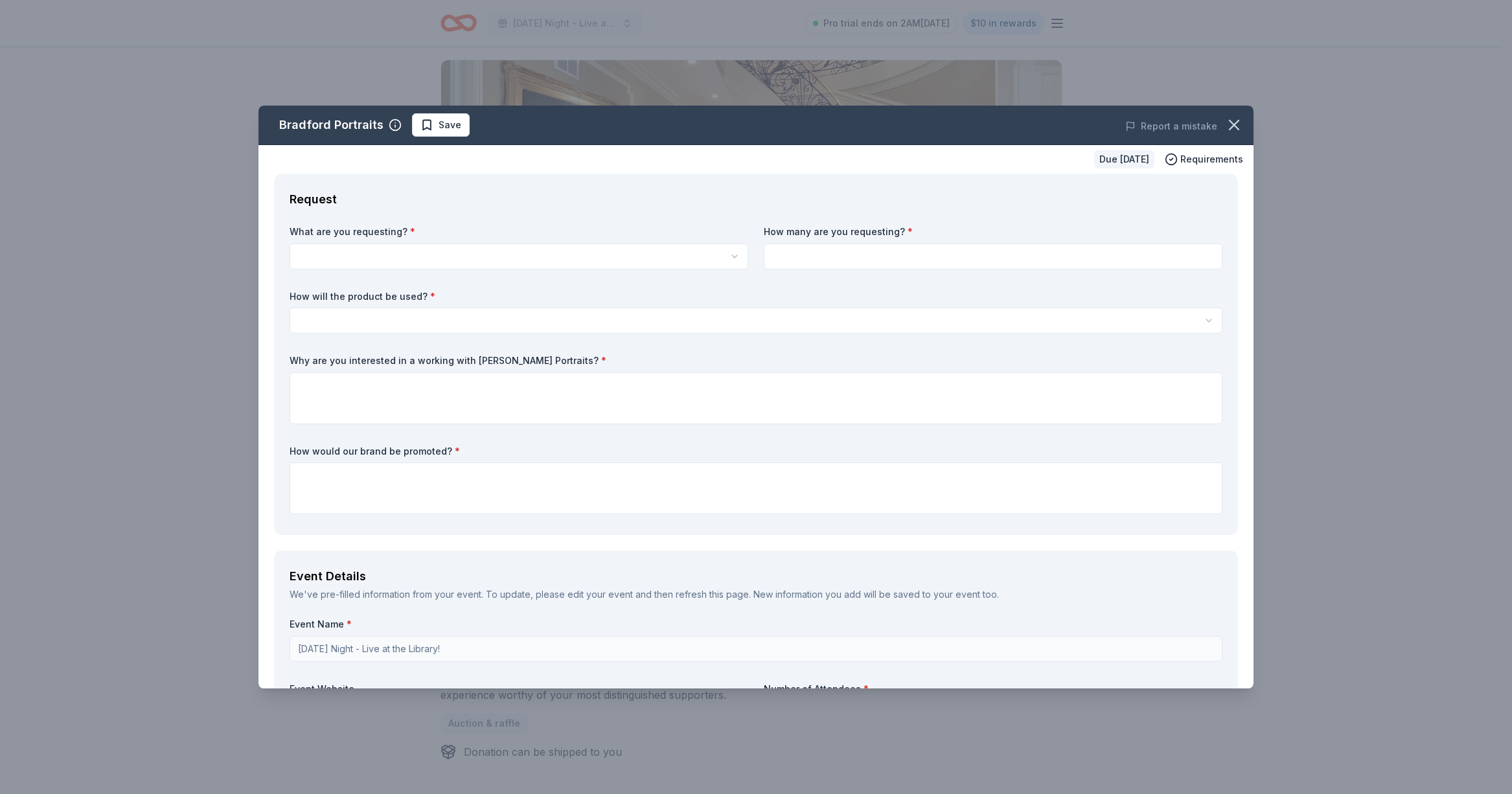
scroll to position [0, 0]
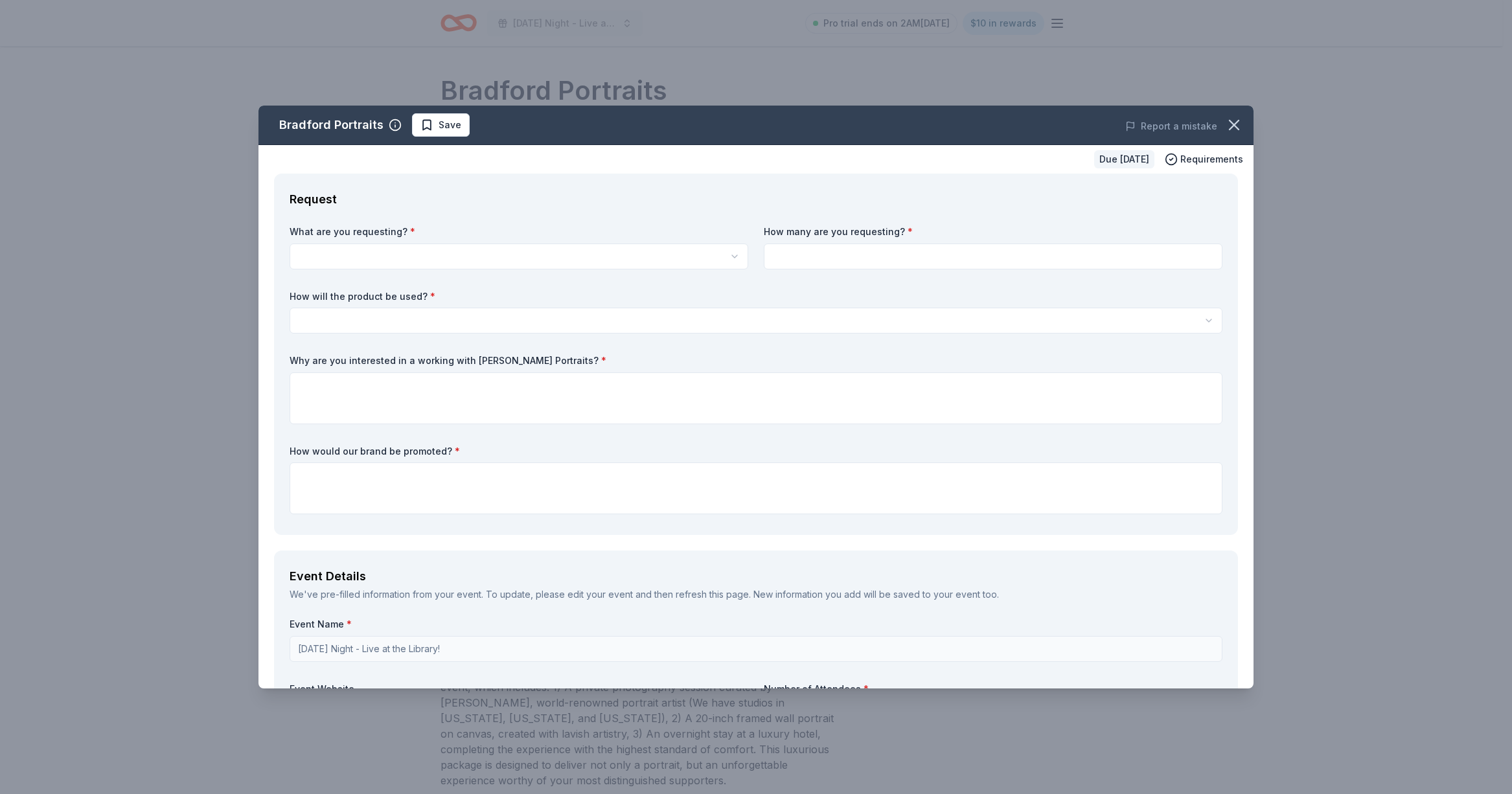
click at [478, 252] on html "[DATE] Night - Live at the Library! Pro trial ends on 2AM[DATE] $10 in rewards …" at bounding box center [756, 397] width 1512 height 794
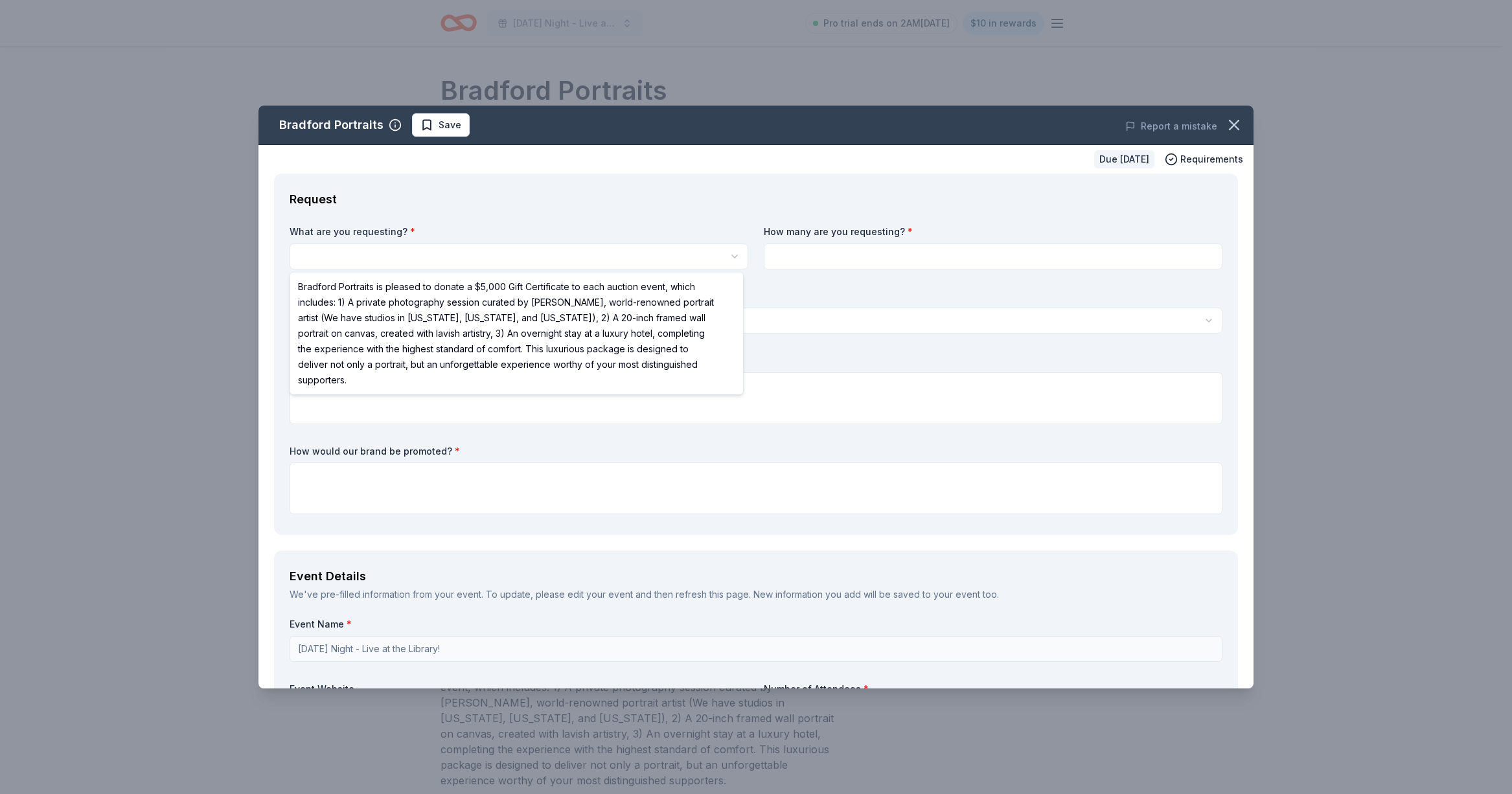
click at [479, 254] on html "[DATE] Night - Live at the Library! Pro trial ends on 2AM[DATE] $10 in rewards …" at bounding box center [756, 397] width 1512 height 794
select select "Bradford Portraits is pleased to donate a $5,000 Gift Certificate to each aucti…"
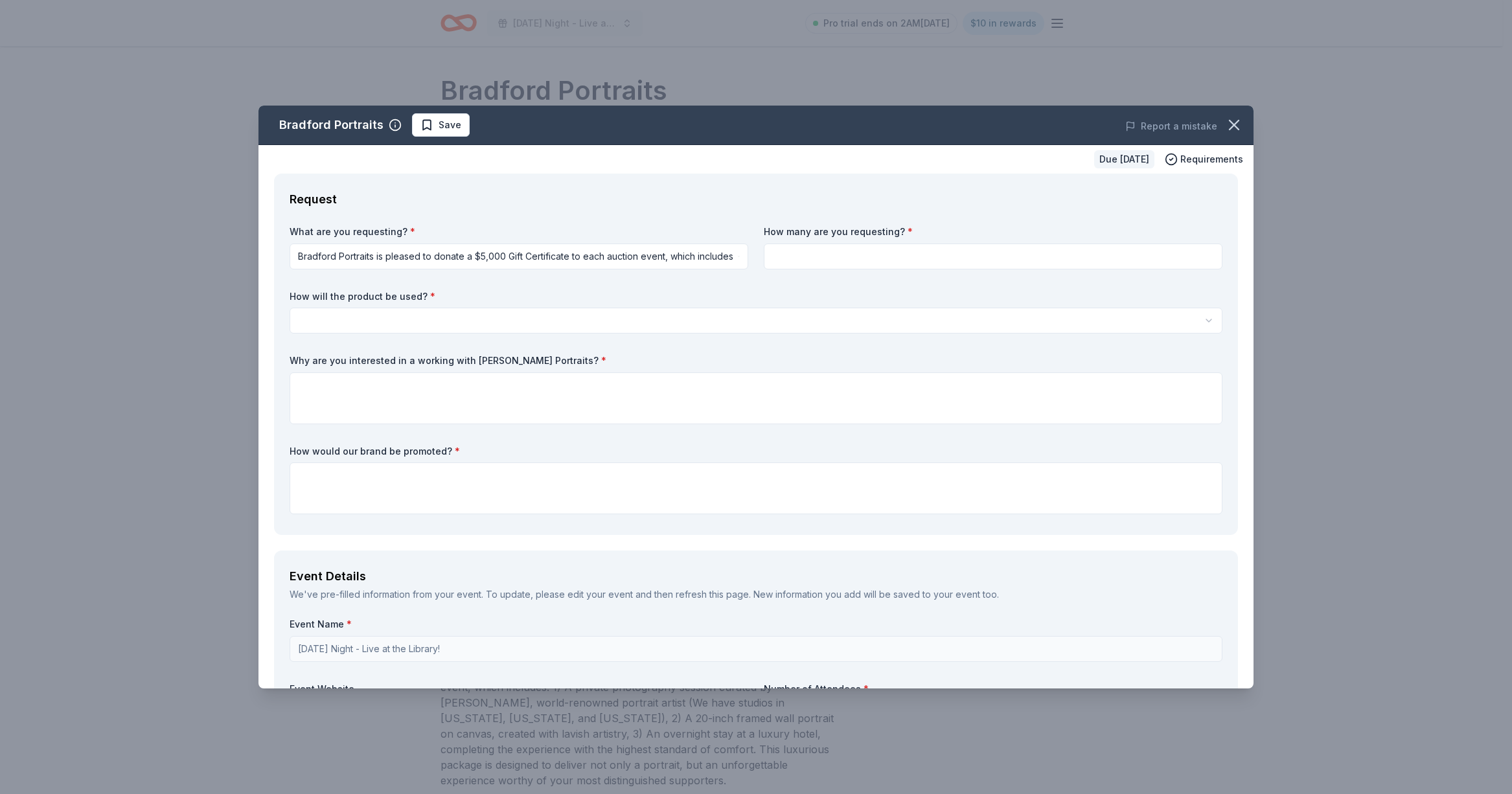
click at [789, 263] on input at bounding box center [993, 256] width 459 height 26
type input "1"
type input "2"
type input "1"
click at [621, 320] on html "[DATE] Night - Live at the Library! Pro trial ends on 2AM[DATE] $10 in rewards …" at bounding box center [756, 397] width 1512 height 794
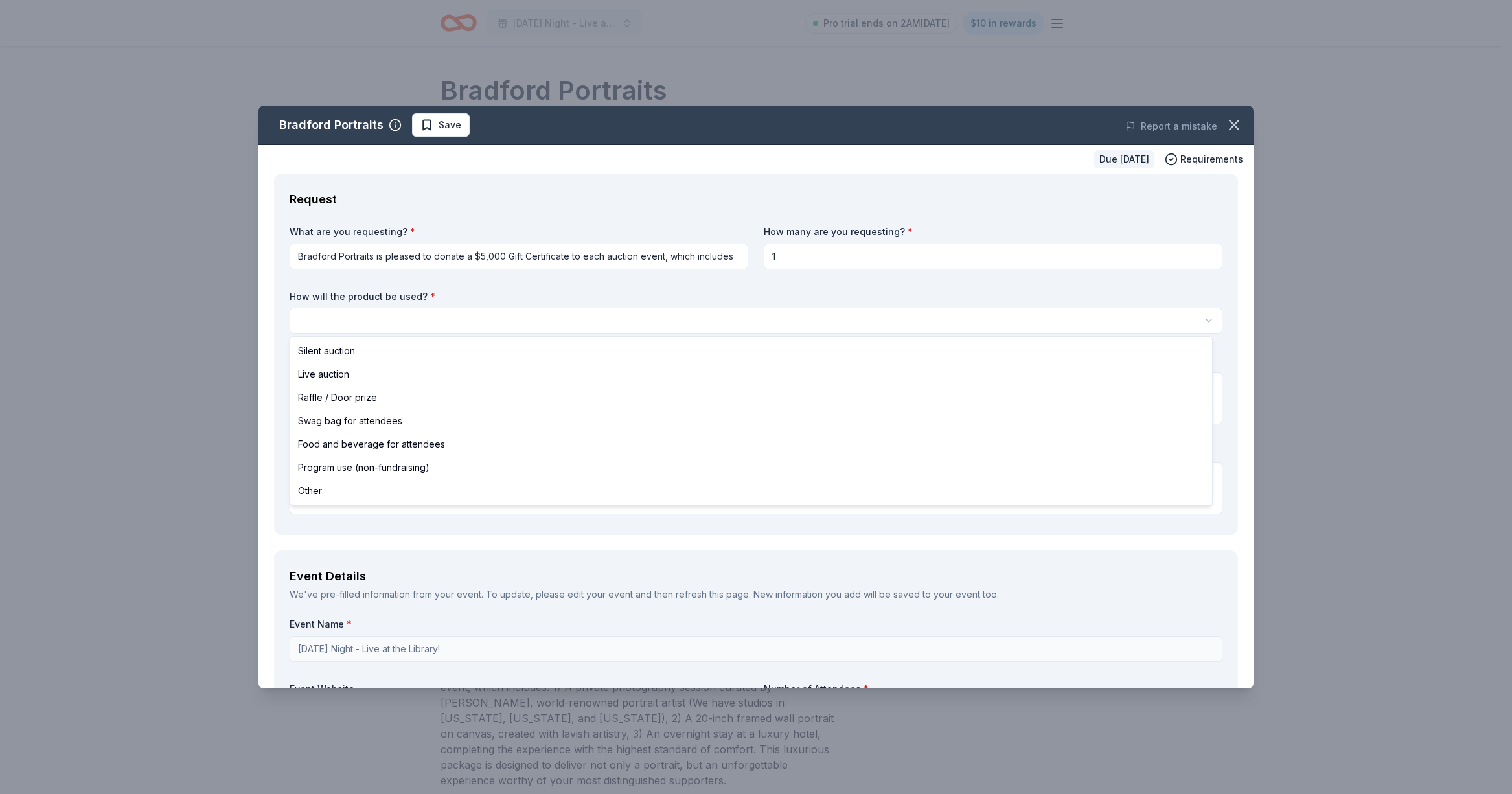
select select "silentAuction"
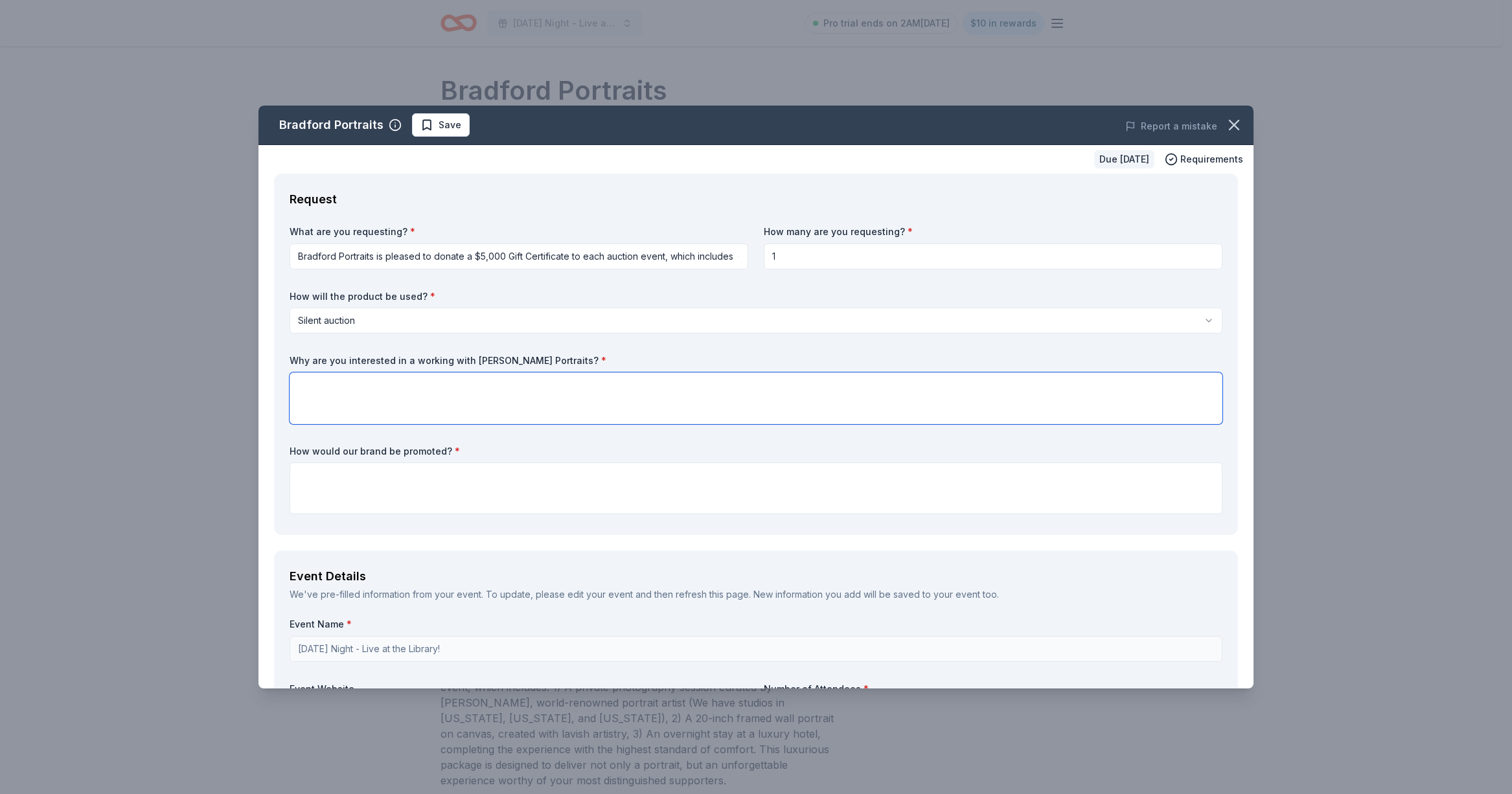
click at [501, 397] on textarea at bounding box center [756, 398] width 933 height 51
type textarea "My friend [PERSON_NAME] bid on this every year while a member of Junior League …"
click at [368, 487] on textarea at bounding box center [756, 488] width 933 height 51
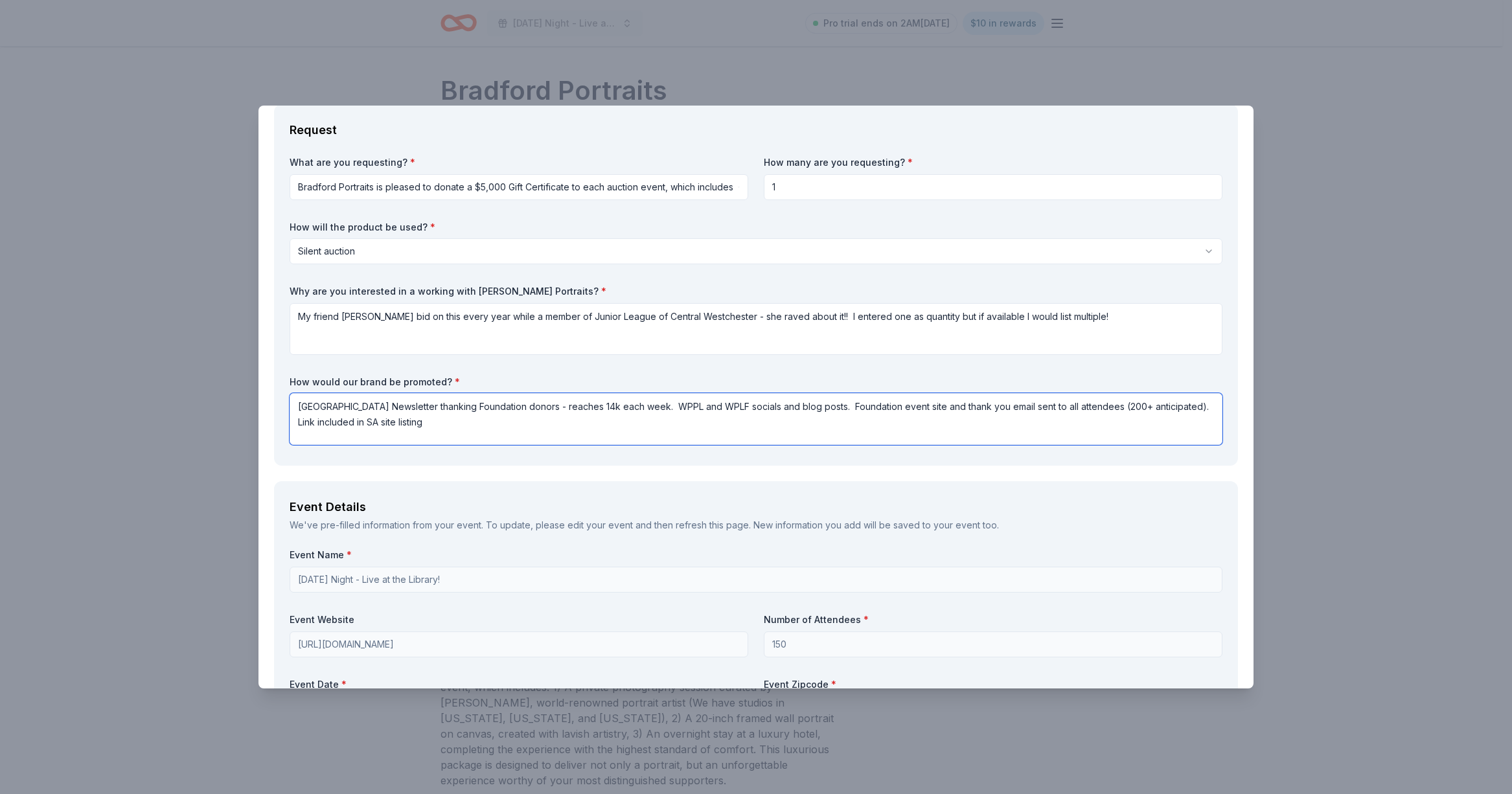
scroll to position [230, 0]
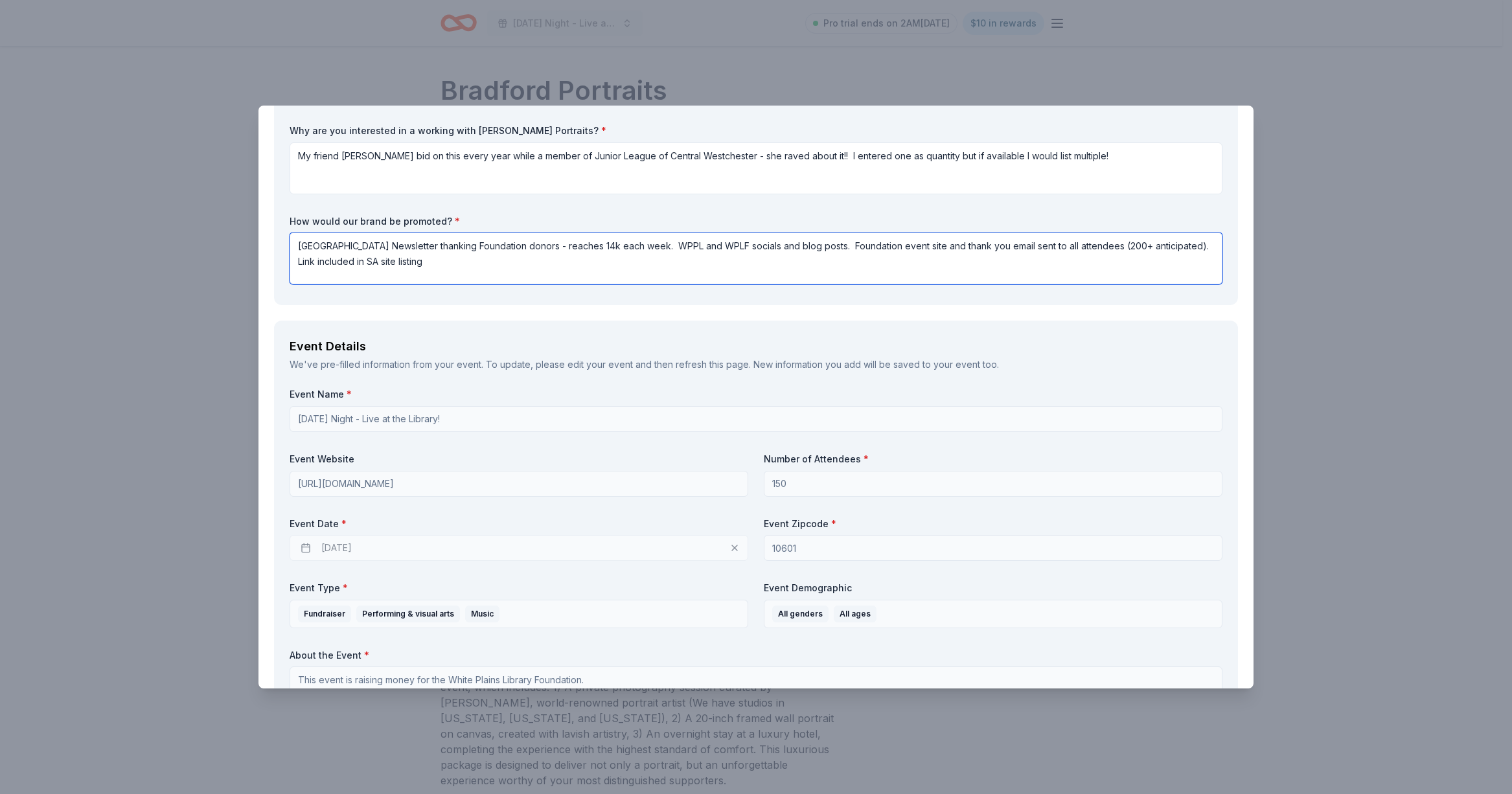
type textarea "[GEOGRAPHIC_DATA] Newsletter thanking Foundation donors - reaches 14k each week…"
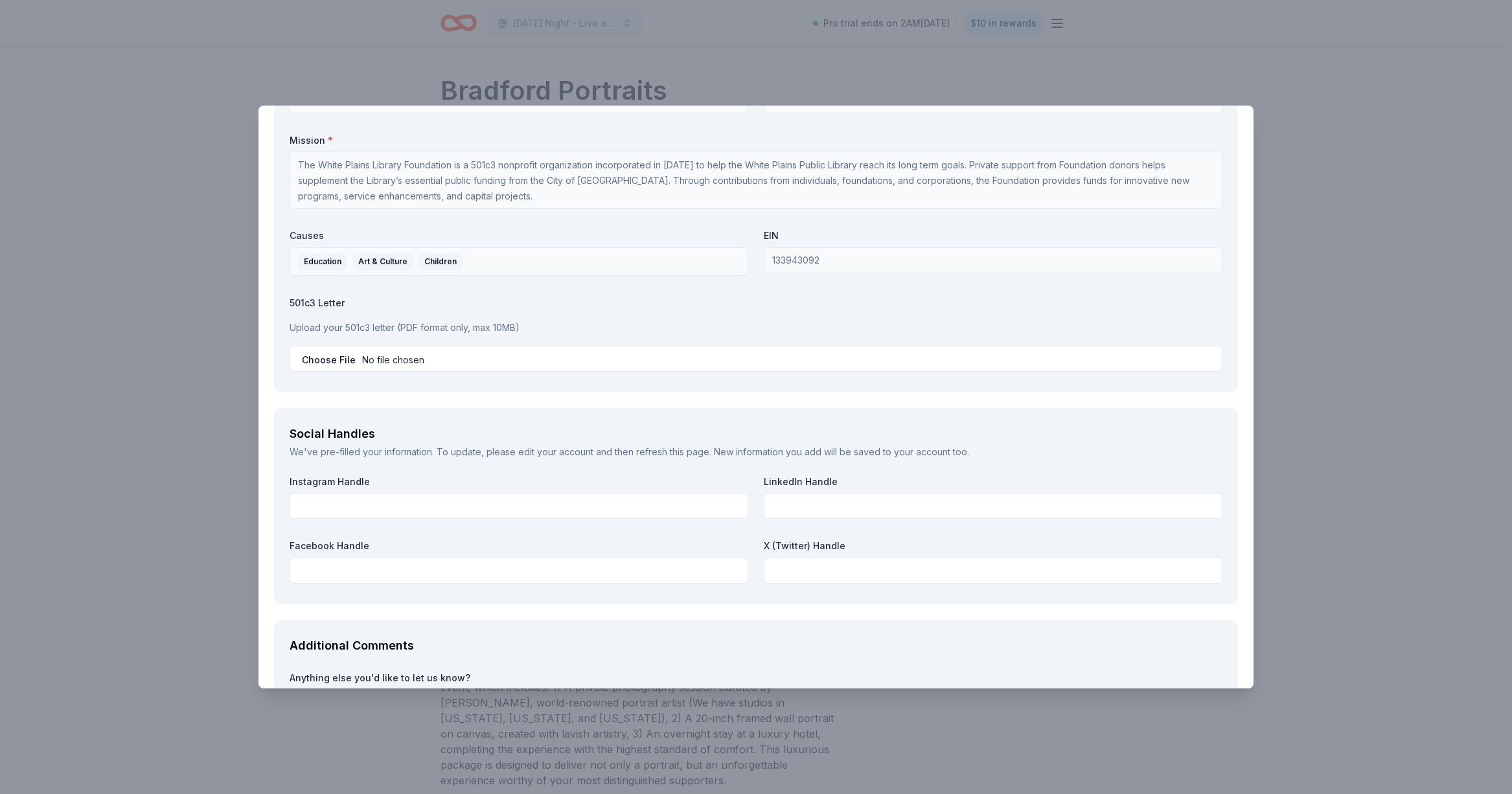
scroll to position [1484, 0]
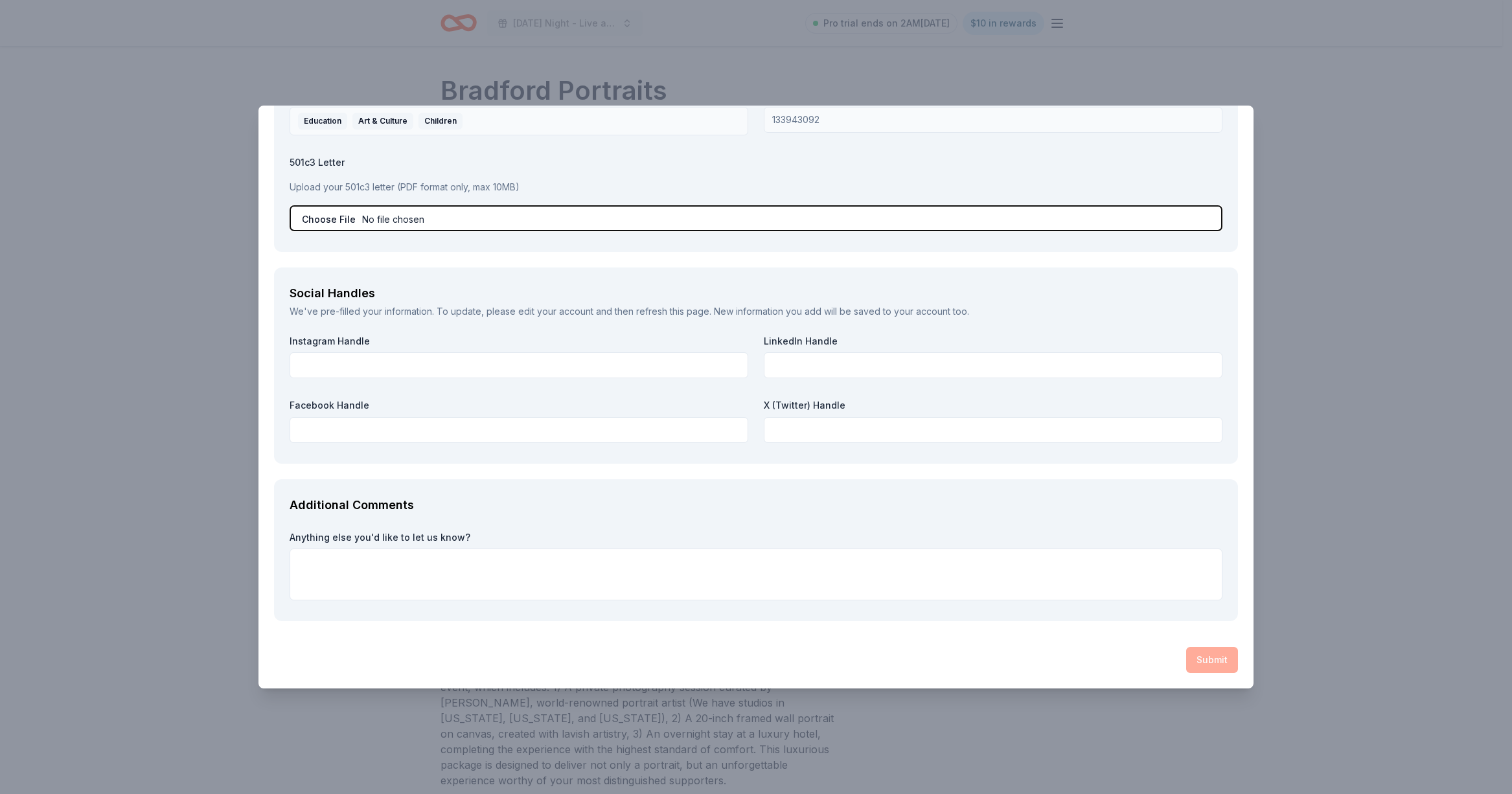
click at [373, 227] on input "file" at bounding box center [756, 218] width 933 height 26
type input "C:\fakepath\Tax Exempt Status-IRS Determination Letter (1).pdf"
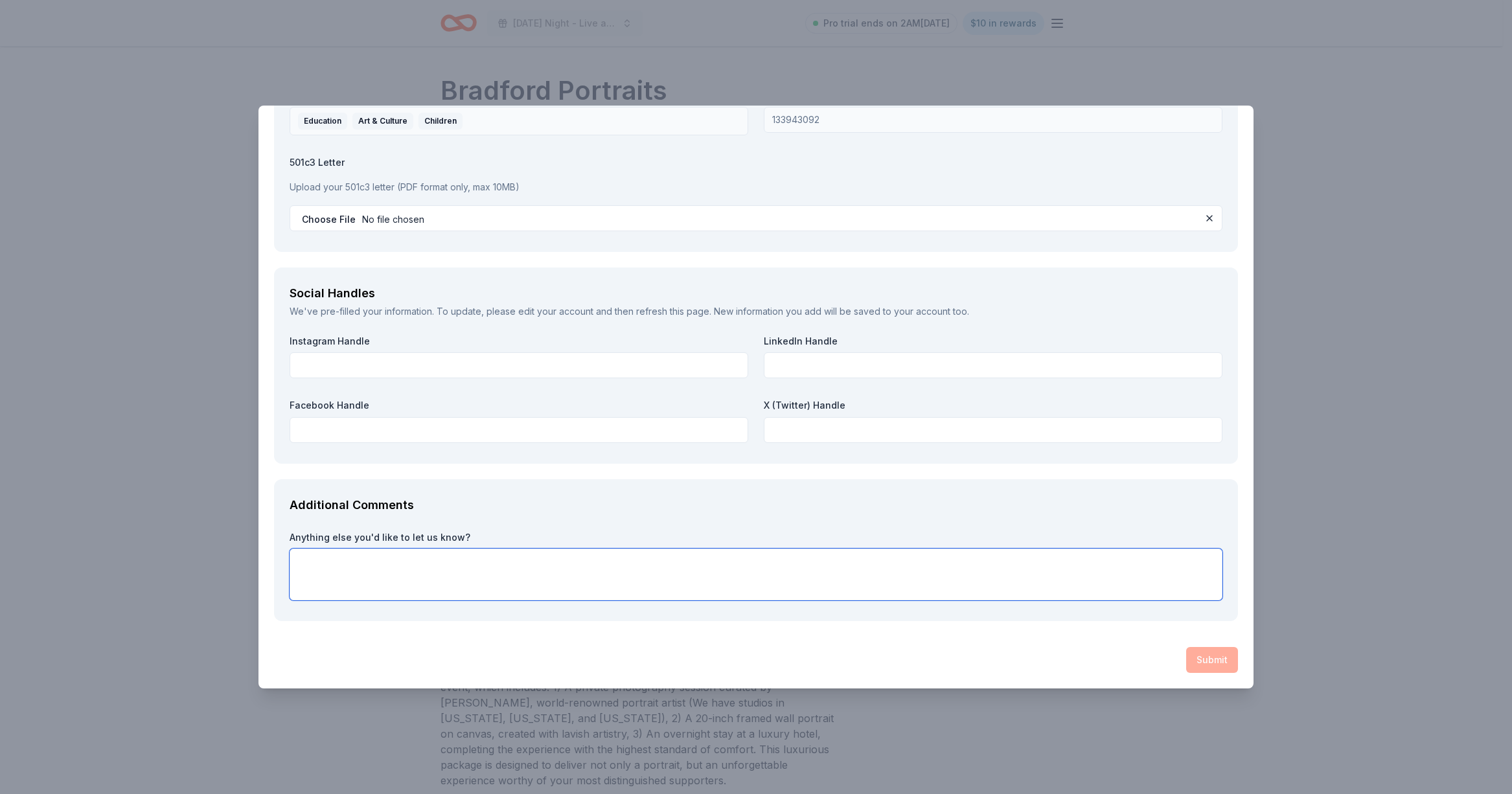
click at [472, 567] on textarea at bounding box center [756, 574] width 933 height 51
type textarea "N"
click at [396, 578] on textarea "I'm the new ED for Foundation - started [DATE] and hosting the first in a quart…" at bounding box center [756, 574] width 933 height 51
click at [493, 582] on textarea "I'm the new ED for Foundation - started [DATE] and hosting the first in a quart…" at bounding box center [756, 574] width 933 height 51
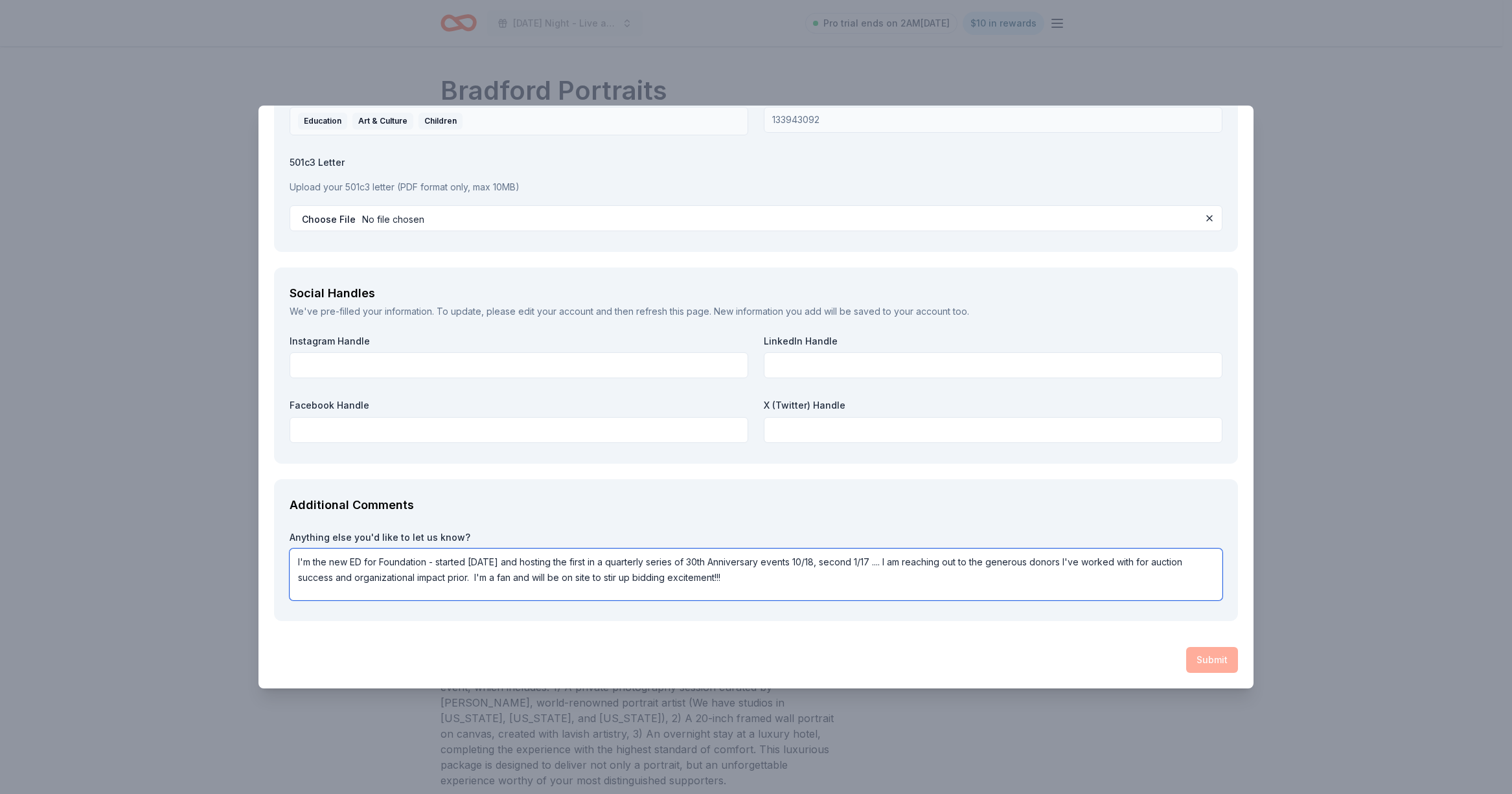
type textarea "I'm the new ED for Foundation - started [DATE] and hosting the first in a quart…"
click at [1203, 663] on div "Submit" at bounding box center [756, 660] width 964 height 26
click at [1199, 663] on div "Submit" at bounding box center [756, 660] width 964 height 26
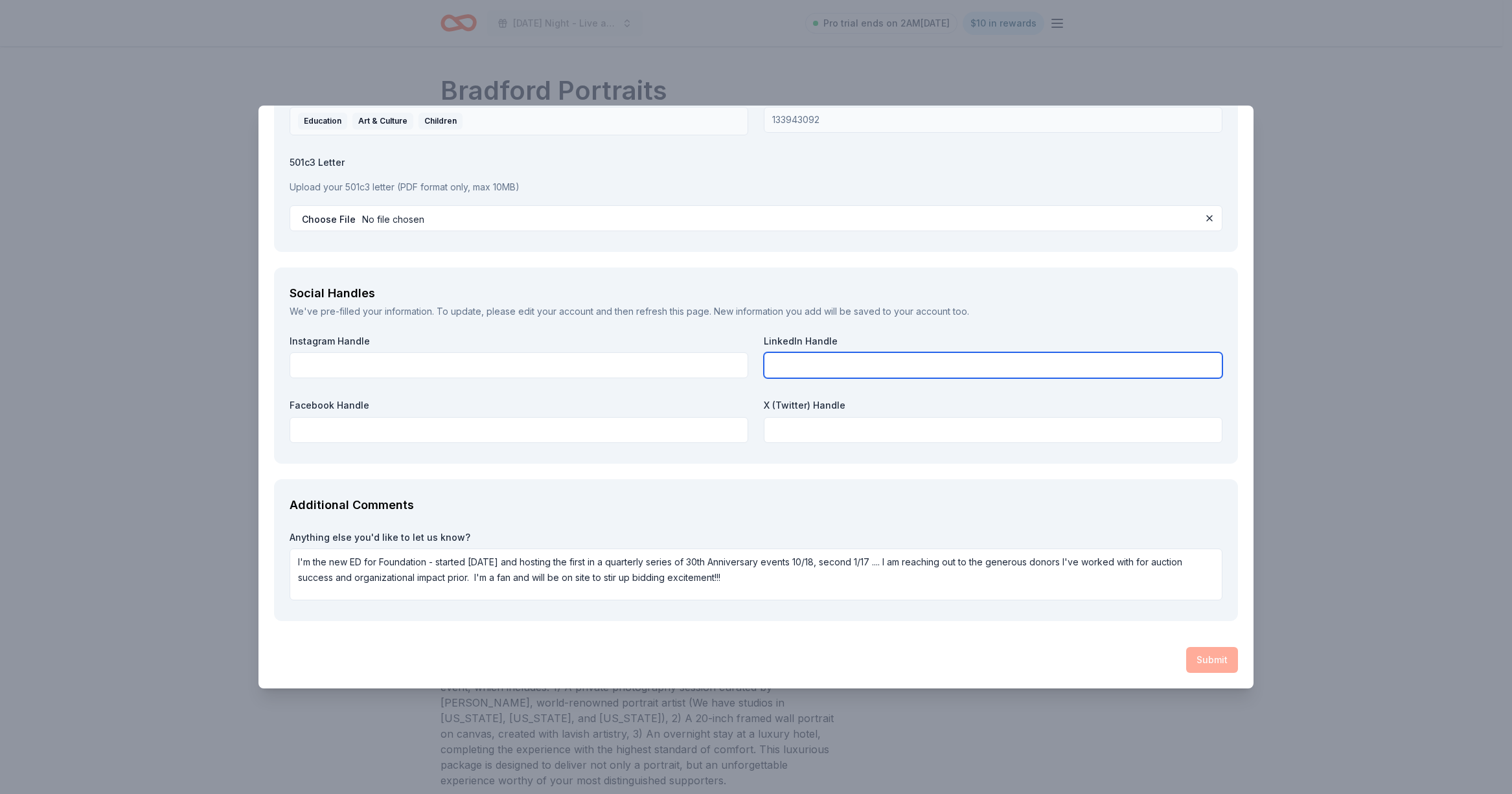
click at [897, 366] on input "text" at bounding box center [993, 365] width 459 height 26
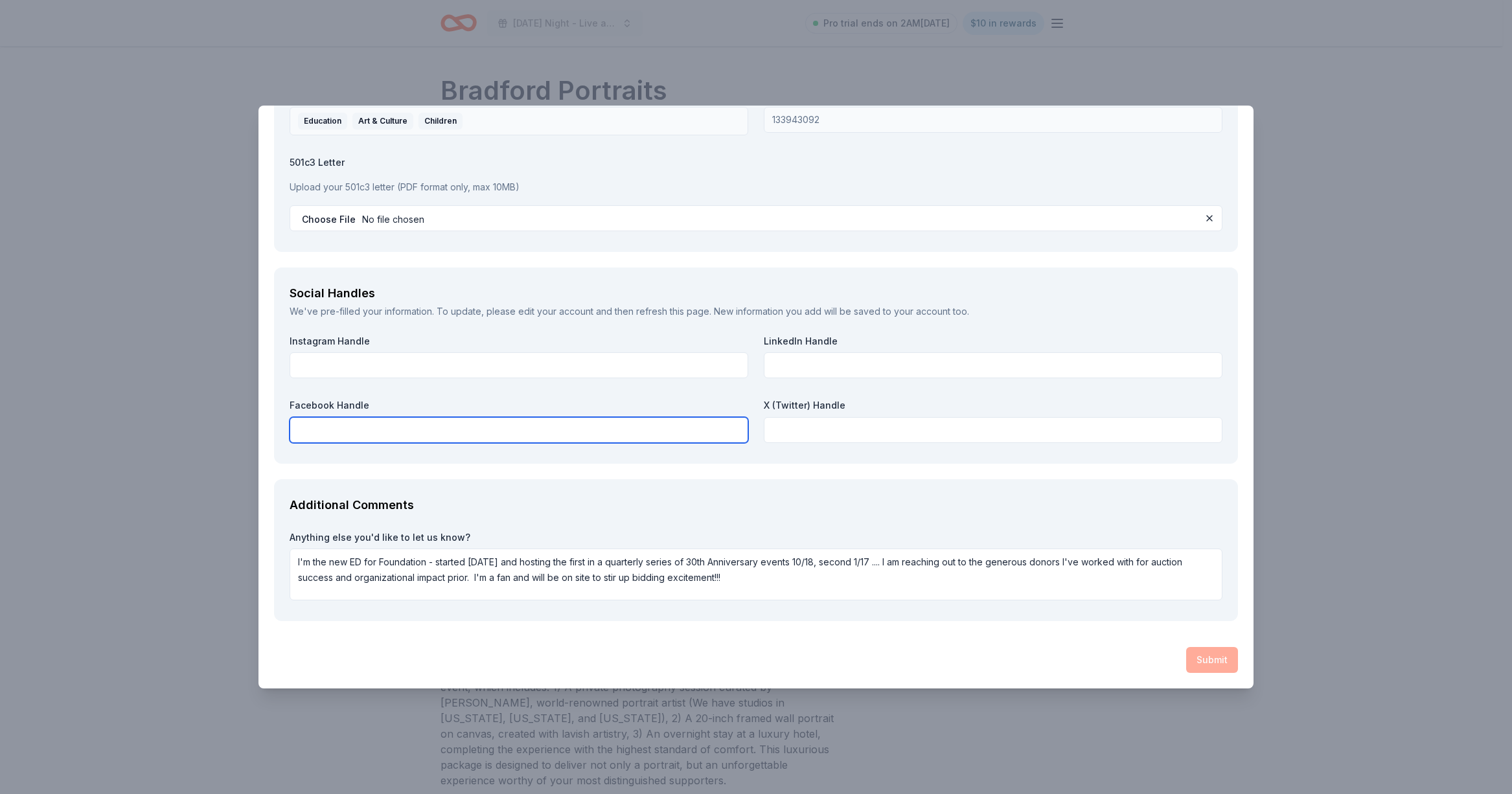
click at [578, 434] on input "text" at bounding box center [518, 430] width 459 height 26
paste input "[URL][DOMAIN_NAME]"
type input "[URL][DOMAIN_NAME]"
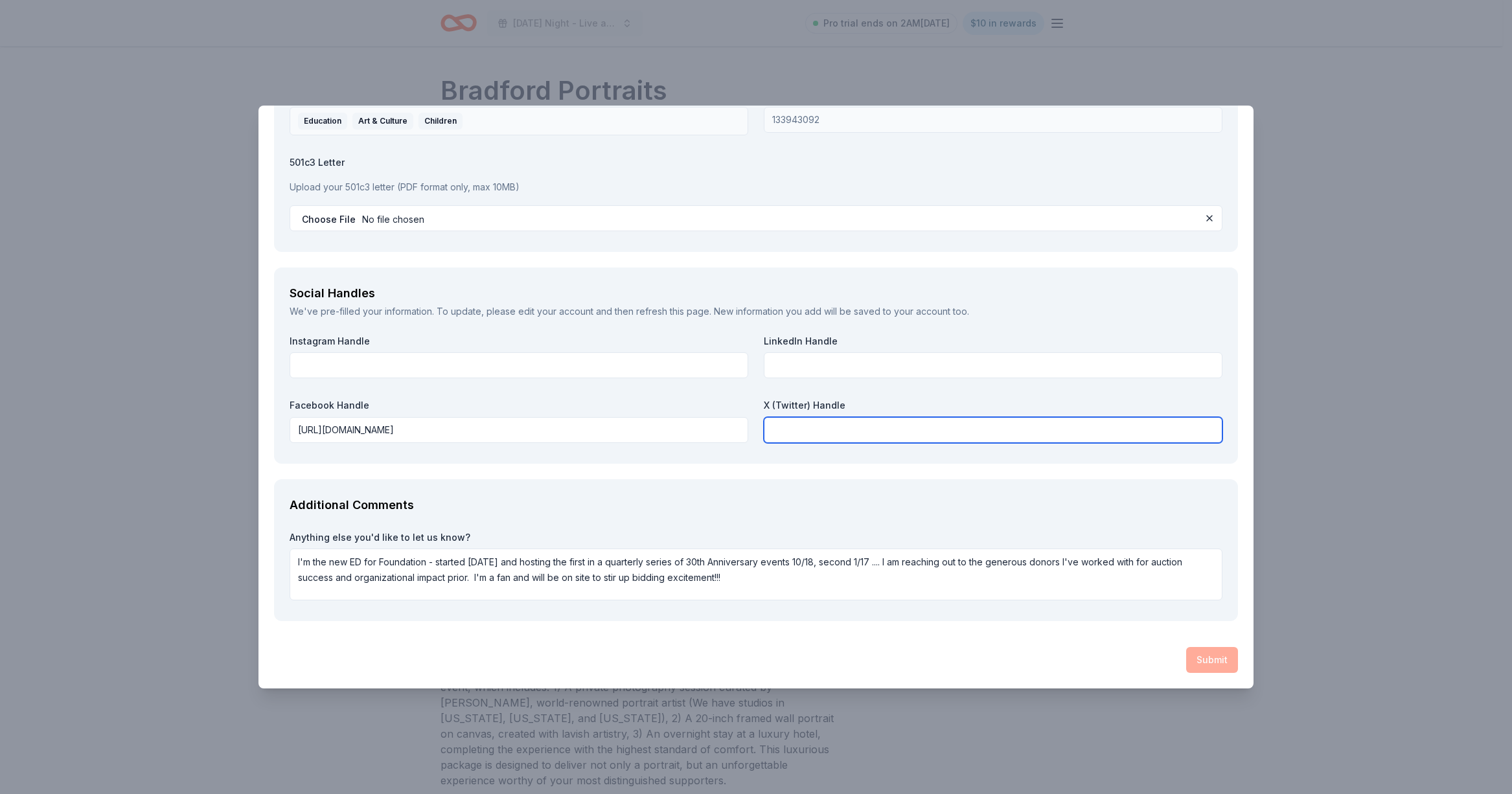
click at [800, 426] on input "text" at bounding box center [993, 430] width 459 height 26
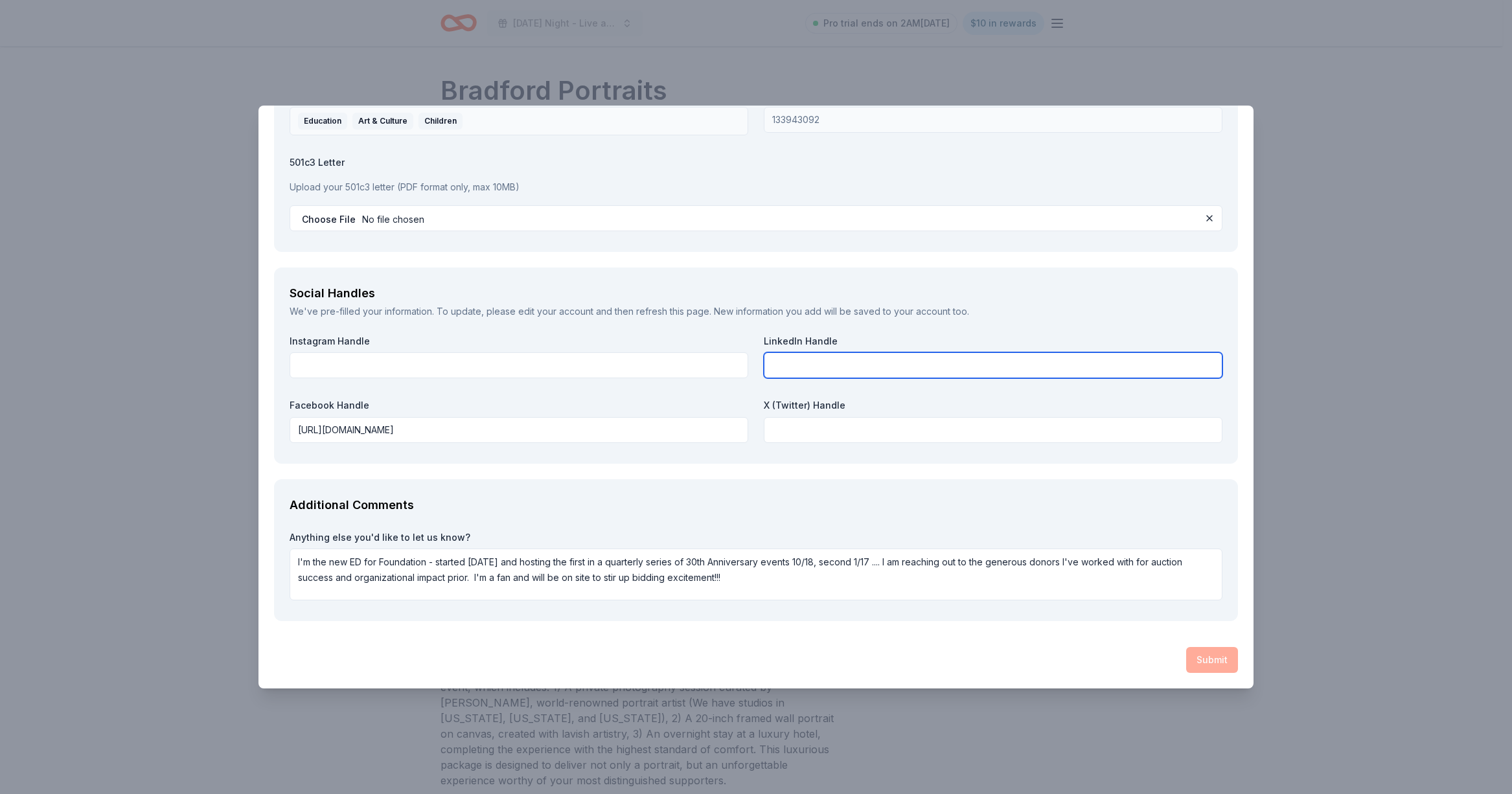
click at [793, 363] on input "text" at bounding box center [993, 365] width 459 height 26
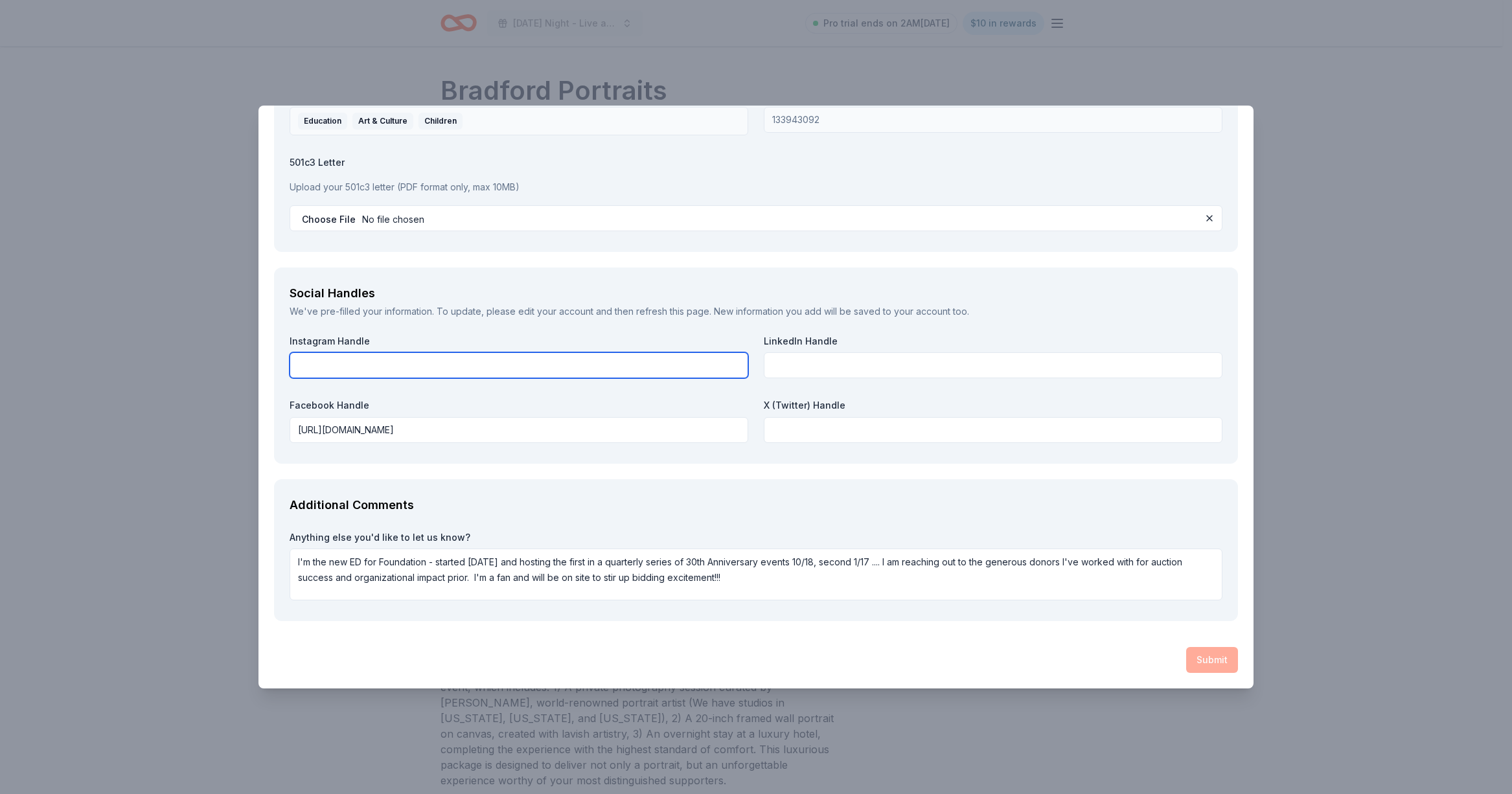
click at [360, 360] on input "text" at bounding box center [518, 365] width 459 height 26
paste input "[URL][DOMAIN_NAME]"
type input "[URL][DOMAIN_NAME]"
click at [1198, 669] on div "Submit" at bounding box center [756, 660] width 964 height 26
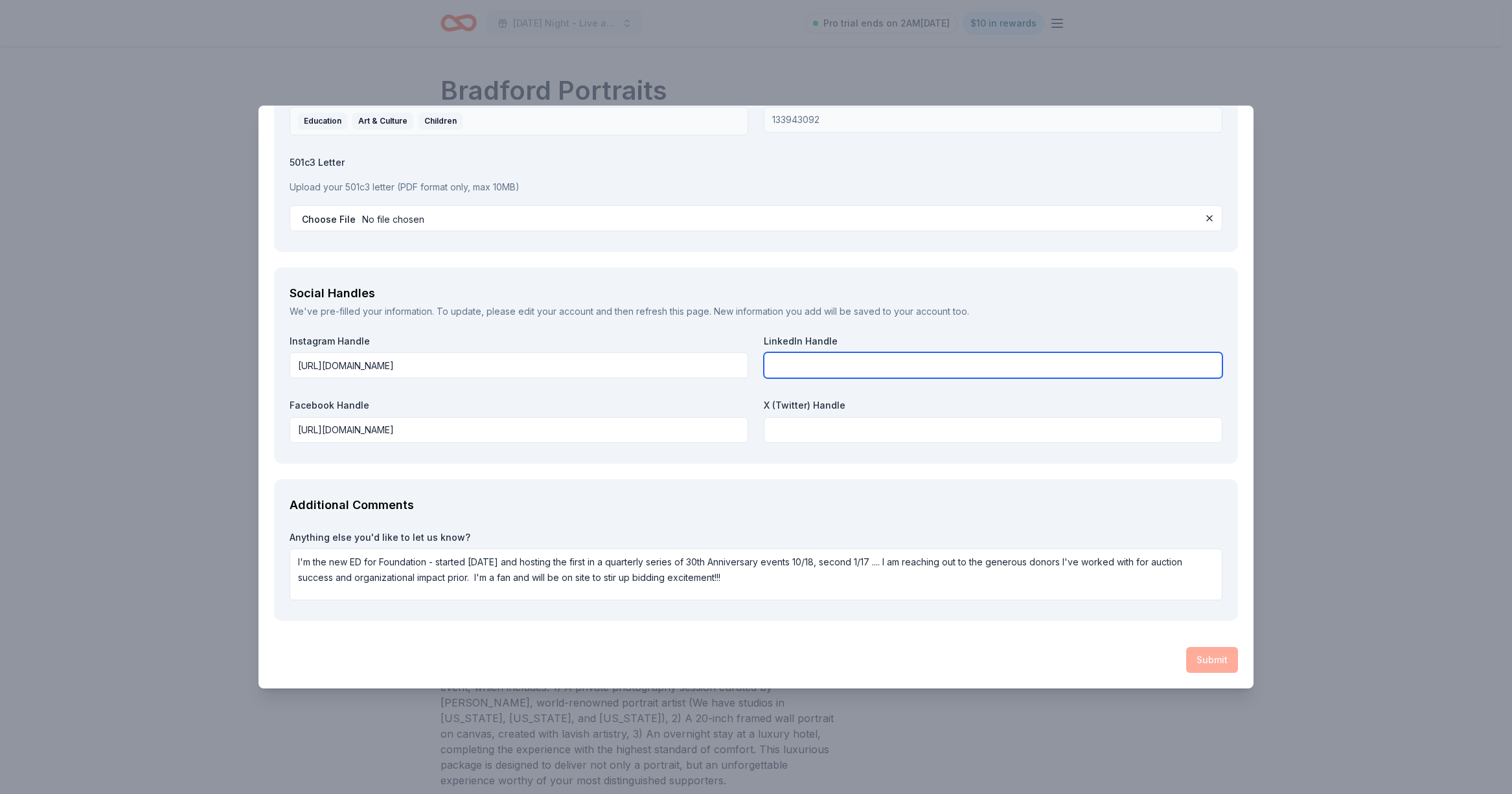
click at [799, 370] on input "text" at bounding box center [993, 365] width 459 height 26
type input "n"
paste input "[URL][DOMAIN_NAME]"
type input "[URL][DOMAIN_NAME]"
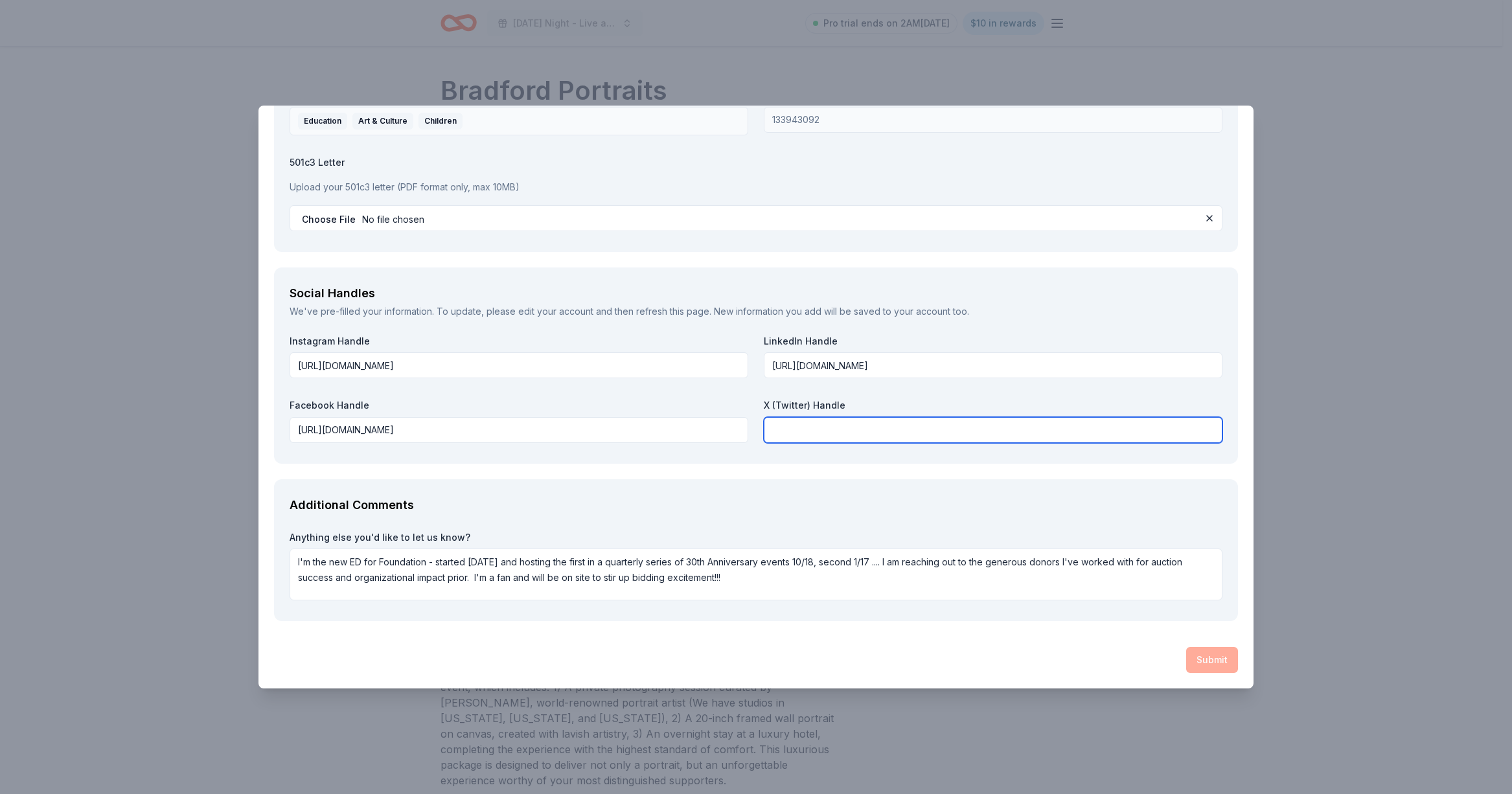
click at [806, 436] on input "text" at bounding box center [993, 430] width 459 height 26
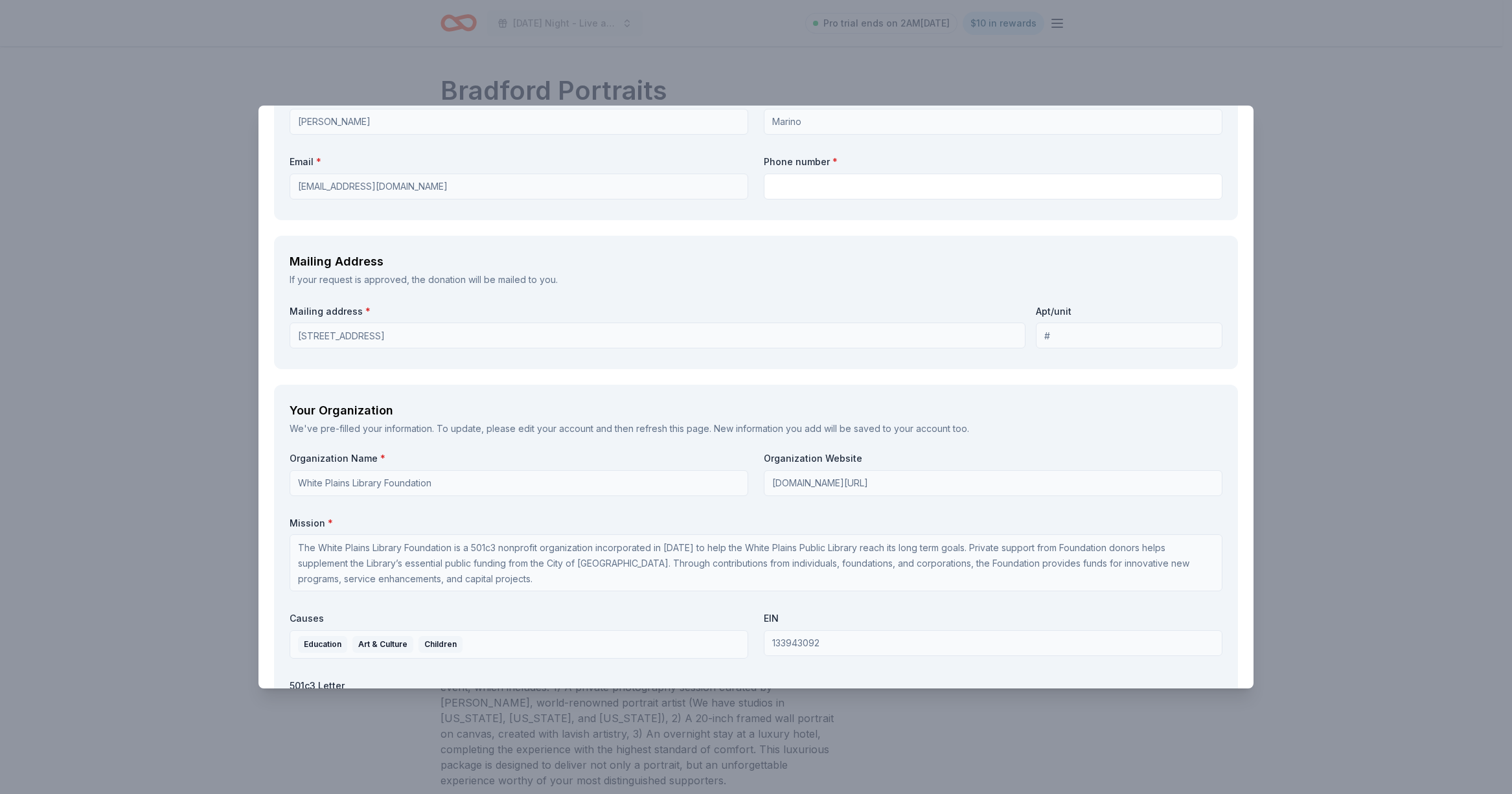
scroll to position [830, 0]
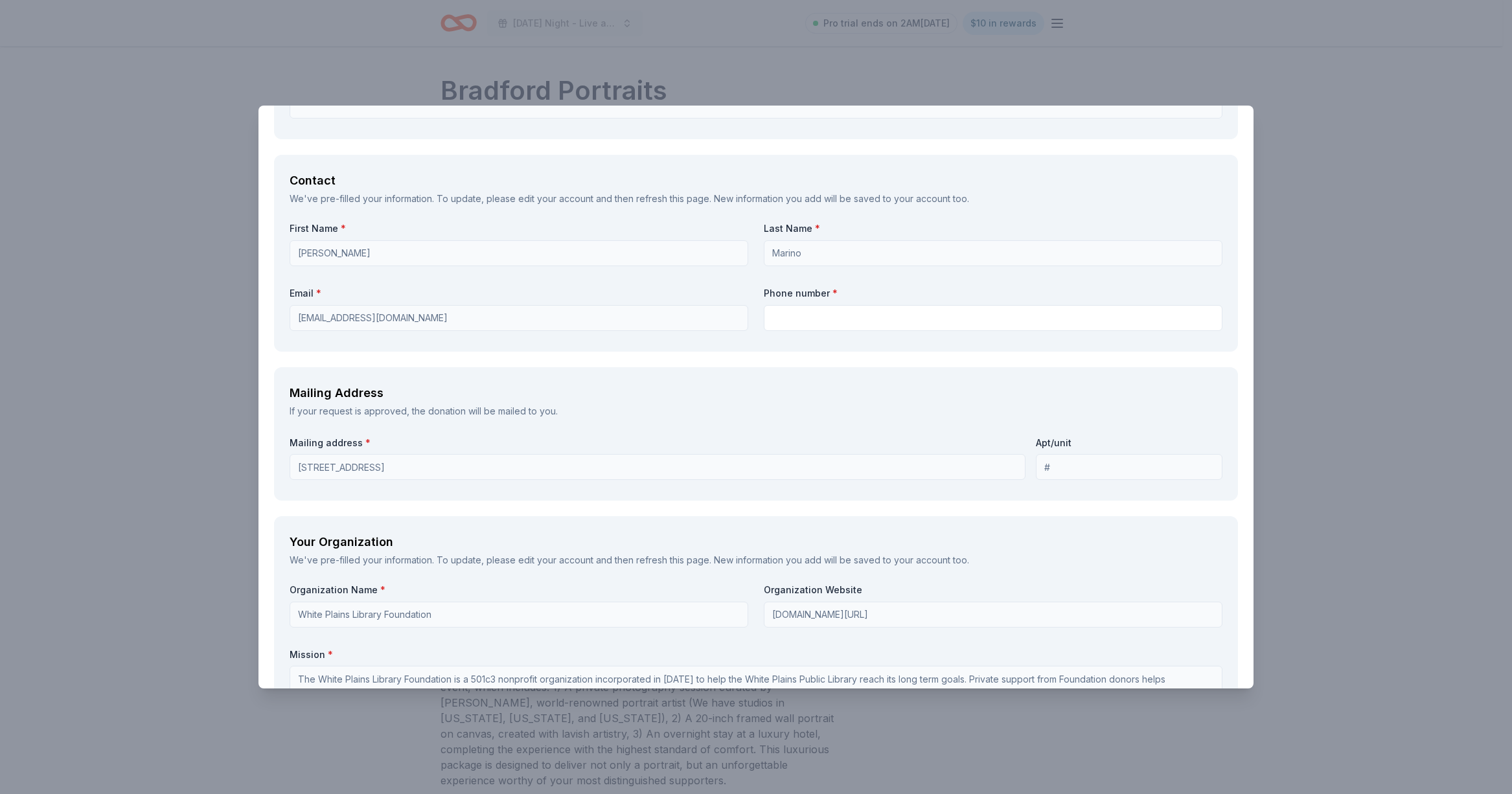
type input "n/a"
click at [777, 300] on div "Phone number *" at bounding box center [993, 309] width 459 height 44
click at [777, 307] on input "text" at bounding box center [993, 318] width 459 height 26
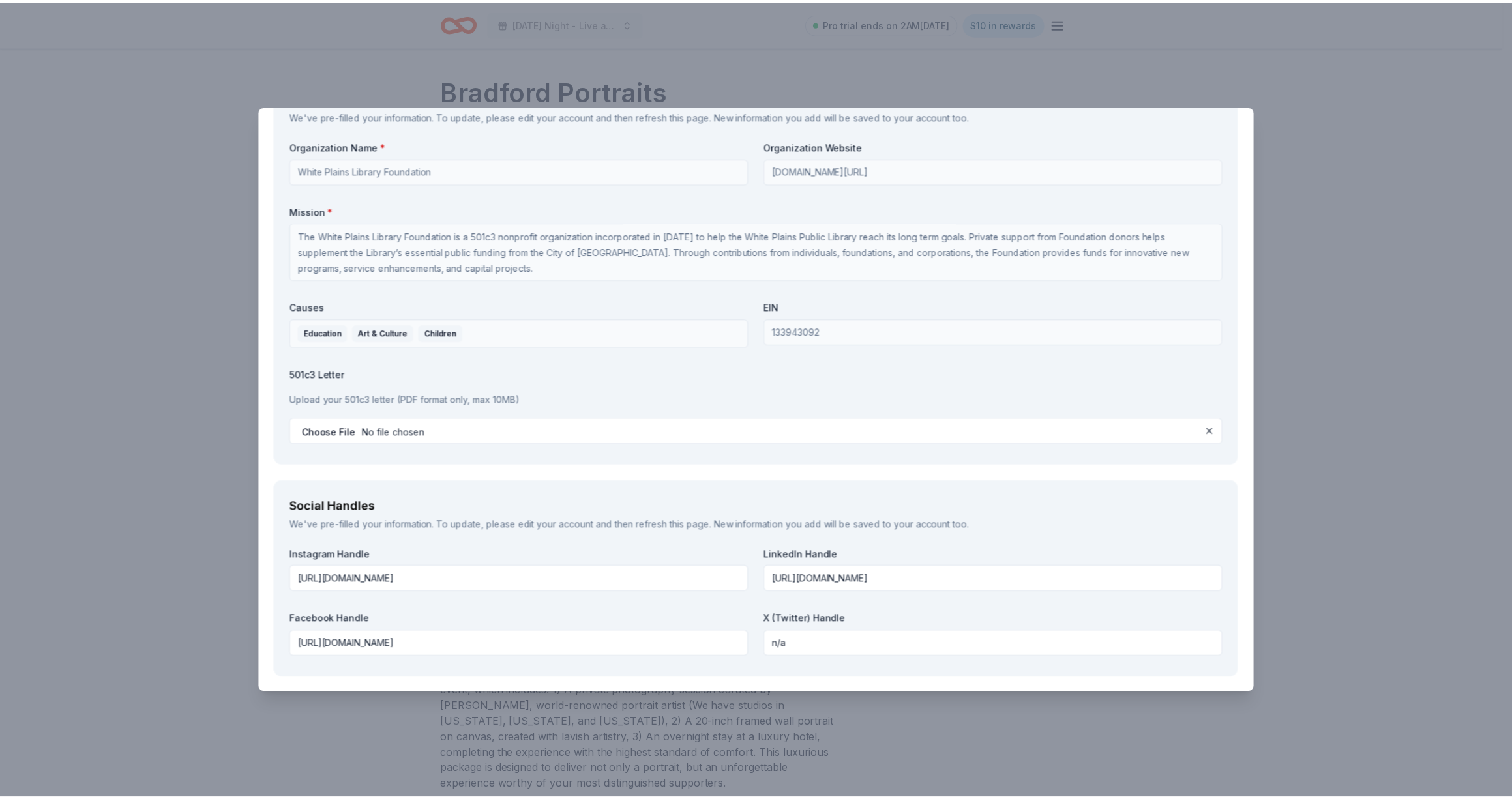
scroll to position [1494, 0]
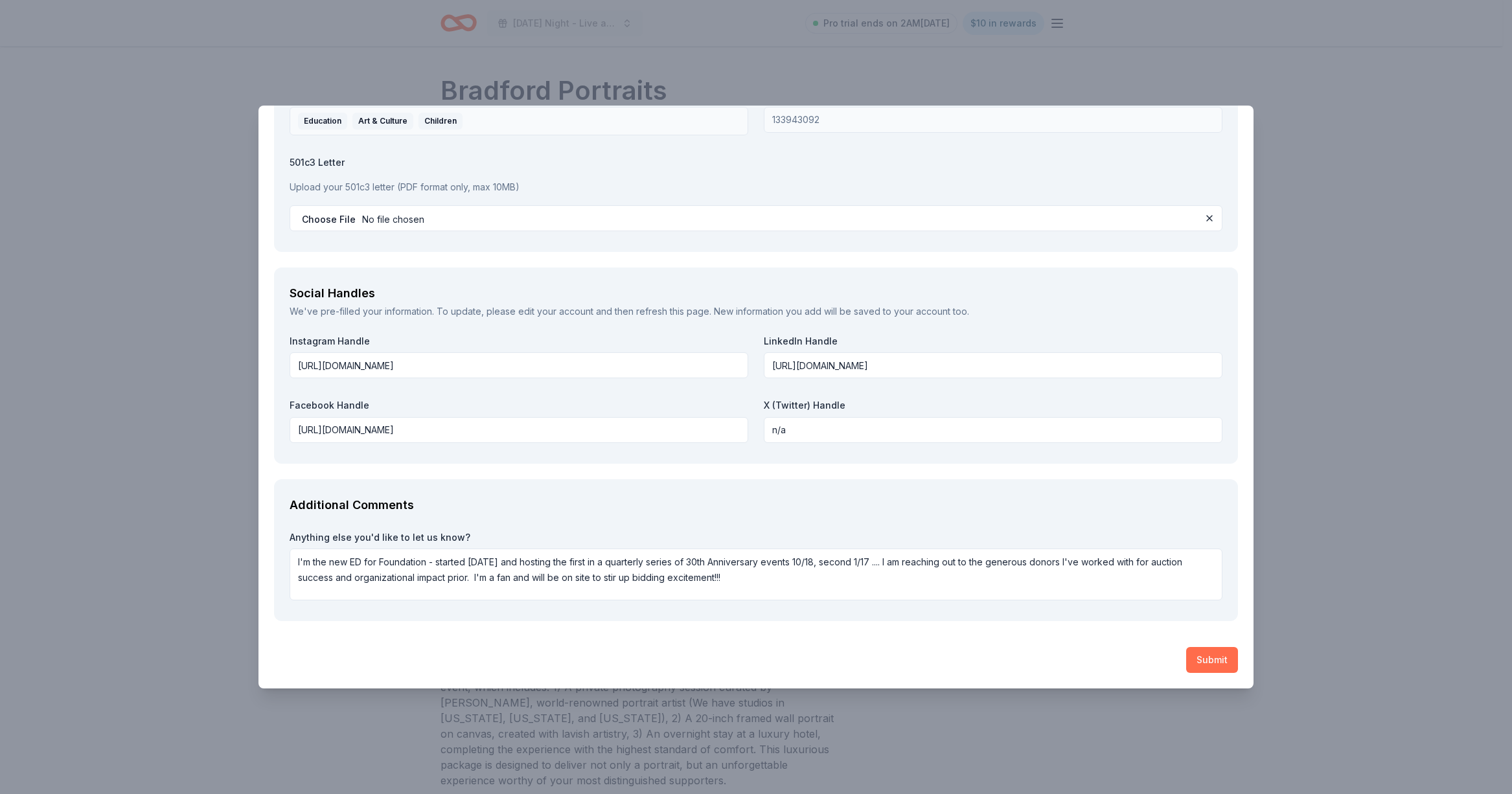
type input "413.841.0916"
click at [1200, 649] on button "Submit" at bounding box center [1211, 660] width 51 height 26
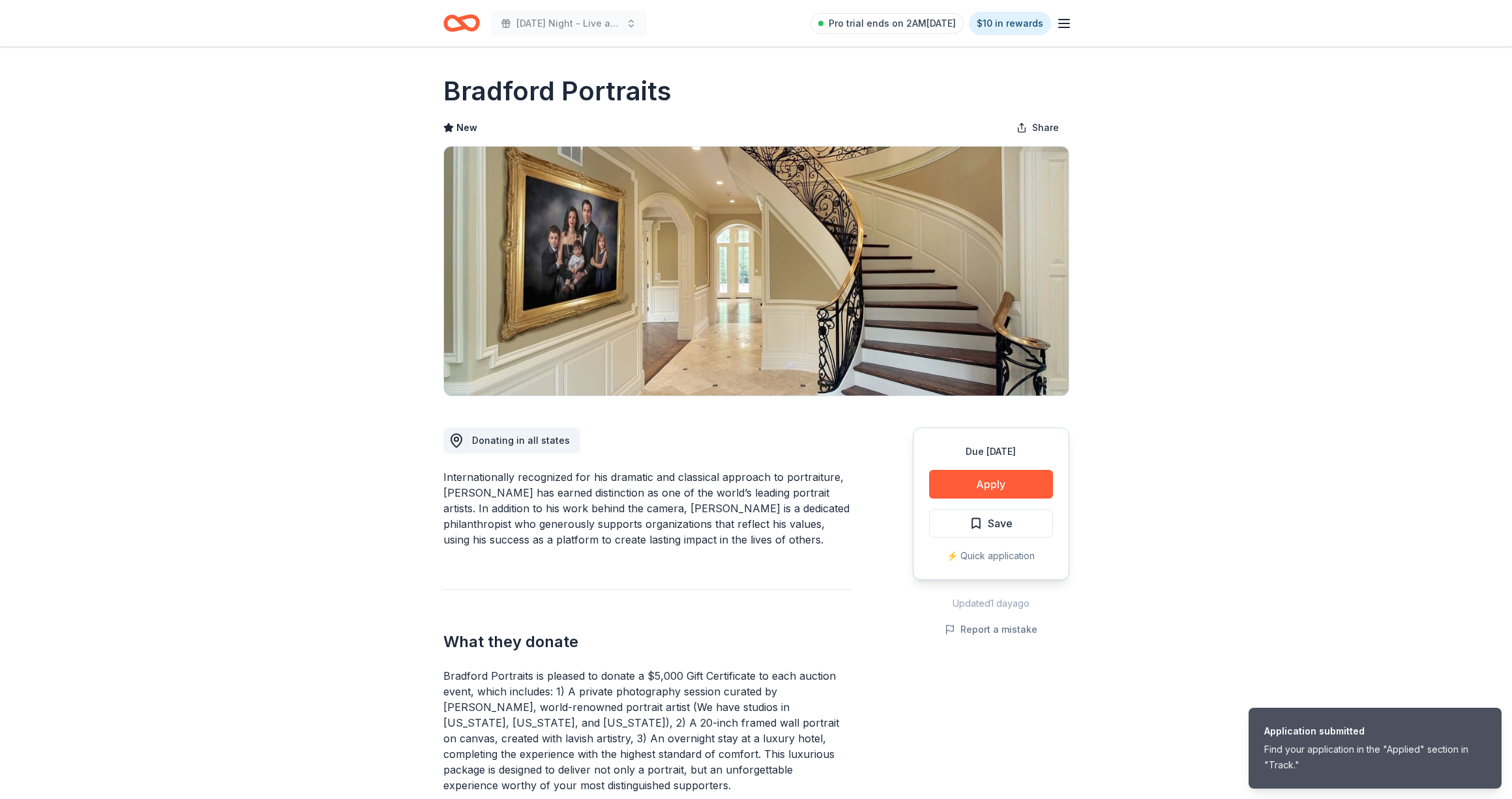
scroll to position [279, 0]
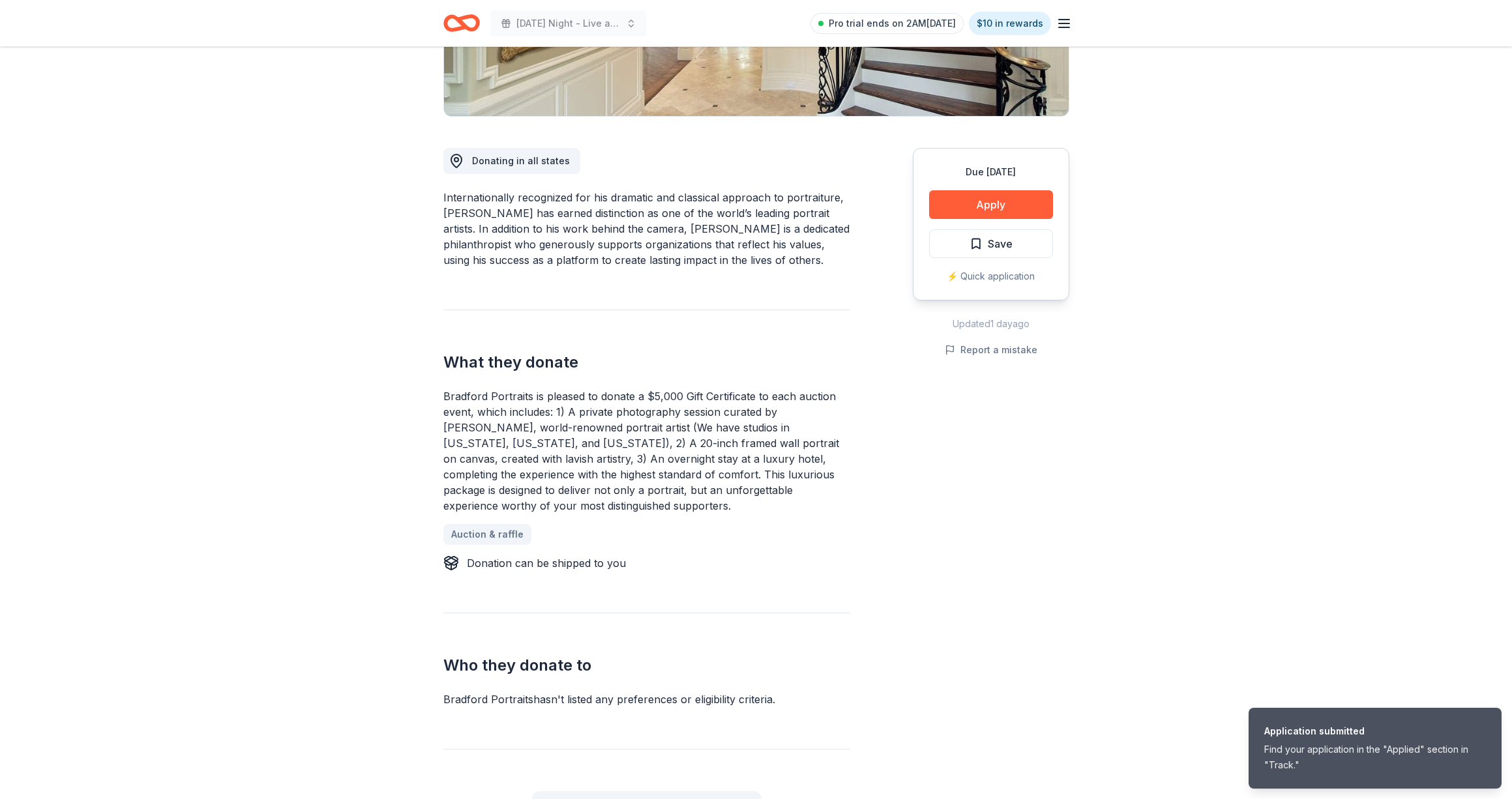
drag, startPoint x: 441, startPoint y: 389, endPoint x: 522, endPoint y: 424, distance: 88.2
click at [522, 424] on div "Bradford Portraits New Share Donating in all states Internationally recognized …" at bounding box center [757, 642] width 668 height 1751
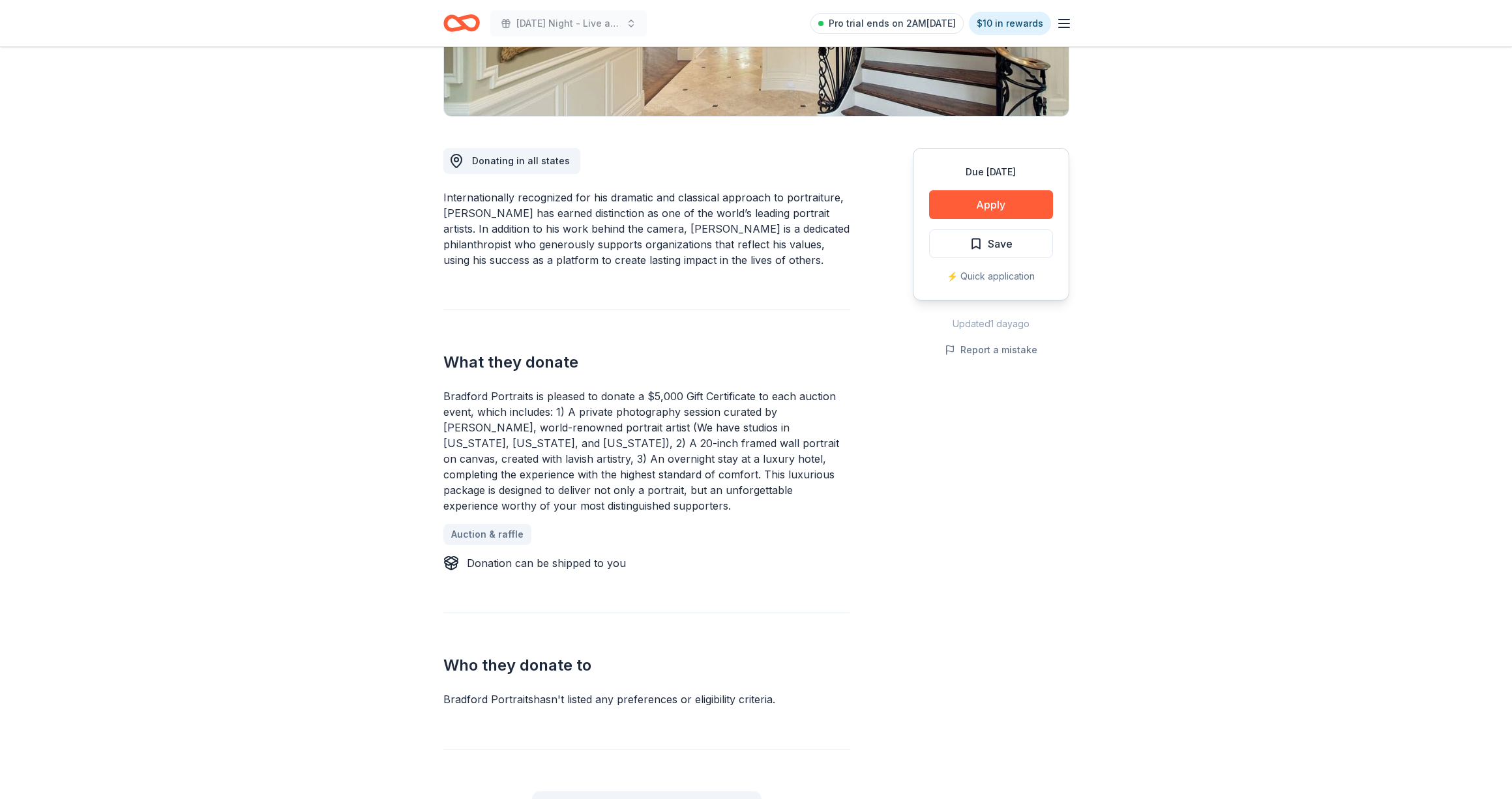
click at [443, 396] on div "Bradford Portraits New Share Donating in all states Internationally recognized …" at bounding box center [757, 642] width 668 height 1751
drag, startPoint x: 440, startPoint y: 392, endPoint x: 509, endPoint y: 456, distance: 94.1
click at [503, 451] on div "Bradford Portraits New Share Donating in all states Internationally recognized …" at bounding box center [757, 642] width 668 height 1751
drag, startPoint x: 455, startPoint y: 436, endPoint x: 456, endPoint y: 393, distance: 43.0
click at [456, 393] on div "Bradford Portraits is pleased to donate a $5,000 Gift Certificate to each aucti…" at bounding box center [647, 450] width 407 height 125
